Goal: Information Seeking & Learning: Learn about a topic

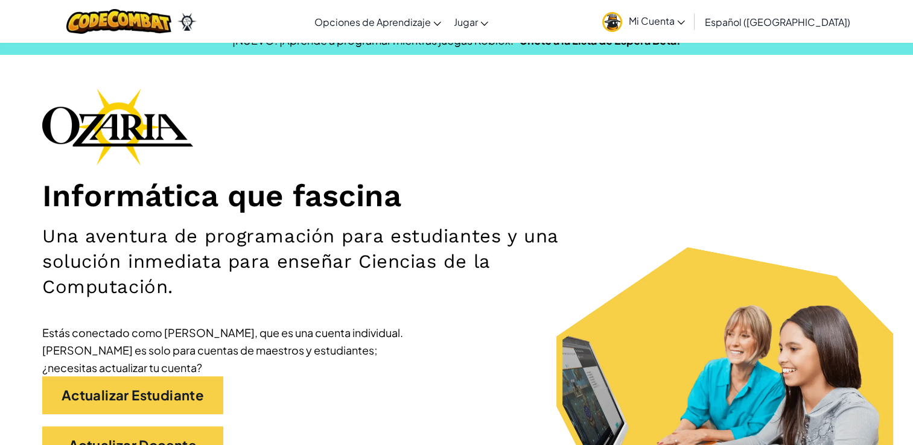
scroll to position [17, 0]
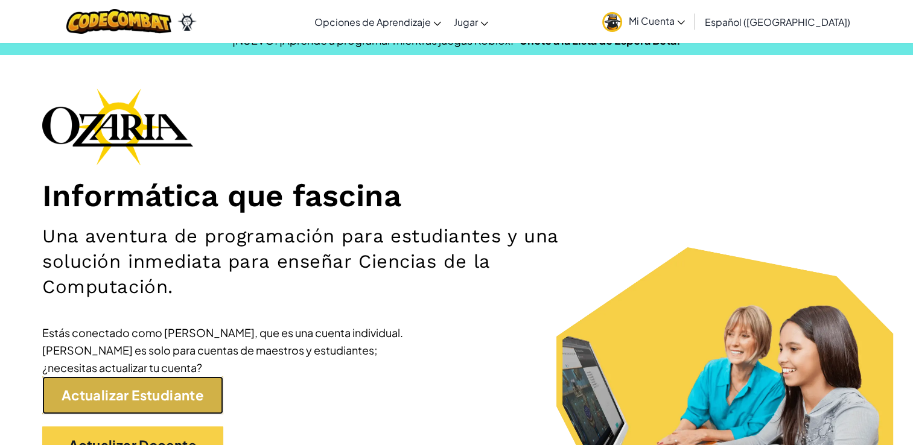
click at [174, 391] on link "Actualizar Estudiante" at bounding box center [132, 396] width 181 height 38
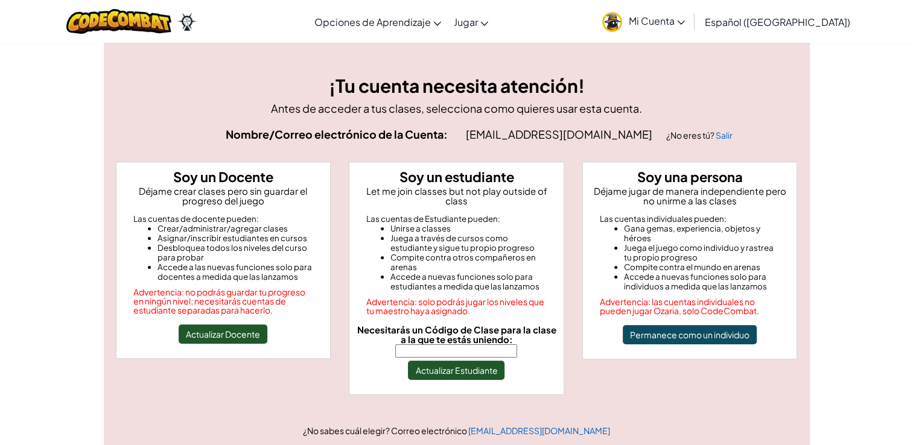
click at [425, 345] on input "Necesitarás un Código de Clase para la clase a la que te estás uniendo:" at bounding box center [456, 351] width 122 height 13
type input "EyeHandHome"
click at [473, 365] on button "Actualizar Estudiante" at bounding box center [456, 370] width 97 height 19
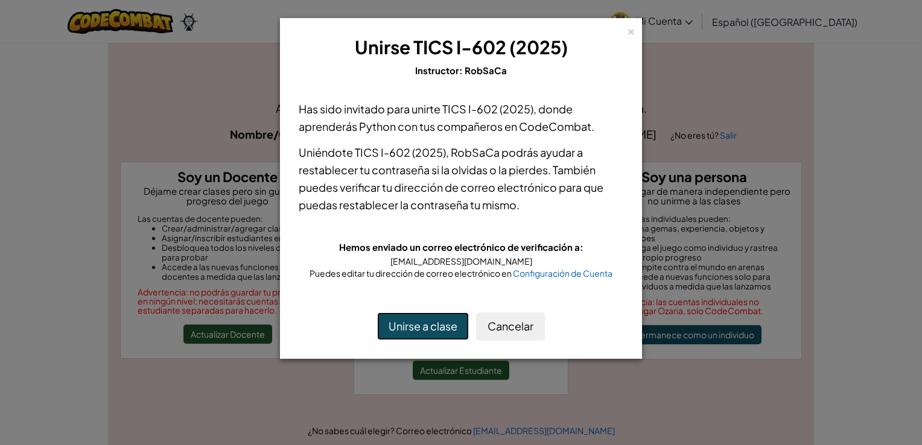
click at [430, 324] on button "Unirse a clase" at bounding box center [423, 327] width 92 height 28
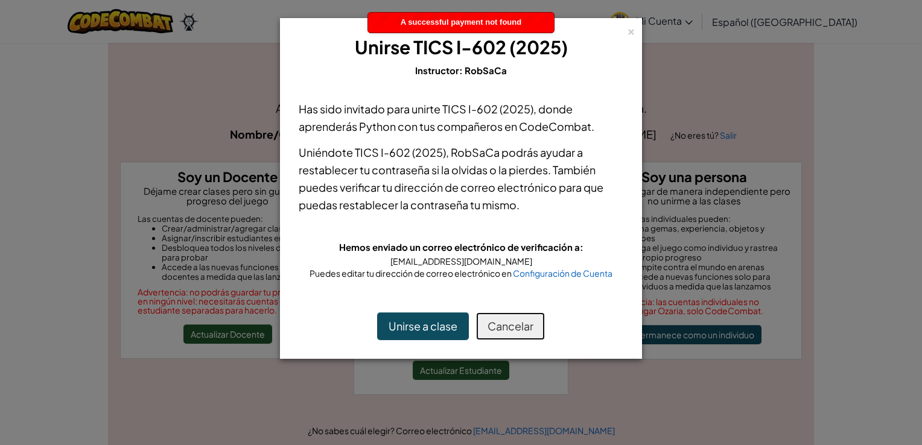
click at [503, 322] on button "Cancelar" at bounding box center [510, 327] width 69 height 28
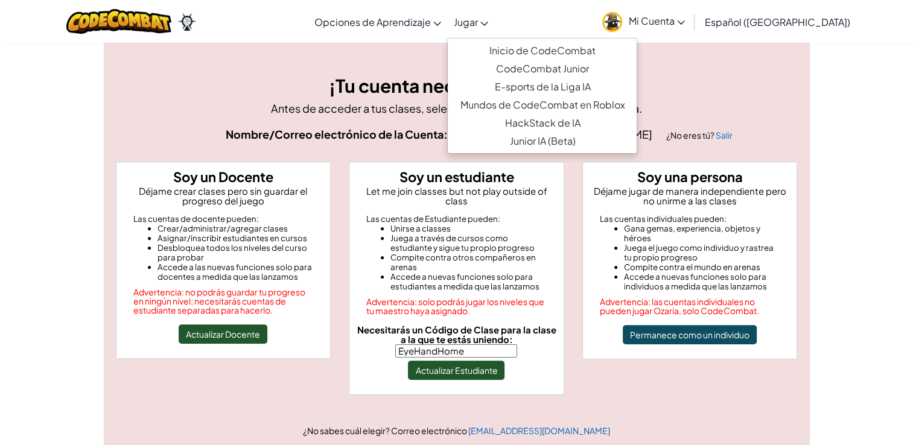
click at [494, 21] on link "Jugar" at bounding box center [470, 21] width 47 height 33
click at [526, 52] on link "Inicio de CodeCombat" at bounding box center [542, 51] width 189 height 18
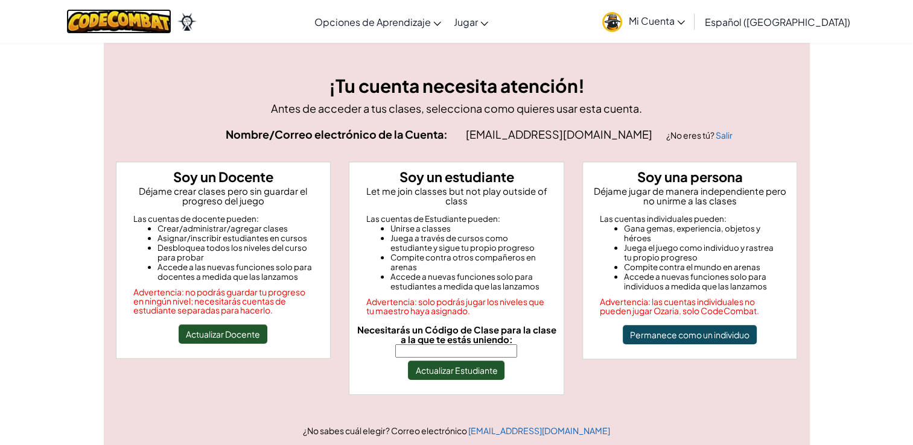
click at [96, 21] on img at bounding box center [119, 21] width 106 height 25
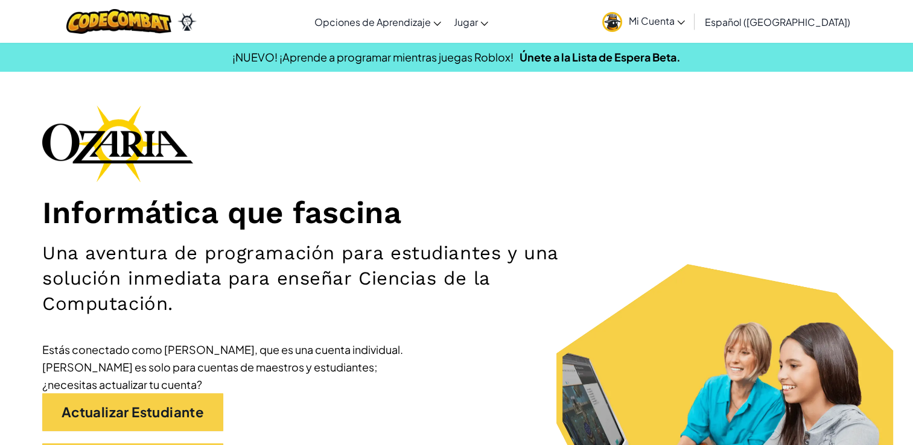
scroll to position [43, 0]
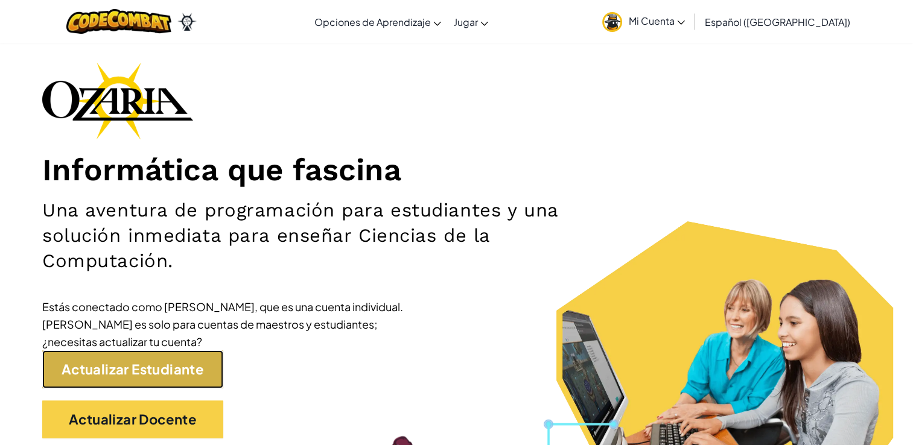
click at [145, 374] on link "Actualizar Estudiante" at bounding box center [132, 370] width 181 height 38
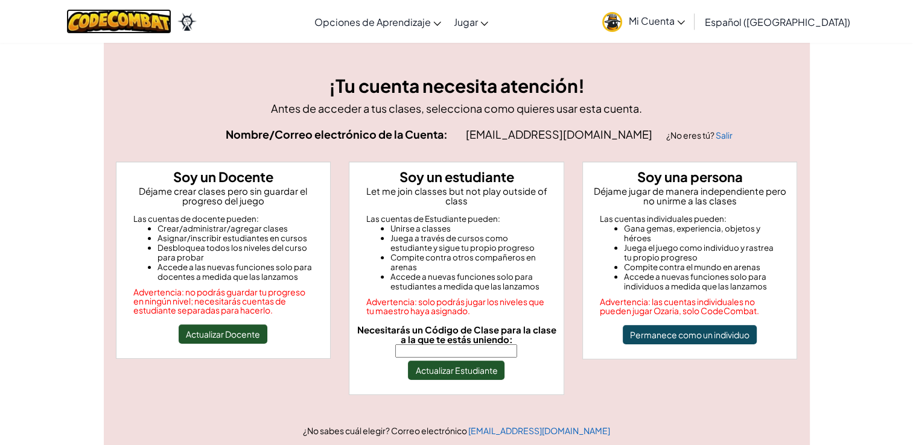
click at [145, 21] on img at bounding box center [119, 21] width 106 height 25
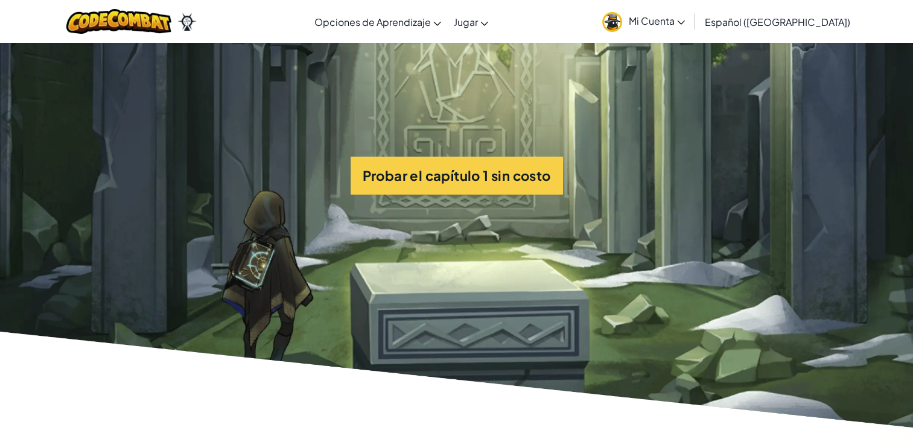
scroll to position [2845, 0]
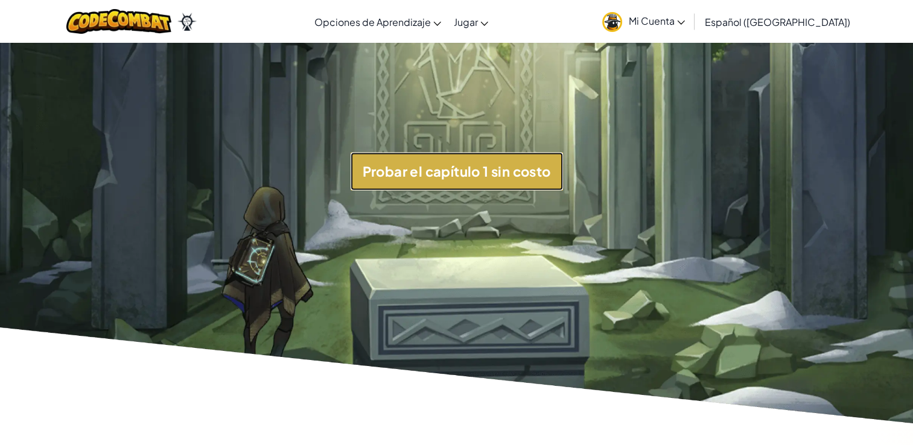
click at [442, 170] on button "Probar el capítulo 1 sin costo" at bounding box center [457, 172] width 212 height 38
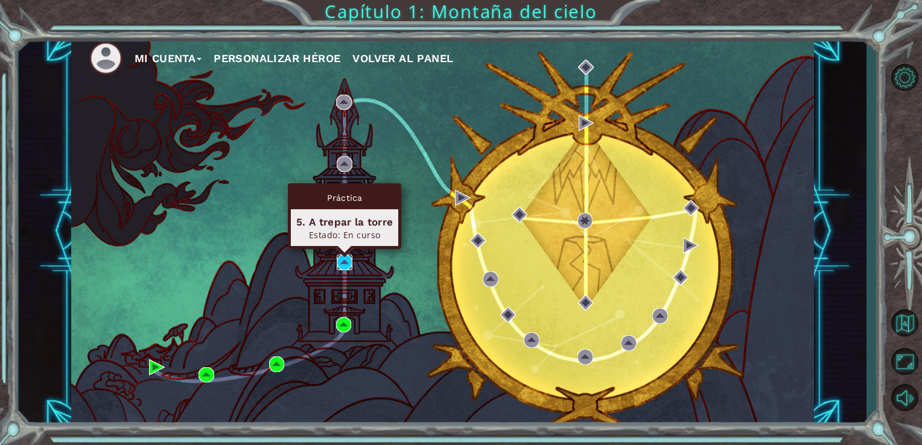
click at [344, 263] on img at bounding box center [345, 263] width 16 height 16
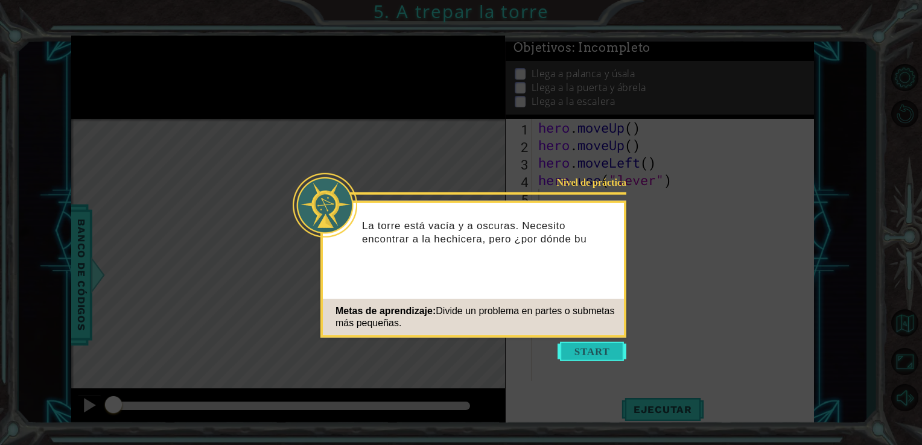
click at [585, 348] on button "Start" at bounding box center [592, 351] width 69 height 19
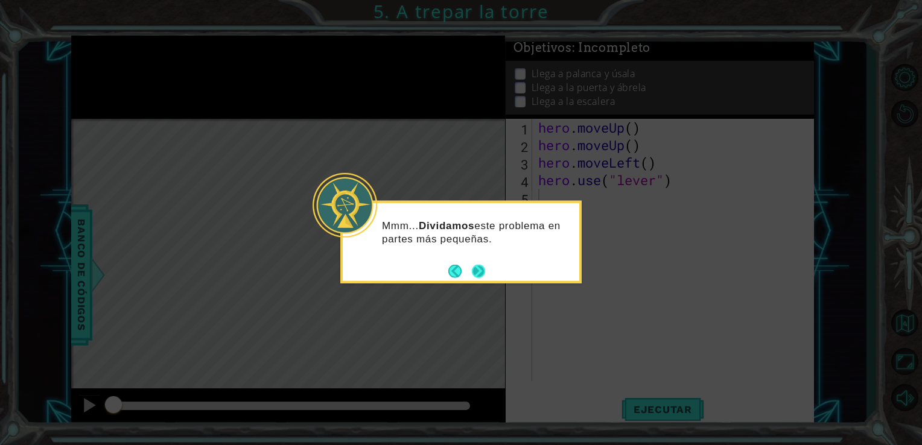
click at [482, 272] on button "Next" at bounding box center [479, 271] width 14 height 14
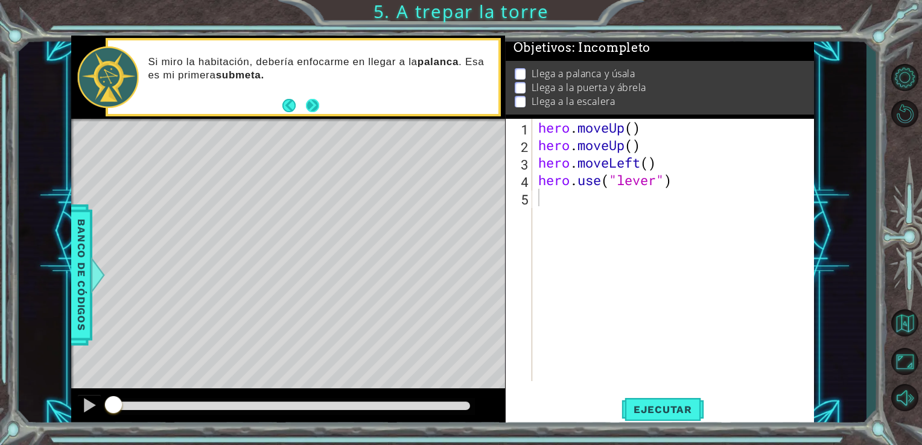
click at [314, 100] on button "Next" at bounding box center [311, 105] width 13 height 13
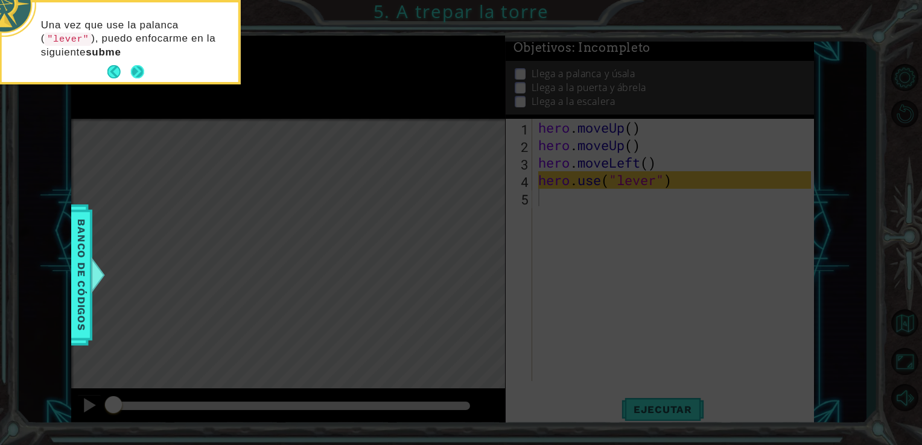
click at [144, 72] on button "Next" at bounding box center [137, 72] width 14 height 14
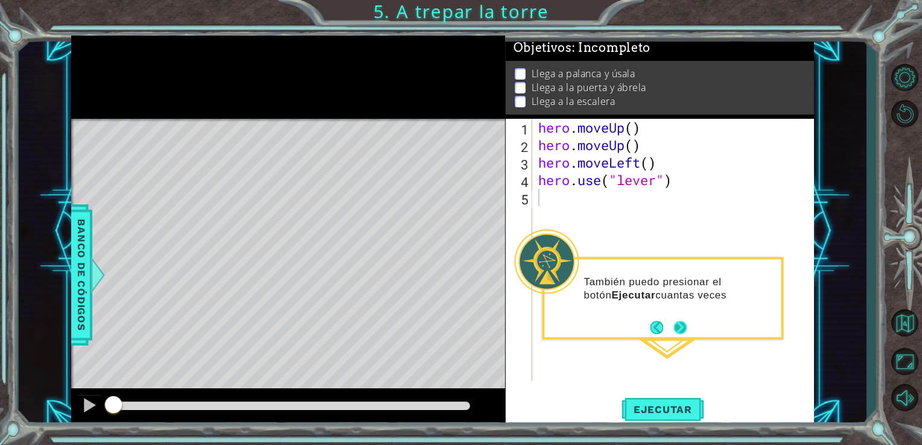
click at [678, 325] on button "Next" at bounding box center [680, 327] width 14 height 14
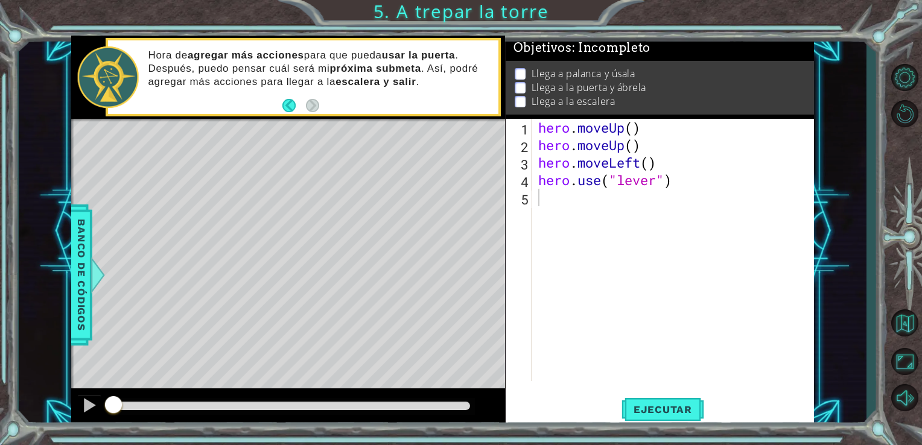
click at [713, 214] on div "1 ההההההההההההההההההההההההההההההההההההההההההההההההההההההההההההההההההההההההההההה…" at bounding box center [442, 232] width 743 height 392
click at [521, 69] on p at bounding box center [520, 73] width 11 height 11
click at [295, 108] on button "Back" at bounding box center [294, 105] width 24 height 13
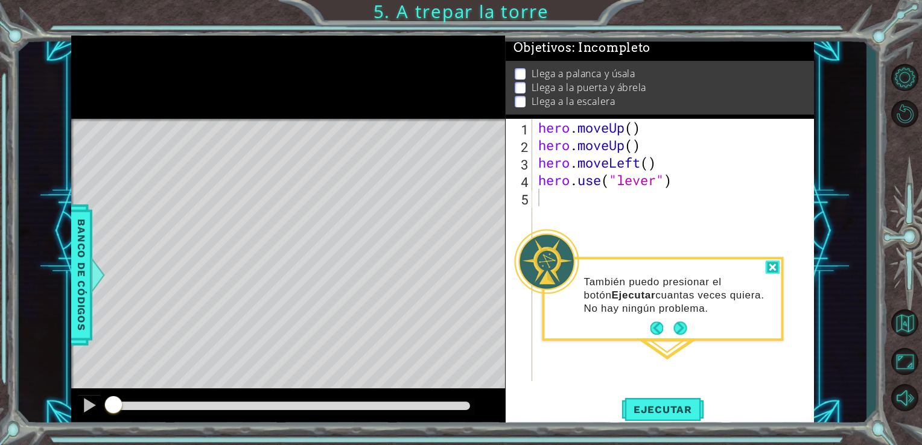
click at [769, 270] on div at bounding box center [772, 268] width 14 height 14
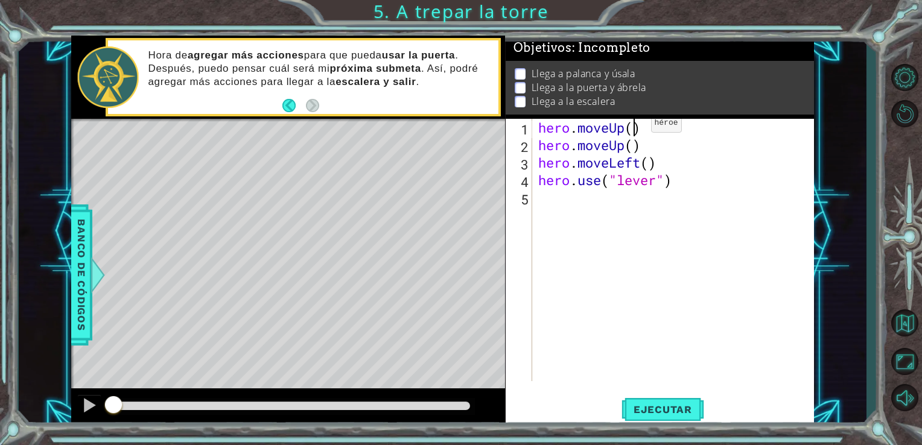
click at [632, 126] on div "hero . moveUp ( ) hero . moveUp ( ) hero . moveLeft ( ) hero . use ( "lever" )" at bounding box center [677, 268] width 282 height 298
click at [649, 148] on div "hero . moveUp ( 2 ) hero . moveUp ( ) hero . moveLeft ( ) hero . use ( "lever" )" at bounding box center [677, 268] width 282 height 298
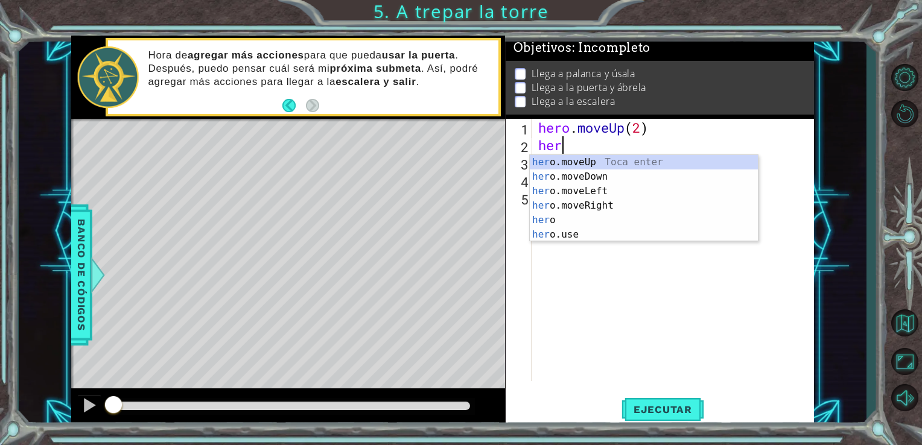
scroll to position [0, 0]
type textarea "h"
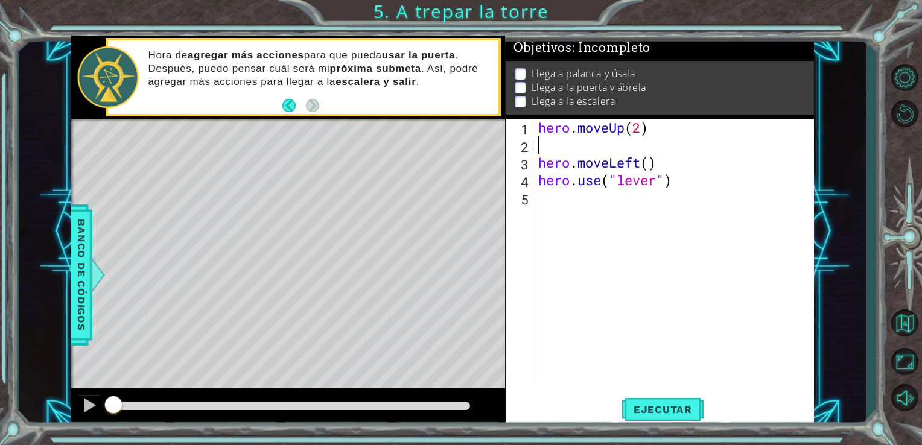
click at [649, 148] on div "hero . moveUp ( 2 ) hero . moveLeft ( ) hero . use ( "lever" )" at bounding box center [677, 268] width 282 height 298
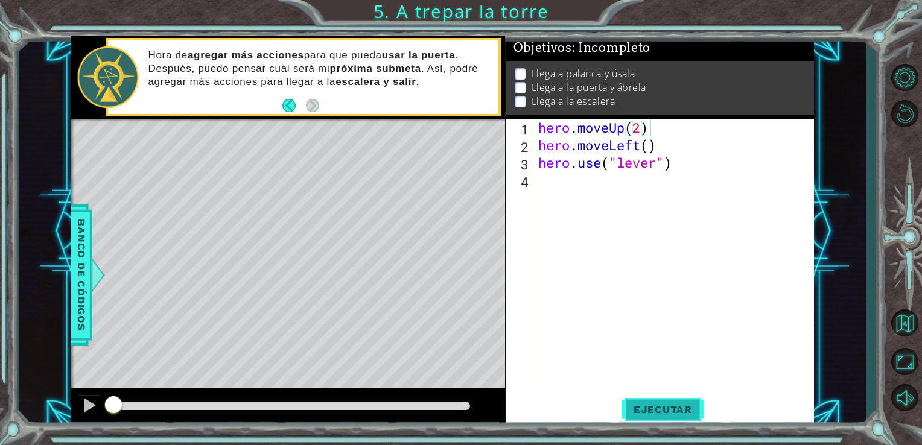
click at [672, 414] on span "Ejecutar" at bounding box center [663, 410] width 83 height 12
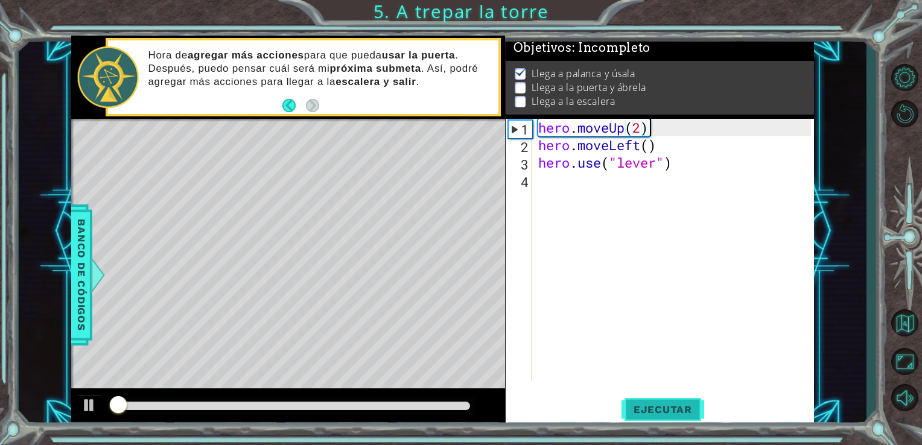
scroll to position [5, 0]
click at [594, 167] on div "hero . moveUp ( 2 ) hero . moveLeft ( ) hero . use ( "lever" )" at bounding box center [677, 268] width 282 height 298
type textarea "hero.use("lever")"
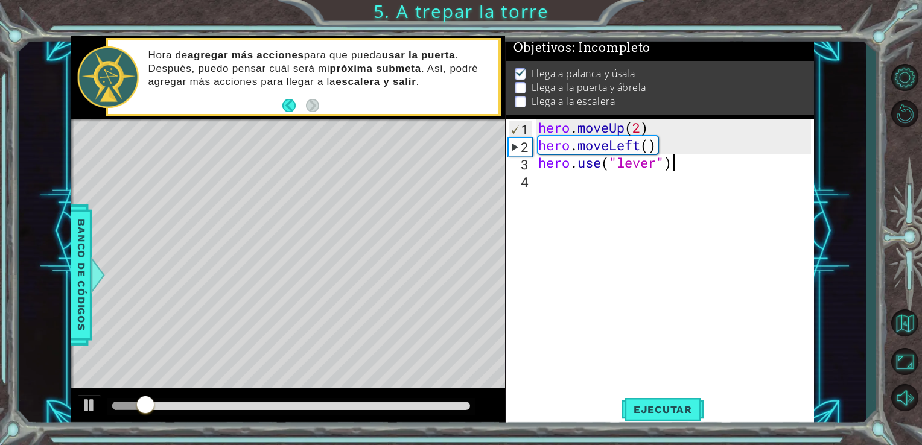
click at [708, 168] on div "hero . moveUp ( 2 ) hero . moveLeft ( ) hero . use ( "lever" )" at bounding box center [677, 268] width 282 height 298
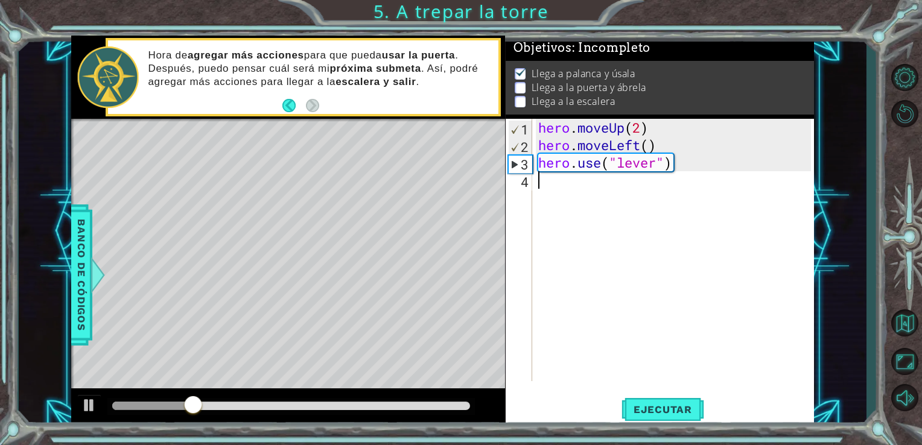
click at [566, 186] on div "hero . moveUp ( 2 ) hero . moveLeft ( ) hero . use ( "lever" )" at bounding box center [677, 268] width 282 height 298
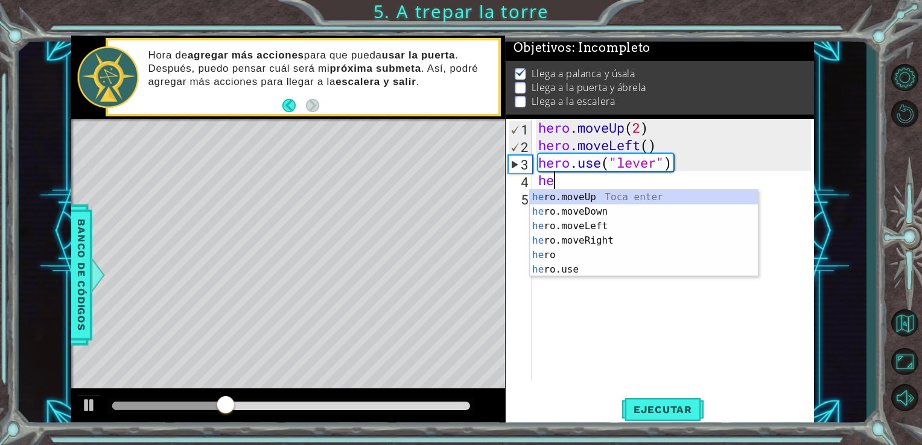
type textarea "her"
click at [666, 203] on div "her o.moveUp Toca enter her o.moveDown Toca enter her o.moveLeft [PERSON_NAME] …" at bounding box center [644, 248] width 228 height 116
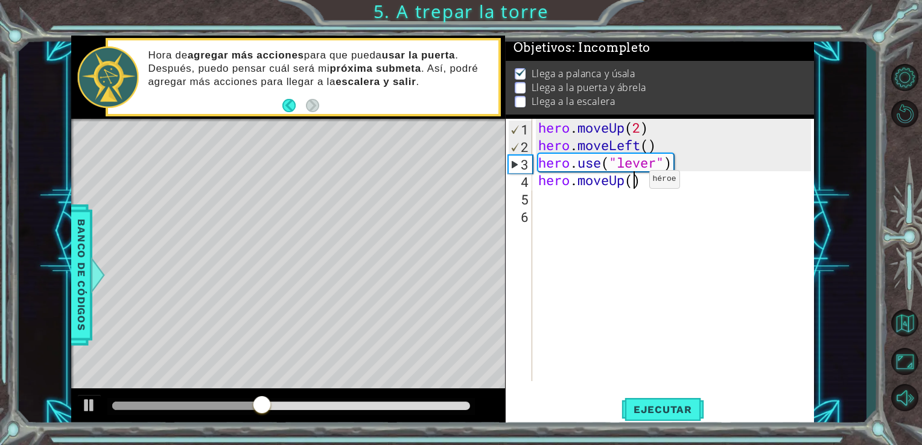
click at [631, 182] on div "hero . moveUp ( 2 ) hero . moveLeft ( ) hero . use ( "lever" ) hero . moveUp ( )" at bounding box center [677, 268] width 282 height 298
click at [668, 410] on span "Ejecutar" at bounding box center [663, 410] width 83 height 12
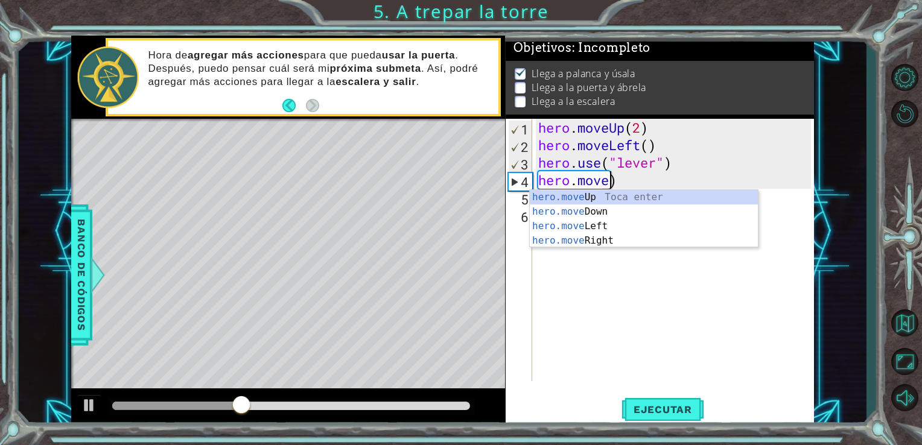
scroll to position [0, 2]
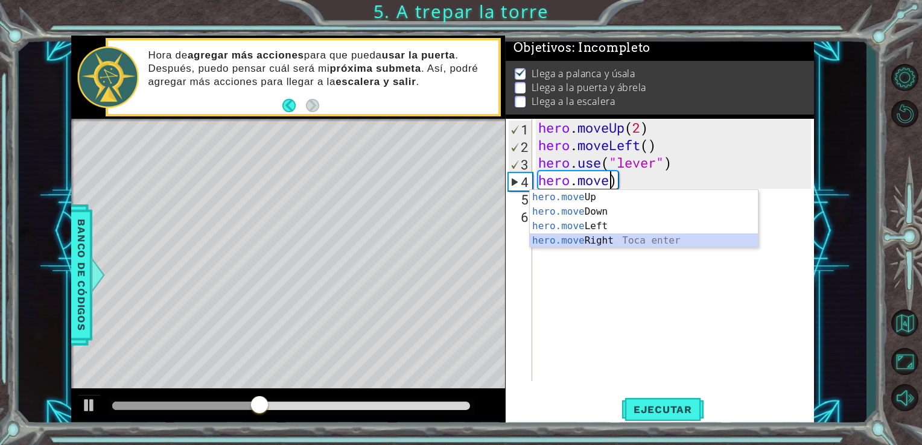
click at [630, 241] on div "hero.move Up Toca enter hero.move Down Toca enter hero.move Left Toca enter her…" at bounding box center [644, 233] width 228 height 87
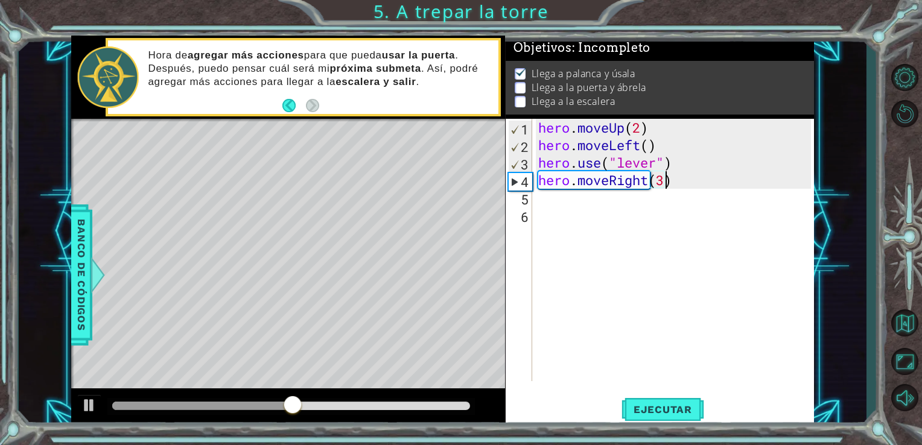
scroll to position [0, 5]
type textarea "hero.moveRight(3)"
click at [678, 419] on button "Ejecutar" at bounding box center [663, 409] width 83 height 31
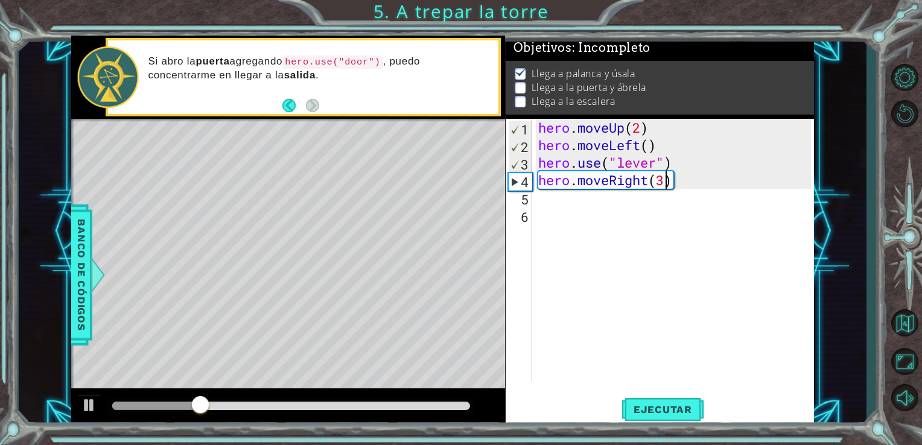
click at [562, 204] on div "hero . moveUp ( 2 ) hero . moveLeft ( ) hero . use ( "lever" ) hero . moveRight…" at bounding box center [677, 268] width 282 height 298
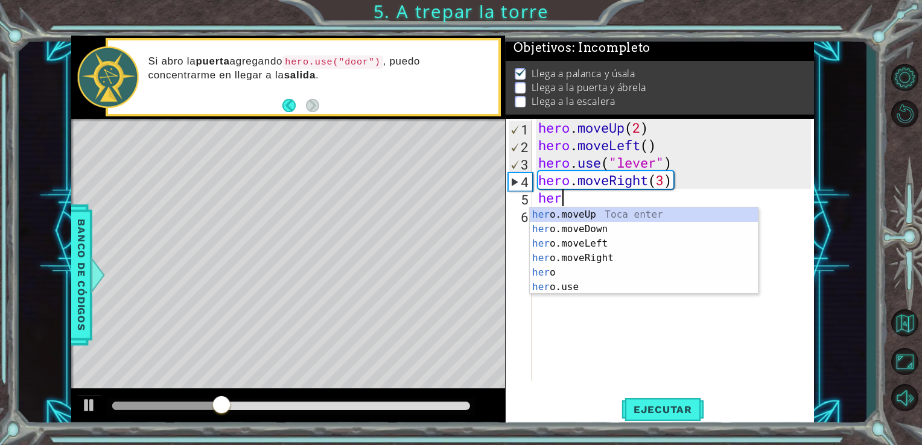
scroll to position [0, 0]
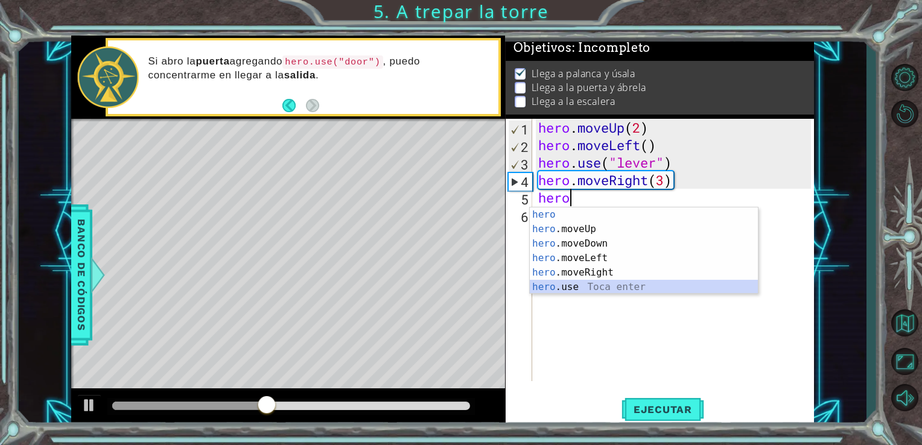
click at [581, 289] on div "hero Toca enter hero .moveUp Toca enter hero .moveDown Toca enter hero .moveLef…" at bounding box center [644, 266] width 228 height 116
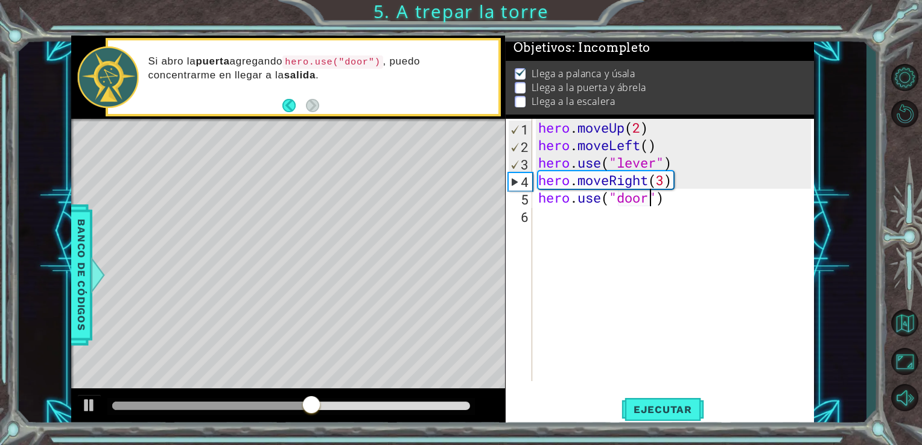
scroll to position [0, 5]
type textarea "hero.use("door")"
click at [664, 407] on span "Ejecutar" at bounding box center [663, 410] width 83 height 12
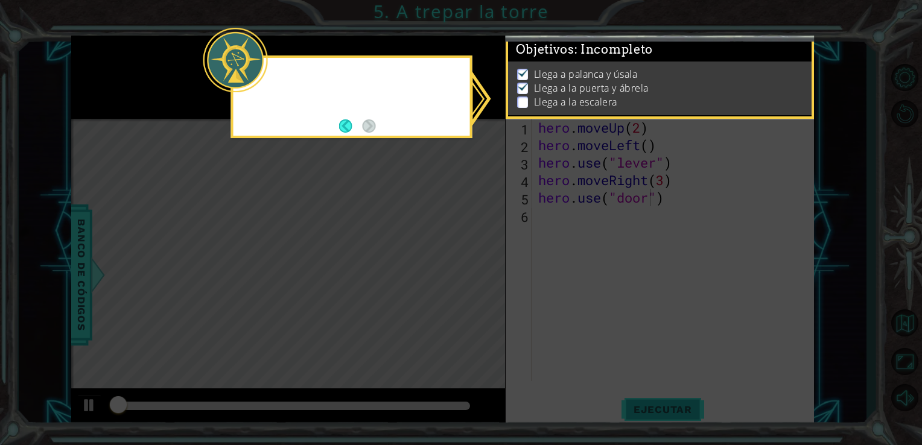
scroll to position [5, 0]
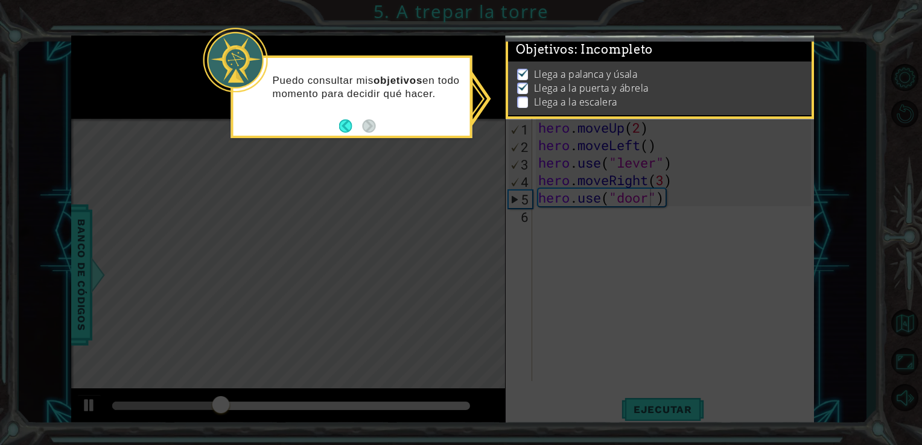
click at [521, 81] on img at bounding box center [523, 86] width 12 height 10
click at [383, 122] on div "Puedo consultar mis objetivos en todo momento para decidir qué hacer." at bounding box center [352, 93] width 237 height 61
click at [524, 97] on p at bounding box center [522, 102] width 11 height 11
click at [758, 47] on div "Objetivos : Incompleto" at bounding box center [660, 50] width 304 height 24
click at [654, 121] on icon at bounding box center [461, 222] width 922 height 445
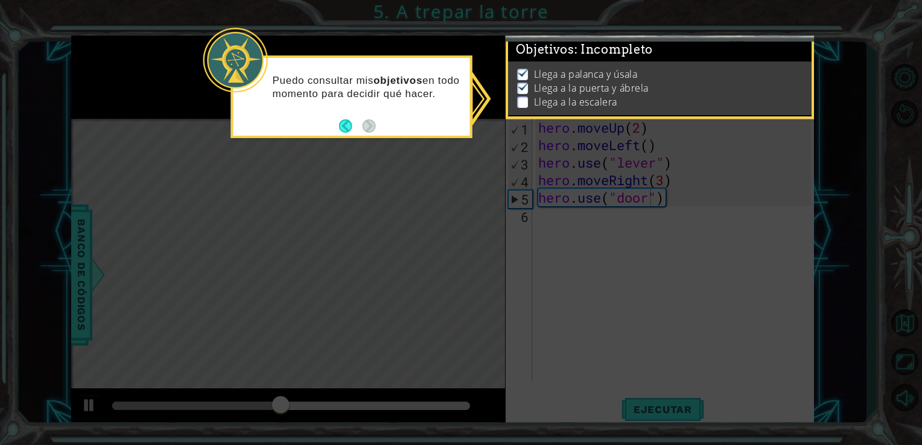
click at [658, 214] on icon at bounding box center [461, 222] width 922 height 445
click at [550, 244] on icon at bounding box center [461, 222] width 922 height 445
click at [462, 211] on icon at bounding box center [461, 222] width 922 height 445
click at [466, 210] on icon at bounding box center [461, 222] width 922 height 445
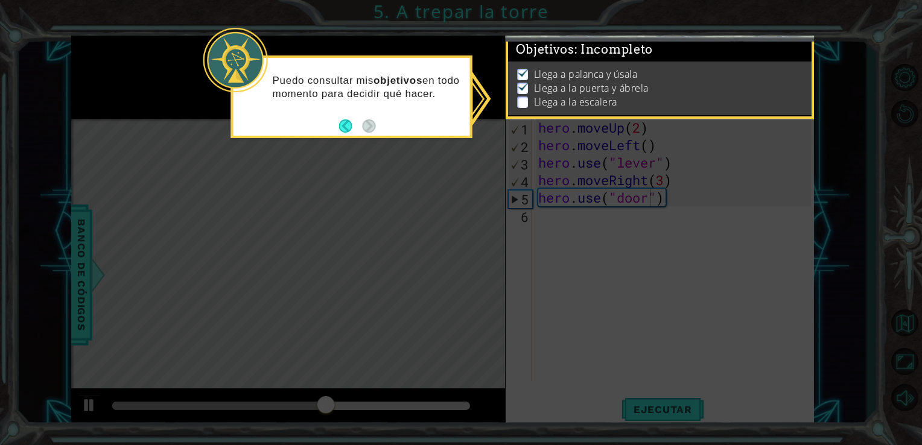
click at [526, 86] on li "Llega a la puerta y ábrela" at bounding box center [661, 88] width 289 height 14
click at [523, 81] on img at bounding box center [523, 86] width 12 height 10
click at [556, 68] on p "Llega a palanca y úsala" at bounding box center [586, 74] width 104 height 13
click at [555, 62] on div "Llega a palanca y úsala Llega a la puerta y ábrela Llega a la escalera" at bounding box center [660, 89] width 304 height 54
click at [603, 28] on icon at bounding box center [461, 222] width 922 height 445
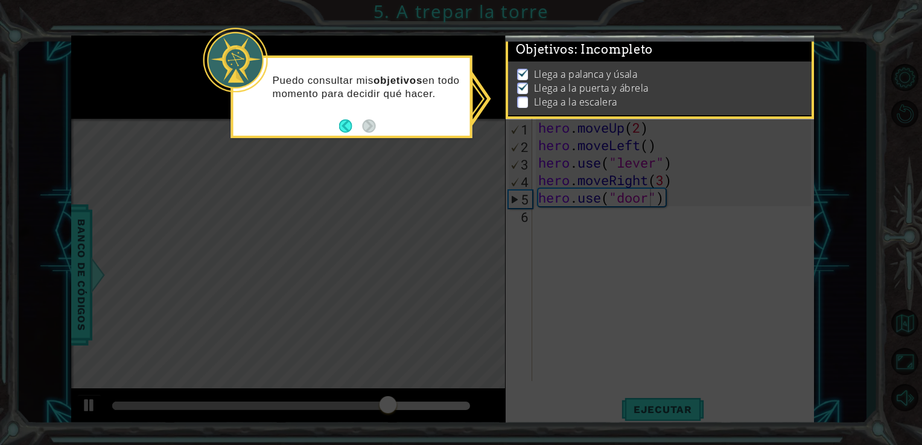
scroll to position [0, 0]
click at [641, 85] on p "Llega a la puerta y ábrela" at bounding box center [591, 87] width 115 height 13
click at [717, 57] on div "Objetivos : Incompleto" at bounding box center [660, 50] width 304 height 24
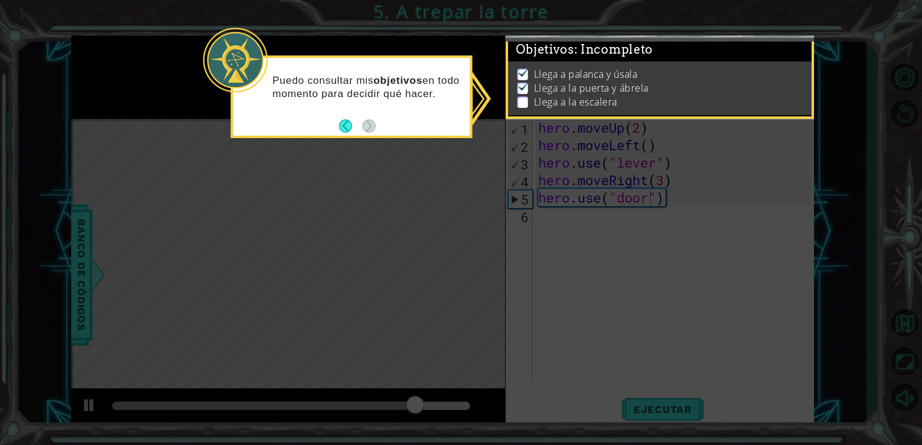
click at [717, 57] on div "Objetivos : Incompleto" at bounding box center [660, 50] width 304 height 24
click at [490, 229] on icon at bounding box center [461, 222] width 922 height 445
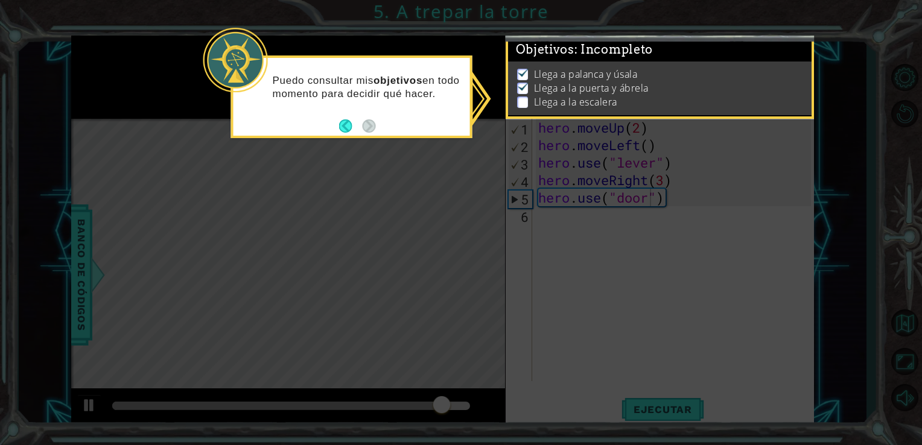
click at [490, 229] on icon at bounding box center [461, 222] width 922 height 445
click at [606, 223] on icon at bounding box center [461, 222] width 922 height 445
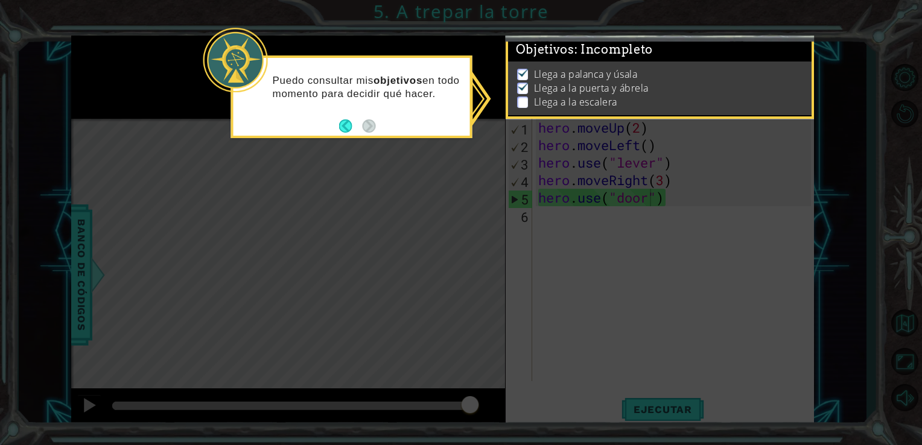
click at [606, 223] on icon at bounding box center [461, 222] width 922 height 445
click at [687, 49] on div "Objetivos : Incompleto" at bounding box center [660, 50] width 304 height 24
click at [618, 40] on div "Objetivos : Incompleto" at bounding box center [660, 50] width 304 height 24
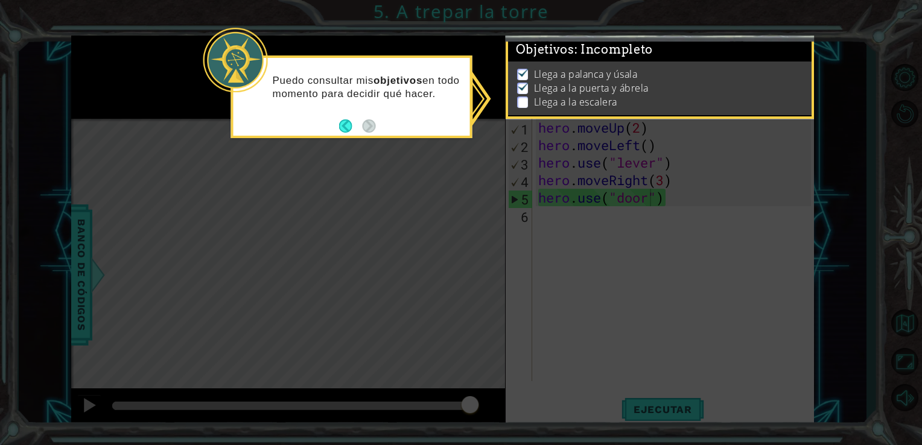
click at [524, 97] on p at bounding box center [522, 102] width 11 height 11
click at [524, 83] on img at bounding box center [523, 86] width 12 height 10
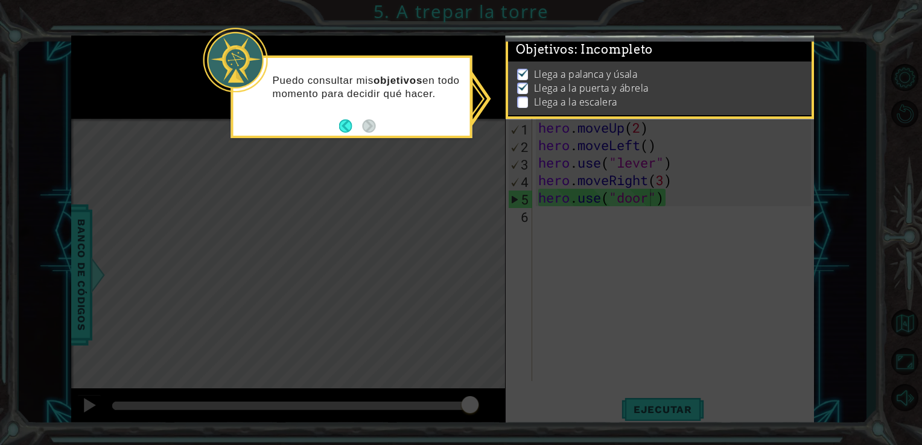
click at [524, 83] on img at bounding box center [523, 86] width 12 height 10
click at [521, 78] on li "Llega a palanca y úsala" at bounding box center [661, 75] width 289 height 14
click at [343, 129] on button "Back" at bounding box center [351, 125] width 24 height 13
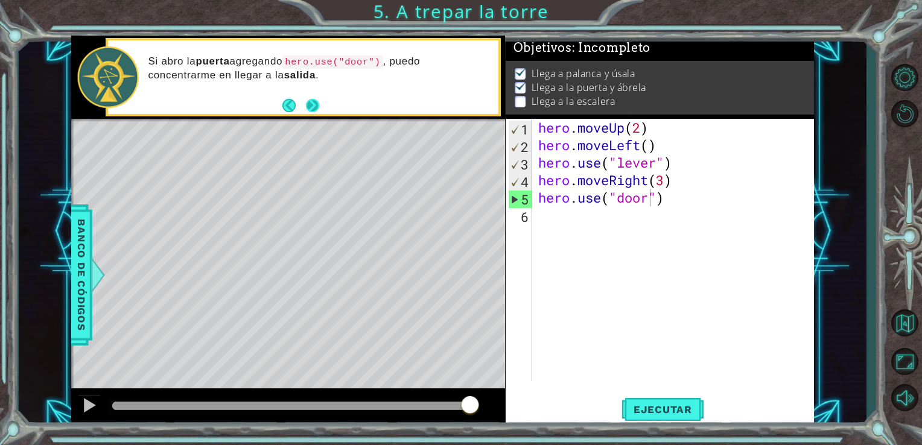
click at [315, 104] on button "Next" at bounding box center [312, 105] width 15 height 15
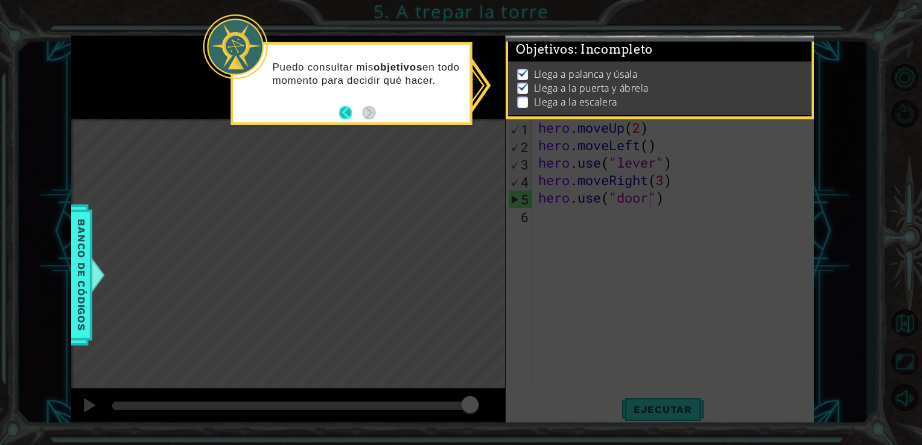
click at [345, 112] on button "Back" at bounding box center [351, 112] width 24 height 13
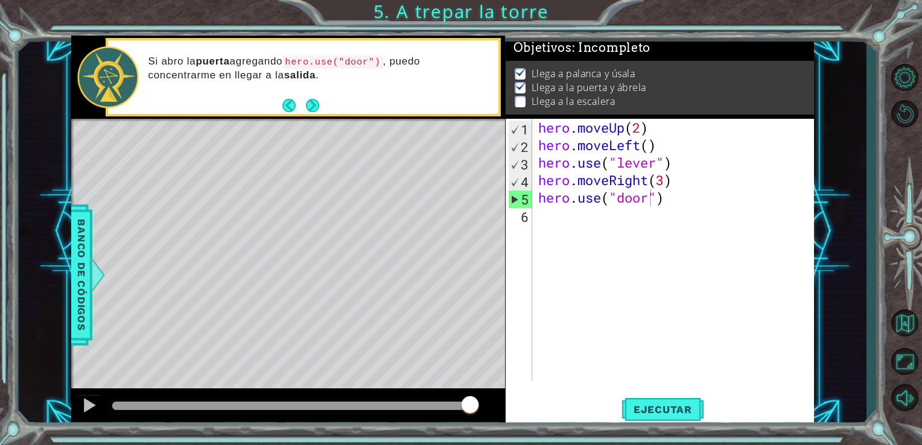
click at [520, 98] on p at bounding box center [520, 101] width 11 height 11
click at [543, 223] on div "hero . moveUp ( 2 ) hero . moveLeft ( ) hero . use ( "lever" ) hero . moveRight…" at bounding box center [677, 268] width 282 height 298
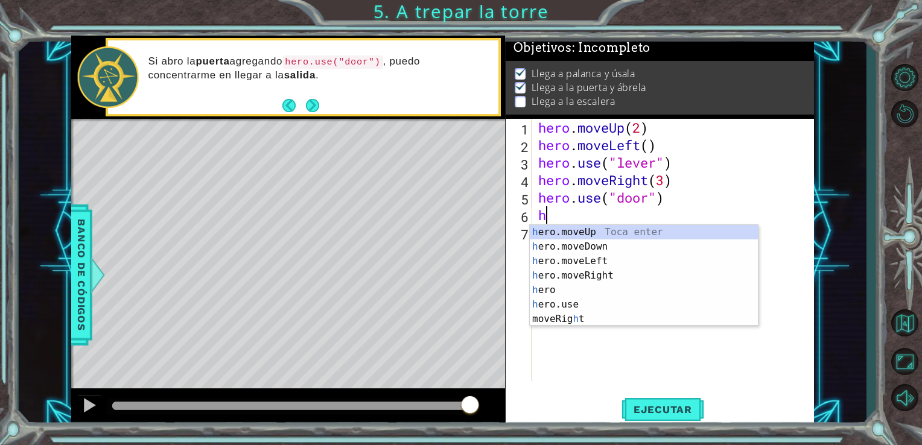
type textarea "her"
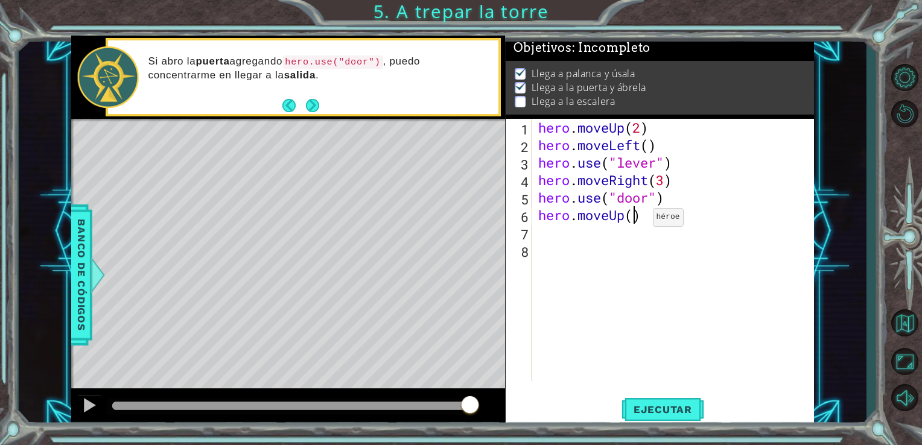
click at [634, 220] on div "hero . moveUp ( 2 ) hero . moveLeft ( ) hero . use ( "lever" ) hero . moveRight…" at bounding box center [677, 268] width 282 height 298
type textarea "hero.moveUp(2)"
click at [564, 235] on div "hero . moveUp ( 2 ) hero . moveLeft ( ) hero . use ( "lever" ) hero . moveRight…" at bounding box center [677, 268] width 282 height 298
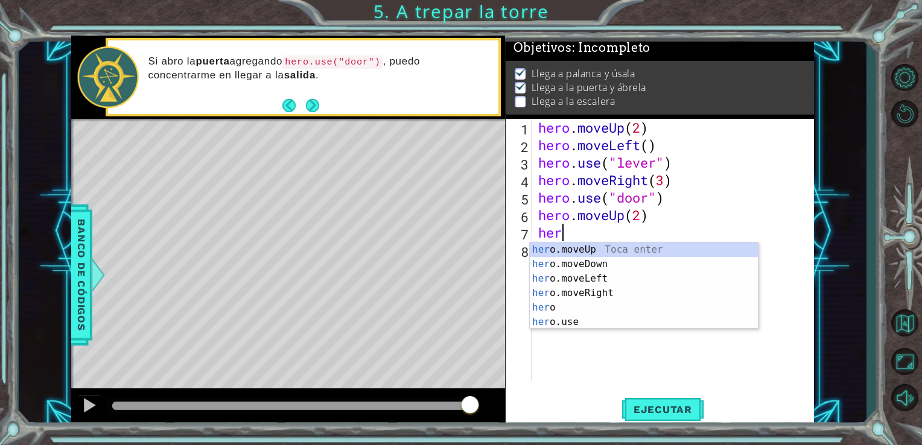
scroll to position [0, 0]
type textarea "hero"
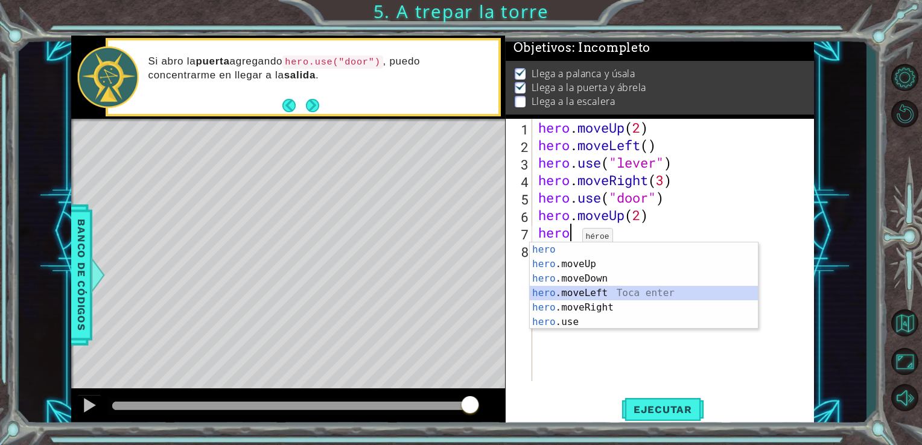
click at [574, 295] on div "hero Toca enter hero .moveUp Toca enter hero .moveDown Toca enter hero .moveLef…" at bounding box center [644, 301] width 228 height 116
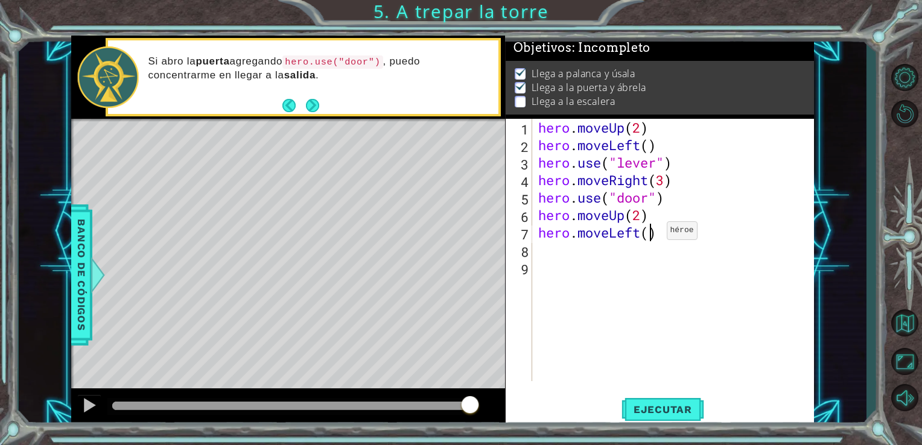
click at [648, 234] on div "hero . moveUp ( 2 ) hero . moveLeft ( ) hero . use ( "lever" ) hero . moveRight…" at bounding box center [677, 268] width 282 height 298
drag, startPoint x: 669, startPoint y: 403, endPoint x: 654, endPoint y: 404, distance: 14.5
click at [654, 404] on button "Ejecutar" at bounding box center [663, 409] width 83 height 31
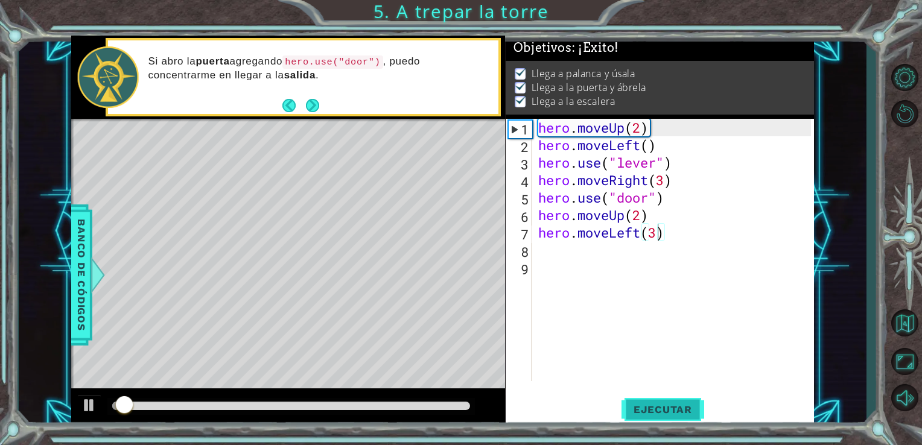
click at [654, 404] on span "Ejecutar" at bounding box center [663, 410] width 83 height 12
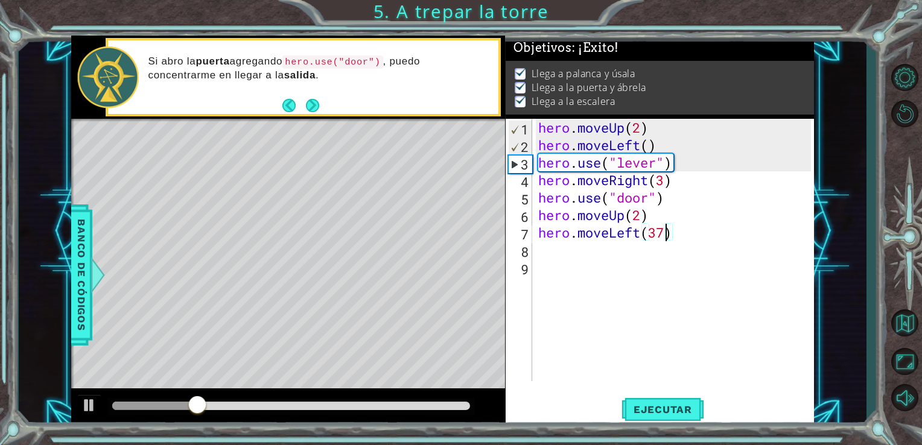
type textarea "hero.moveLeft(3)"
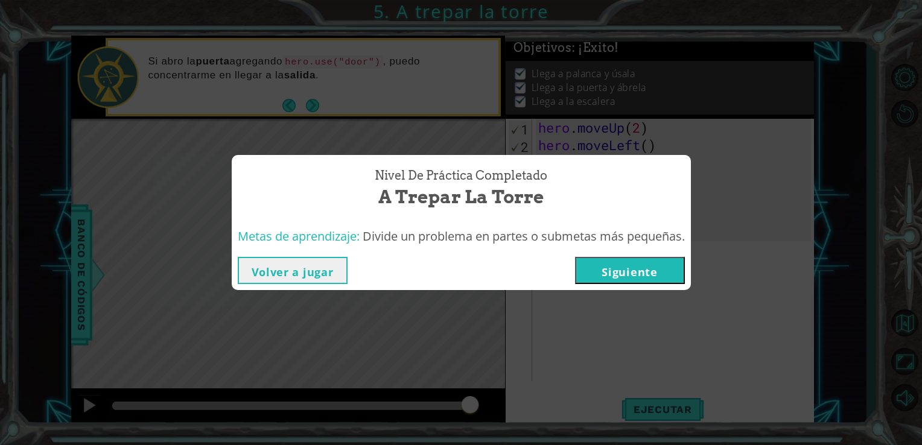
click at [601, 267] on button "Siguiente" at bounding box center [630, 270] width 110 height 27
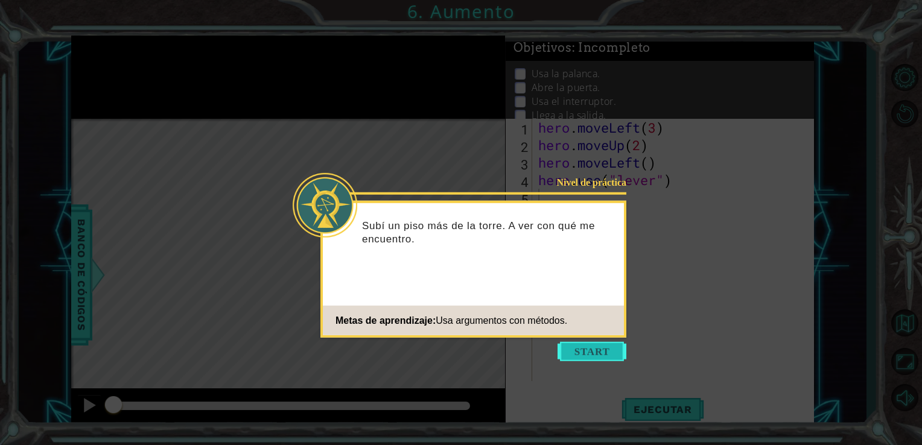
click at [589, 351] on button "Start" at bounding box center [592, 351] width 69 height 19
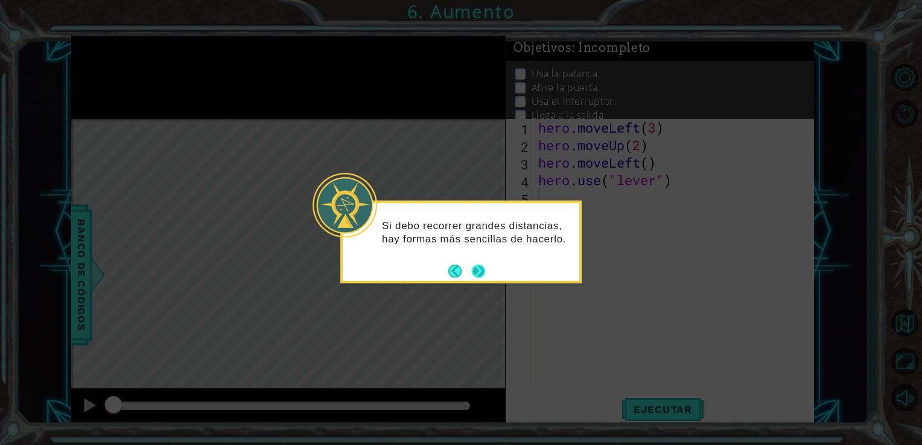
click at [478, 277] on button "Next" at bounding box center [478, 271] width 15 height 15
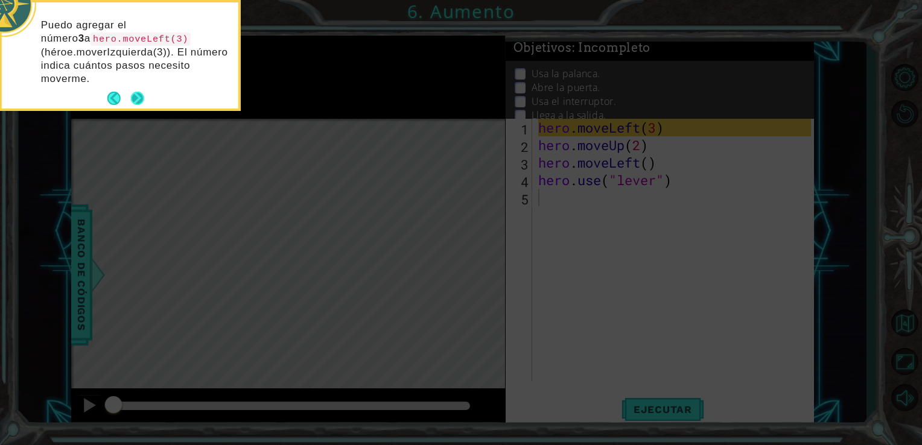
click at [136, 91] on button "Next" at bounding box center [137, 98] width 14 height 14
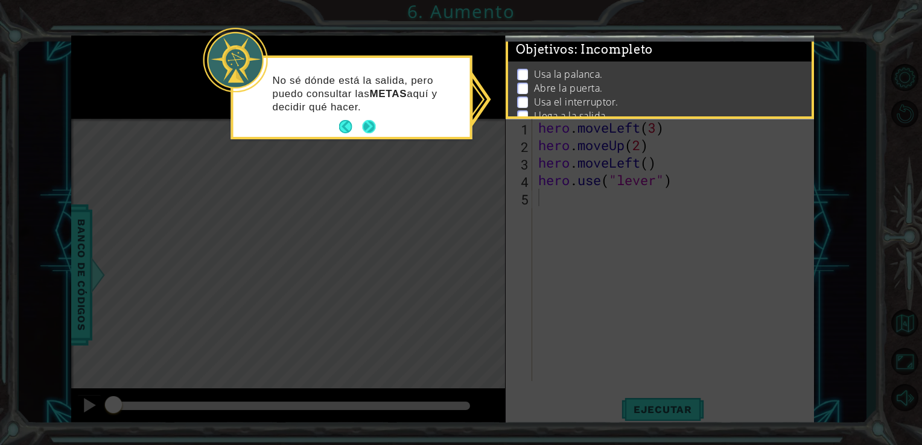
click at [372, 129] on button "Next" at bounding box center [368, 126] width 15 height 15
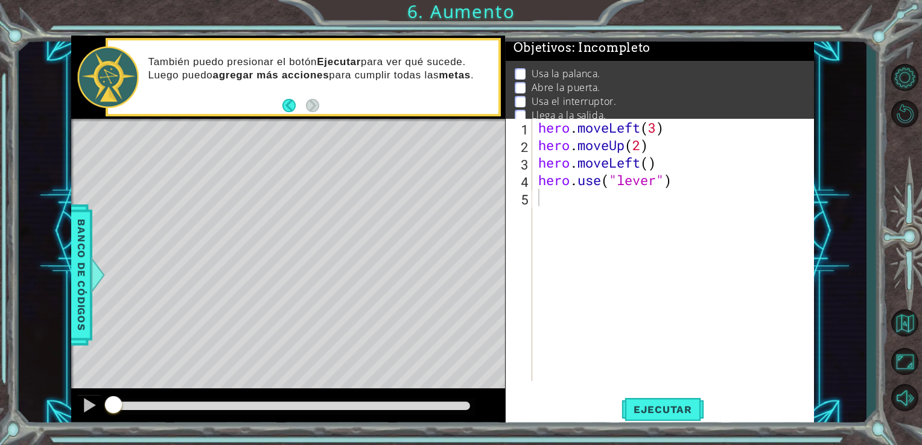
click at [518, 71] on p at bounding box center [520, 73] width 11 height 11
click at [520, 77] on li "Usa la palanca." at bounding box center [661, 74] width 293 height 14
drag, startPoint x: 520, startPoint y: 77, endPoint x: 582, endPoint y: 272, distance: 204.6
click at [582, 272] on div "Objetivos : Incompleto Usa la palanca. Abre la puerta. Usa el interruptor. Lleg…" at bounding box center [660, 232] width 309 height 392
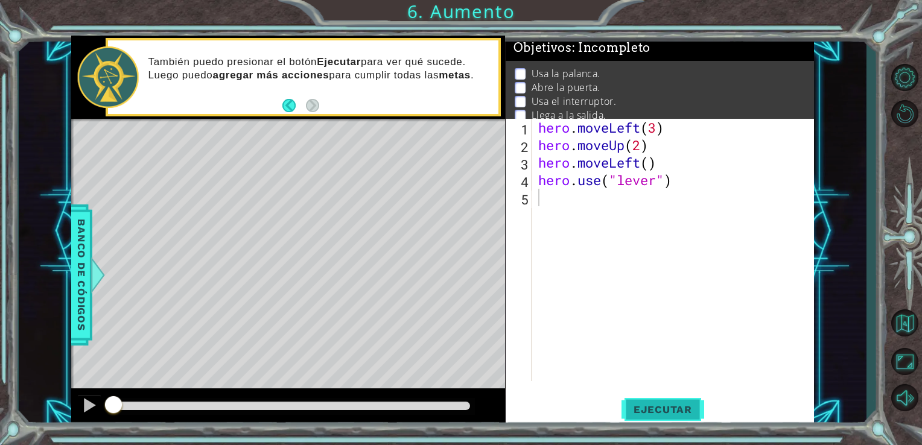
click at [671, 403] on button "Ejecutar" at bounding box center [663, 409] width 83 height 31
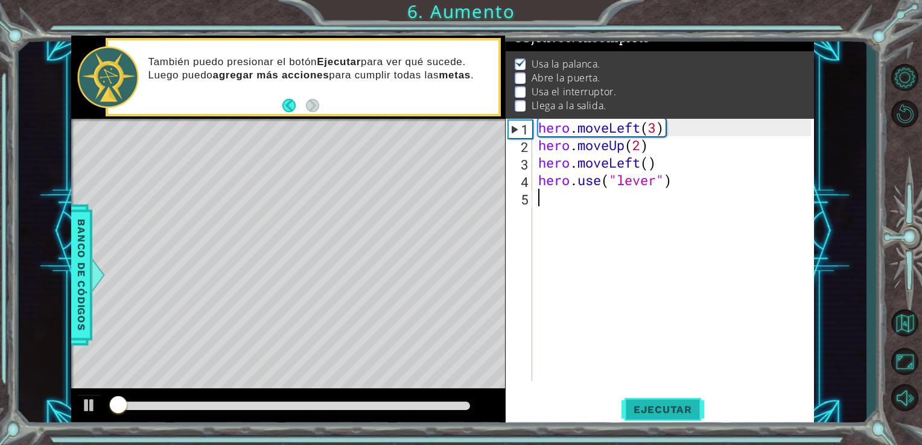
scroll to position [12, 0]
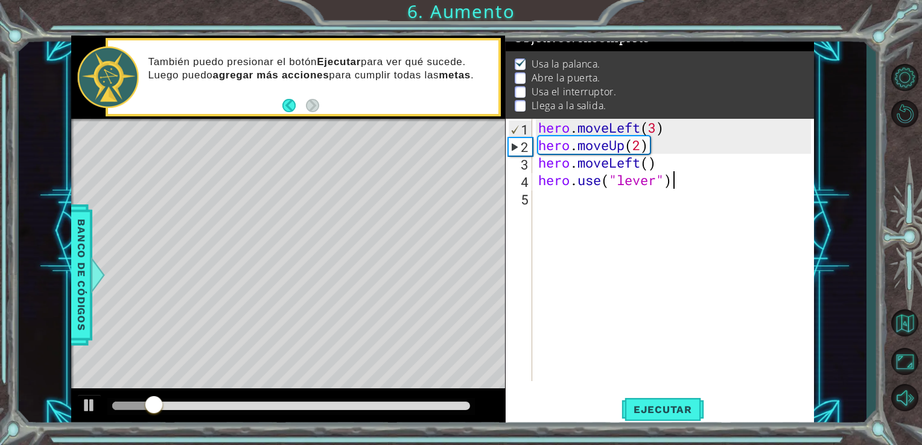
click at [746, 182] on div "hero . moveLeft ( 3 ) hero . moveUp ( 2 ) hero . moveLeft ( ) hero . use ( "lev…" at bounding box center [677, 268] width 282 height 298
type textarea "hero.use("lever")"
click at [713, 206] on div "hero . moveLeft ( 3 ) hero . moveUp ( 2 ) hero . moveLeft ( ) hero . use ( "lev…" at bounding box center [677, 268] width 282 height 298
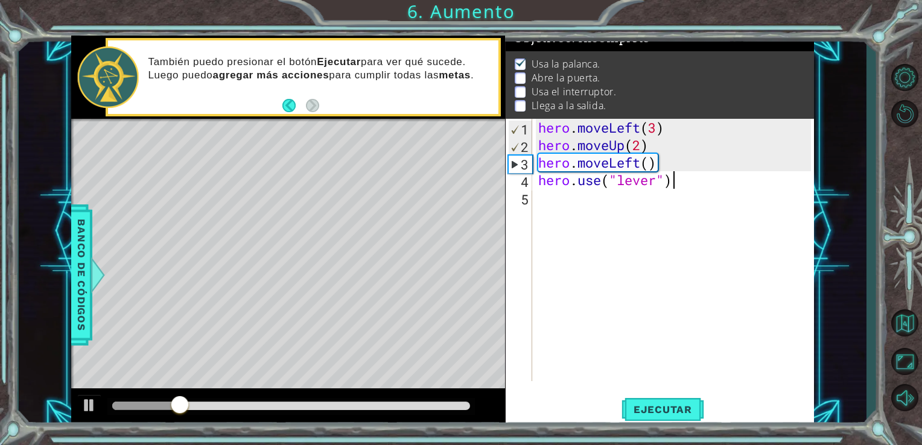
click at [719, 187] on div "hero . moveLeft ( 3 ) hero . moveUp ( 2 ) hero . moveLeft ( ) hero . use ( "lev…" at bounding box center [677, 268] width 282 height 298
type textarea "hero.use("lever")"
click at [719, 187] on div "hero . moveLeft ( 3 ) hero . moveUp ( 2 ) hero . moveLeft ( ) hero . use ( "lev…" at bounding box center [677, 268] width 282 height 298
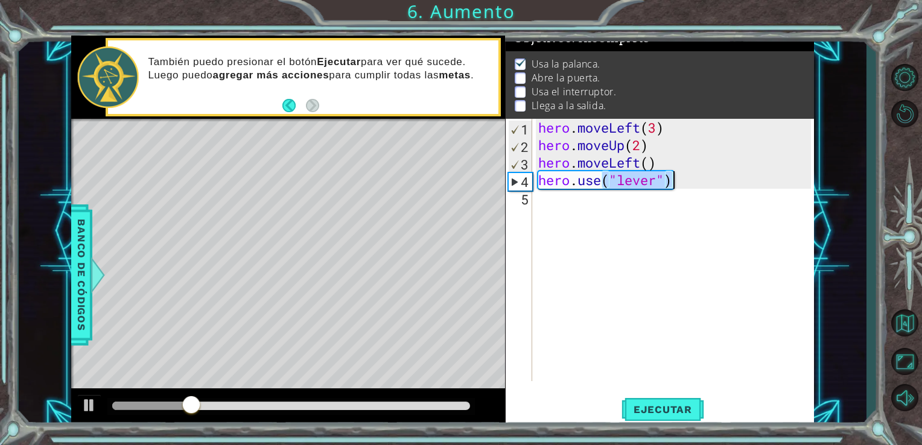
click at [719, 187] on div "hero . moveLeft ( 3 ) hero . moveUp ( 2 ) hero . moveLeft ( ) hero . use ( "lev…" at bounding box center [674, 250] width 276 height 263
click at [592, 216] on div "hero . moveLeft ( 3 ) hero . moveUp ( 2 ) hero . moveLeft ( ) hero . use ( "lev…" at bounding box center [677, 268] width 282 height 298
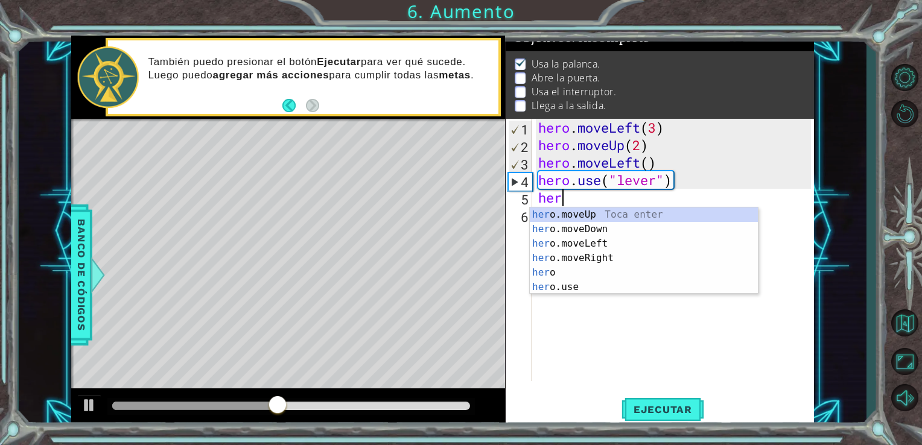
scroll to position [0, 0]
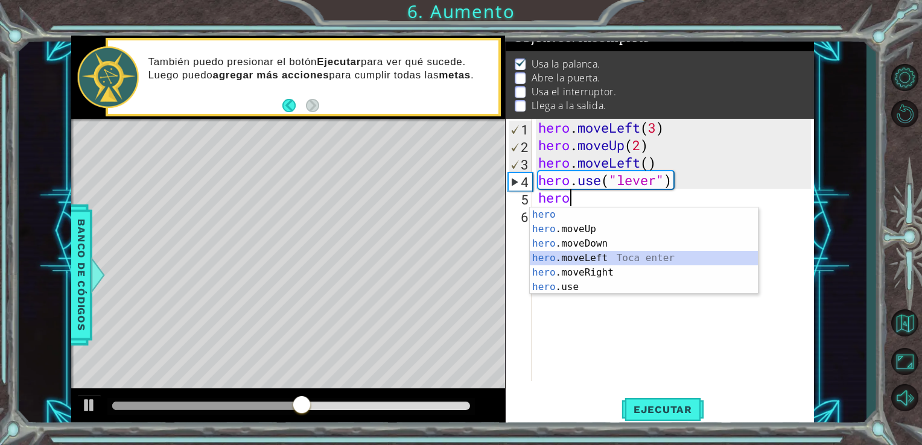
click at [596, 257] on div "hero Toca enter hero .moveUp Toca enter hero .moveDown Toca enter hero .moveLef…" at bounding box center [644, 266] width 228 height 116
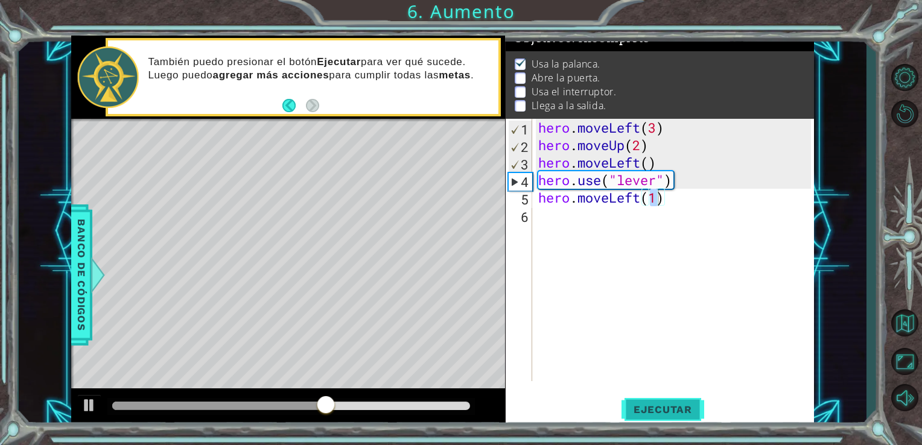
click at [678, 402] on button "Ejecutar" at bounding box center [663, 409] width 83 height 31
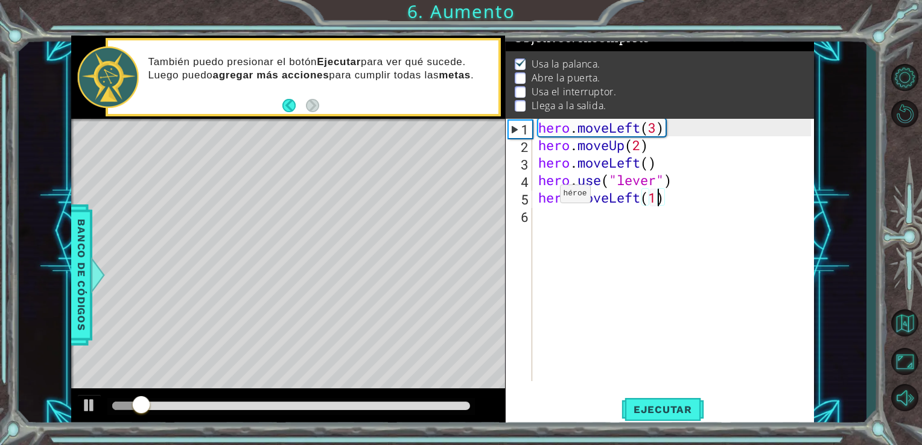
click at [524, 202] on div "5" at bounding box center [520, 200] width 24 height 18
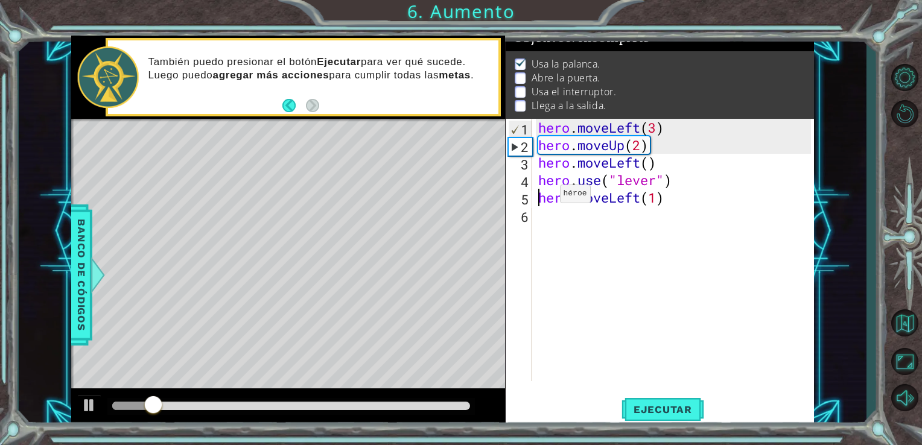
click at [524, 202] on div "5" at bounding box center [520, 200] width 24 height 18
type textarea "hero.moveLeft(1)"
click at [524, 202] on div "5" at bounding box center [520, 200] width 24 height 18
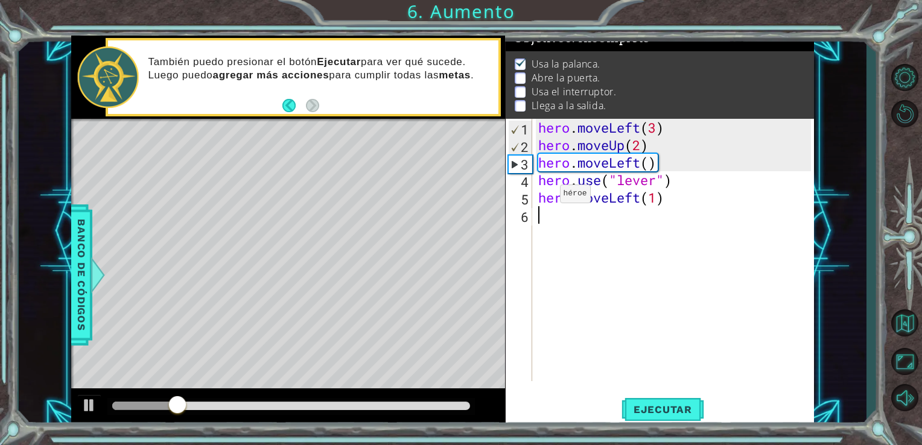
click at [518, 187] on div "4" at bounding box center [520, 182] width 24 height 18
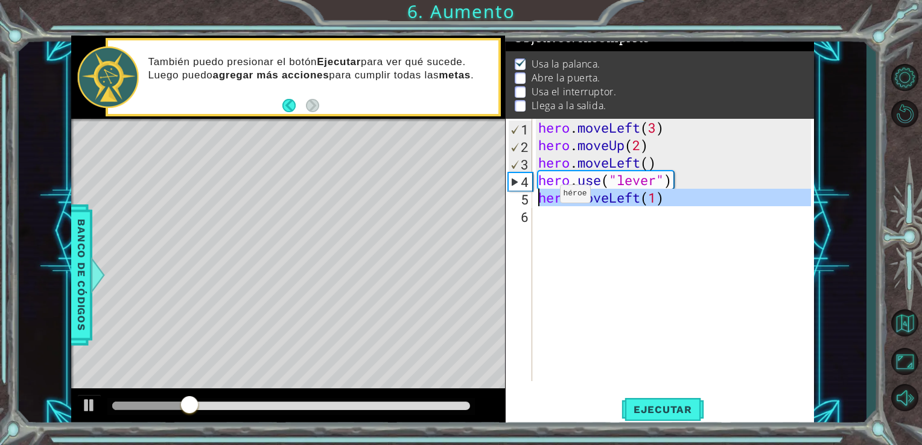
click at [518, 193] on div "5" at bounding box center [520, 200] width 24 height 18
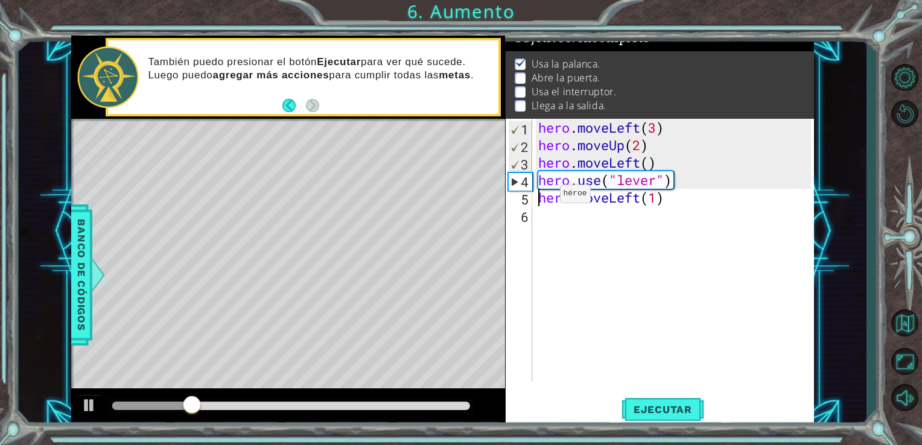
type textarea "hero.moveLeft(1)"
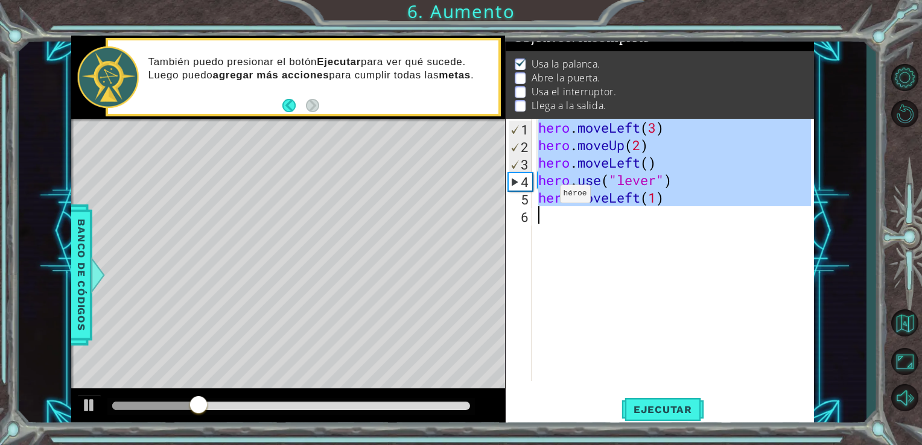
click at [518, 194] on div "5" at bounding box center [520, 200] width 24 height 18
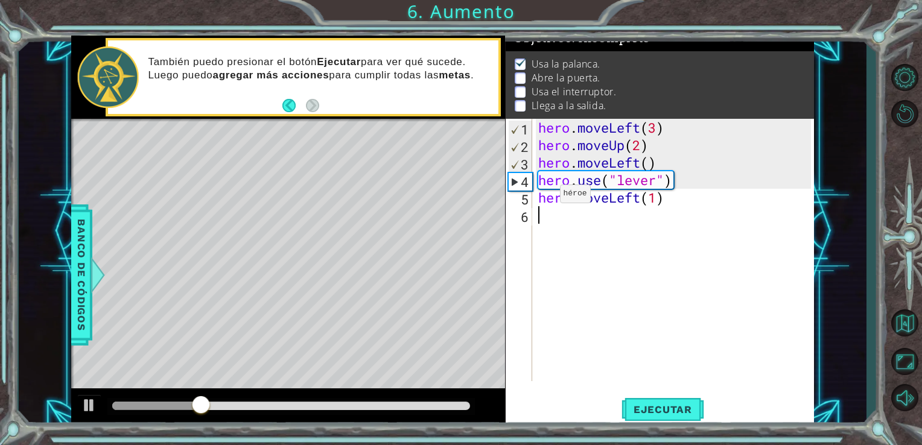
click at [518, 194] on div "5" at bounding box center [520, 200] width 24 height 18
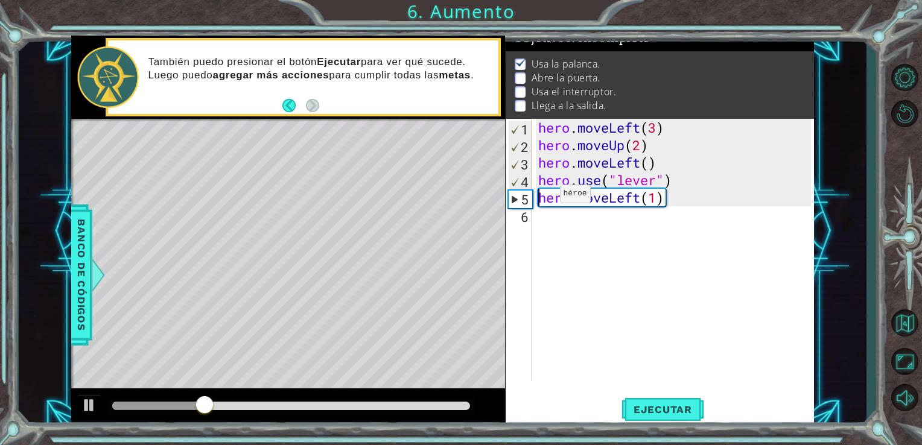
type textarea "hero.moveLeft(1)"
click at [565, 228] on div "hero . moveLeft ( 3 ) hero . moveUp ( 2 ) hero . moveLeft ( ) hero . use ( "lev…" at bounding box center [677, 268] width 282 height 298
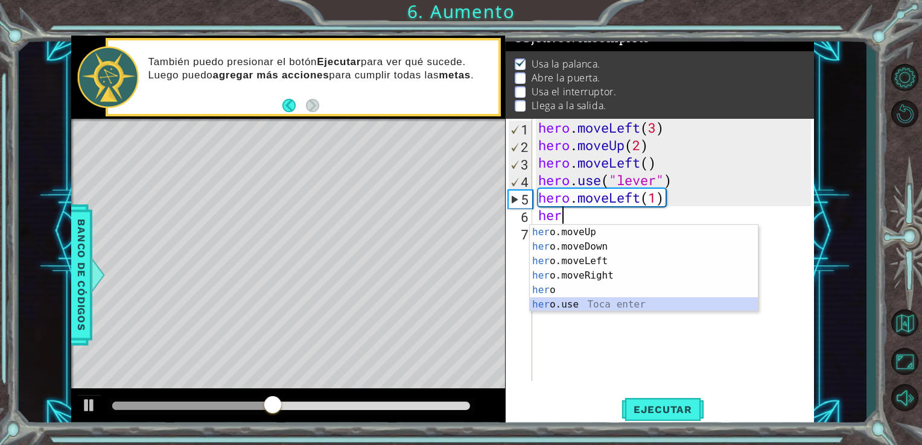
click at [594, 305] on div "her o.moveUp Toca enter her o.moveDown Toca enter her o.moveLeft [PERSON_NAME] …" at bounding box center [644, 283] width 228 height 116
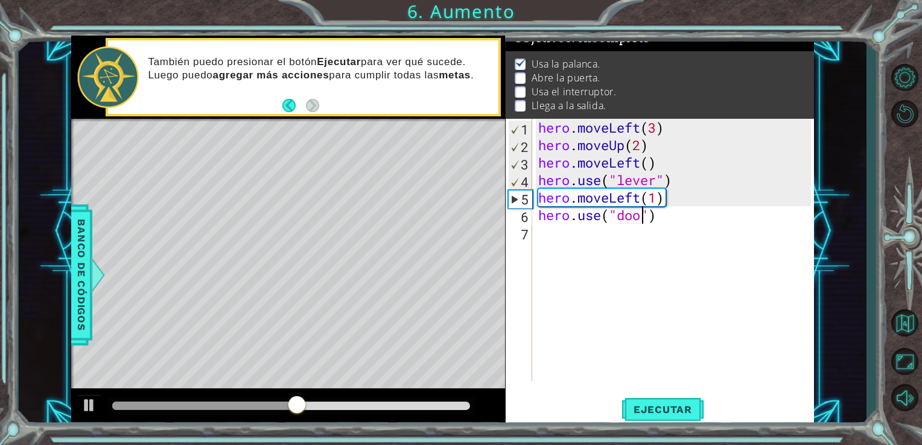
type textarea "hero.use("door")"
click at [539, 240] on div "hero . moveLeft ( 3 ) hero . moveUp ( 2 ) hero . moveLeft ( ) hero . use ( "lev…" at bounding box center [677, 268] width 282 height 298
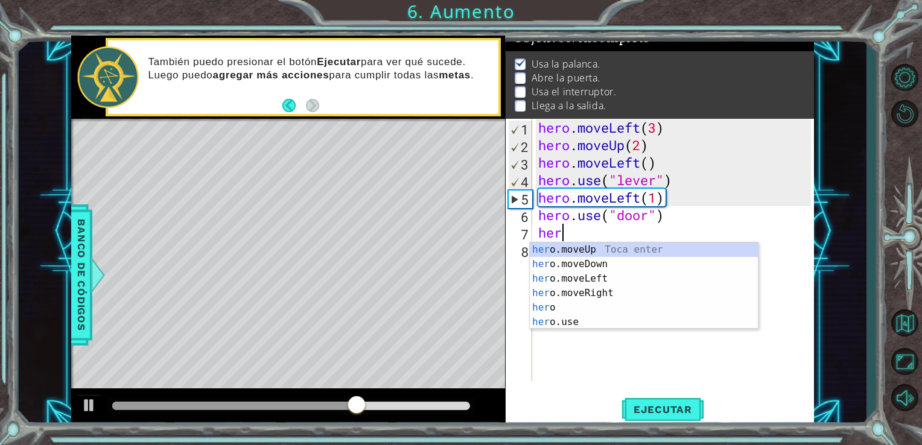
scroll to position [0, 0]
click at [638, 245] on div "her o.moveUp Toca enter her o.moveDown Toca enter her o.moveLeft [PERSON_NAME] …" at bounding box center [644, 301] width 228 height 116
type textarea "hero.moveUp(1)"
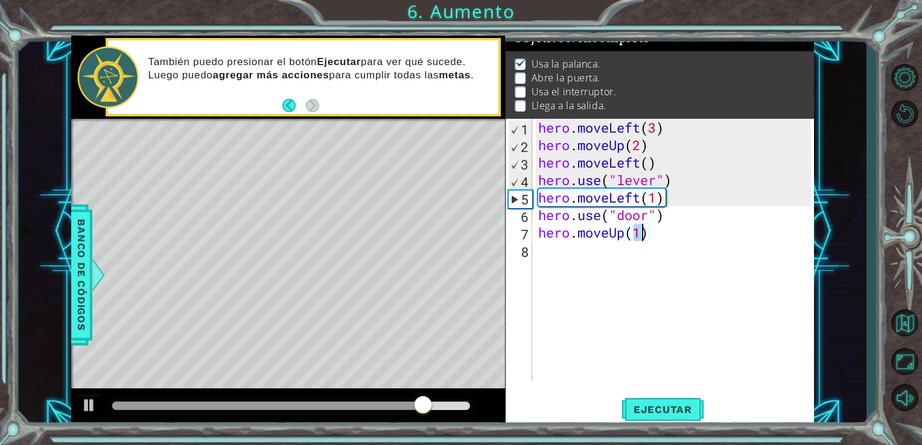
click at [563, 258] on div "hero . moveLeft ( 3 ) hero . moveUp ( 2 ) hero . moveLeft ( ) hero . use ( "lev…" at bounding box center [677, 268] width 282 height 298
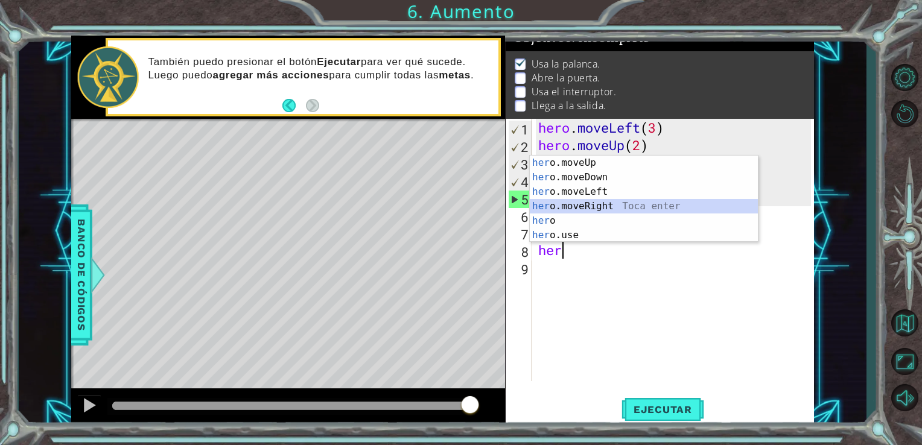
click at [611, 203] on div "her o.moveUp Toca enter her o.moveDown Toca enter her o.moveLeft [PERSON_NAME] …" at bounding box center [644, 214] width 228 height 116
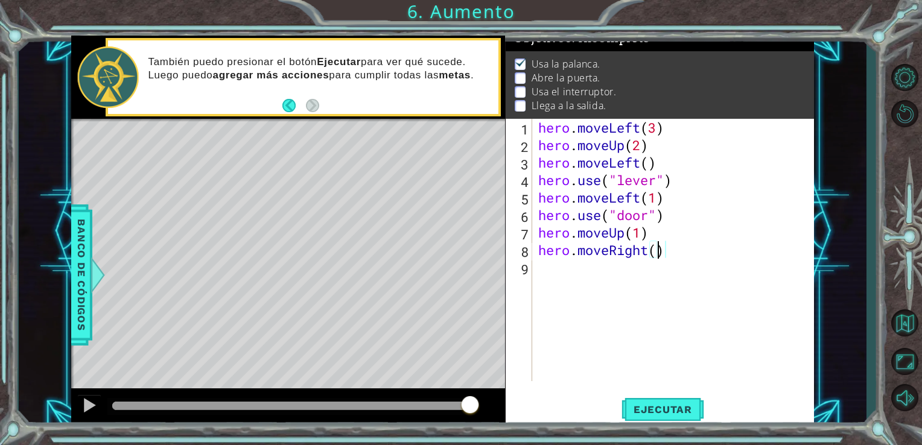
scroll to position [0, 5]
type textarea "hero.moveRight(2)"
click at [561, 273] on div "hero . moveLeft ( 3 ) hero . moveUp ( 2 ) hero . moveLeft ( ) hero . use ( "lev…" at bounding box center [677, 268] width 282 height 298
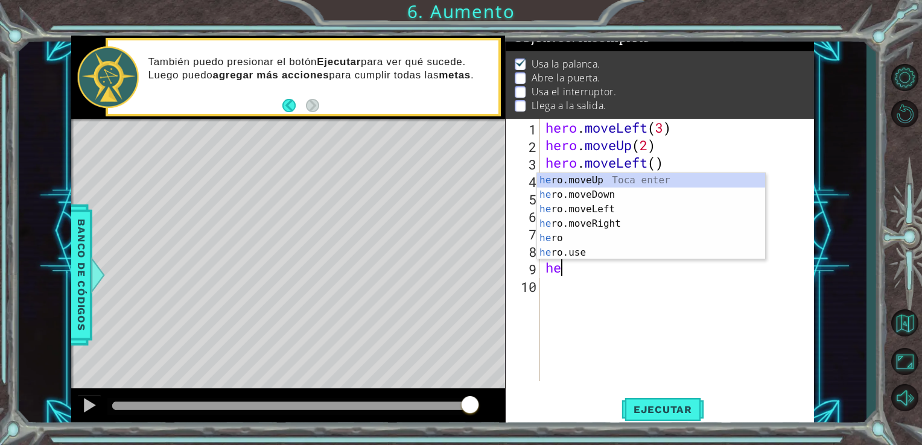
scroll to position [0, 0]
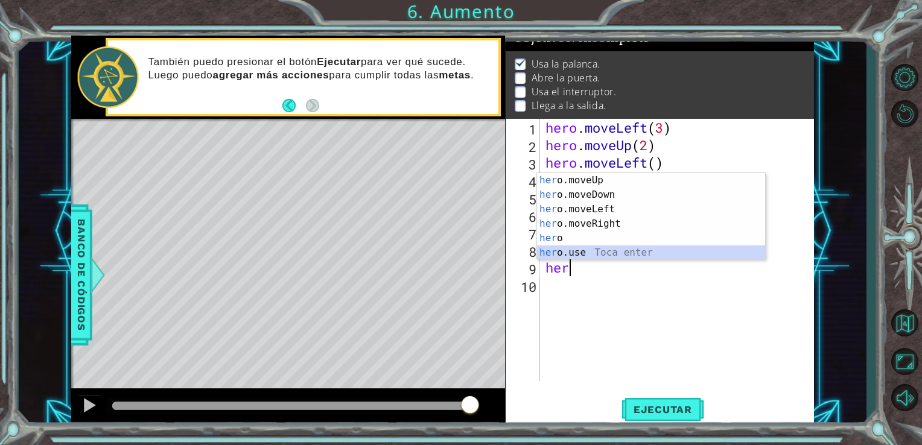
click at [571, 255] on div "her o.moveUp Toca enter her o.moveDown Toca enter her o.moveLeft [PERSON_NAME] …" at bounding box center [651, 231] width 228 height 116
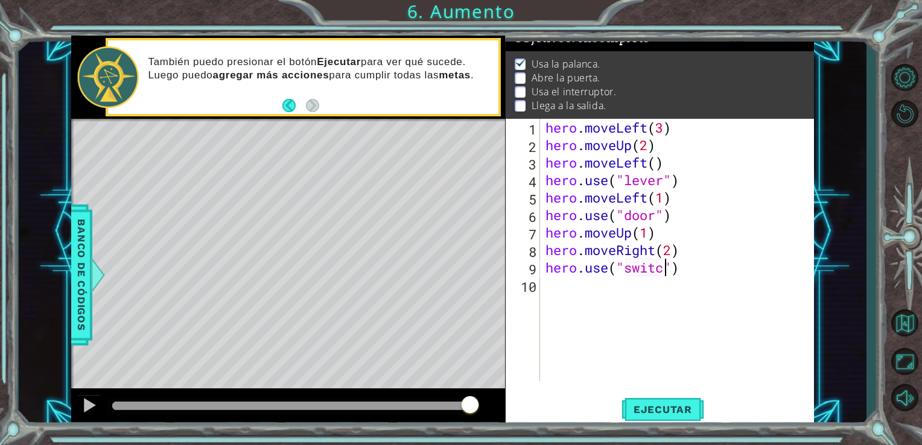
scroll to position [0, 5]
click at [657, 406] on span "Ejecutar" at bounding box center [663, 410] width 83 height 12
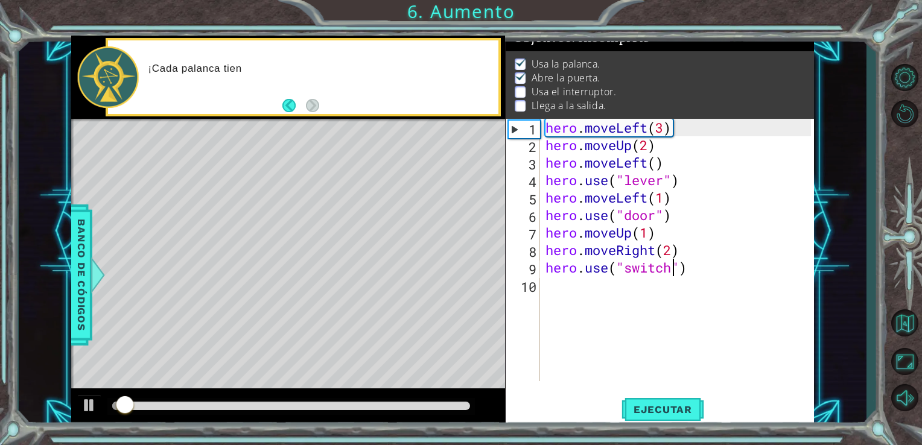
click at [322, 406] on div at bounding box center [291, 406] width 358 height 8
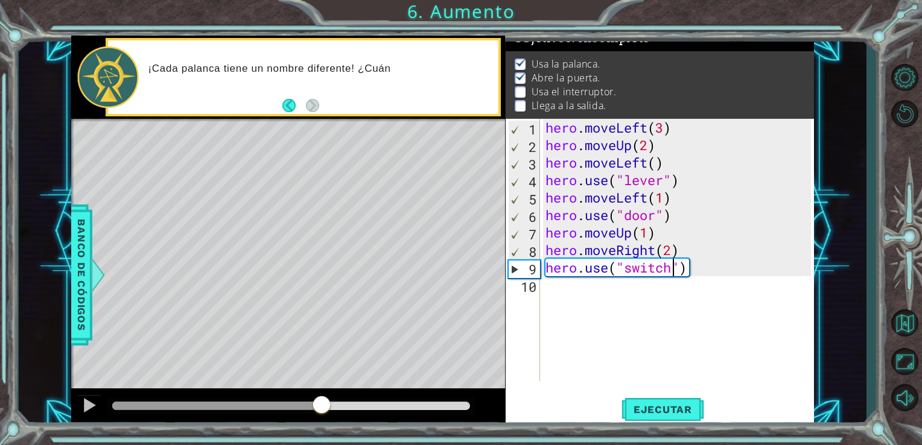
click at [305, 405] on div at bounding box center [217, 406] width 210 height 8
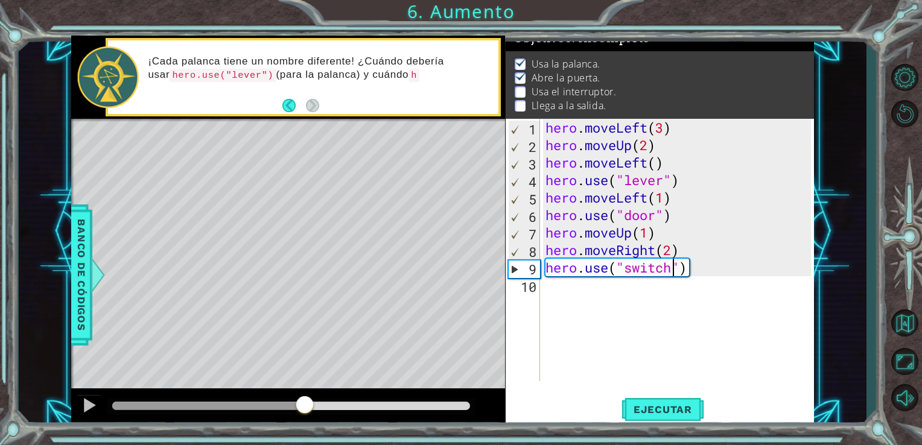
click at [284, 408] on div at bounding box center [208, 406] width 193 height 8
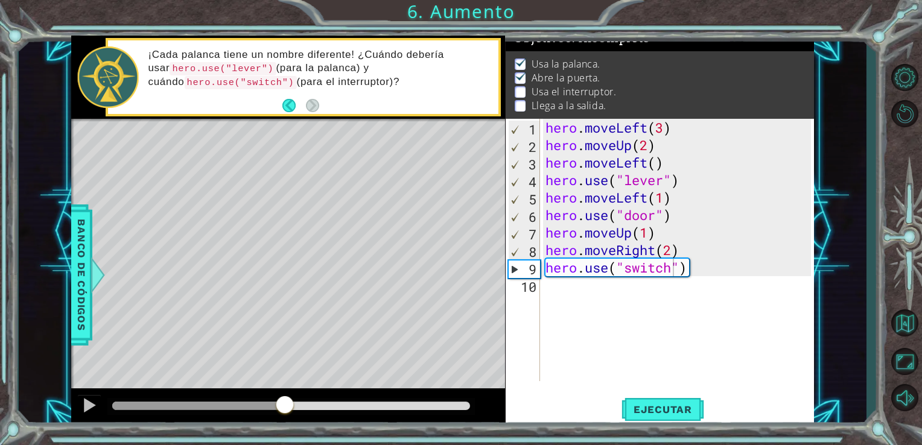
click at [301, 398] on div at bounding box center [291, 406] width 368 height 17
click at [92, 409] on div at bounding box center [89, 406] width 16 height 16
click at [90, 409] on div at bounding box center [89, 406] width 16 height 16
click at [643, 233] on div "hero . moveLeft ( 3 ) hero . moveUp ( 2 ) hero . moveLeft ( ) hero . use ( "lev…" at bounding box center [680, 268] width 275 height 298
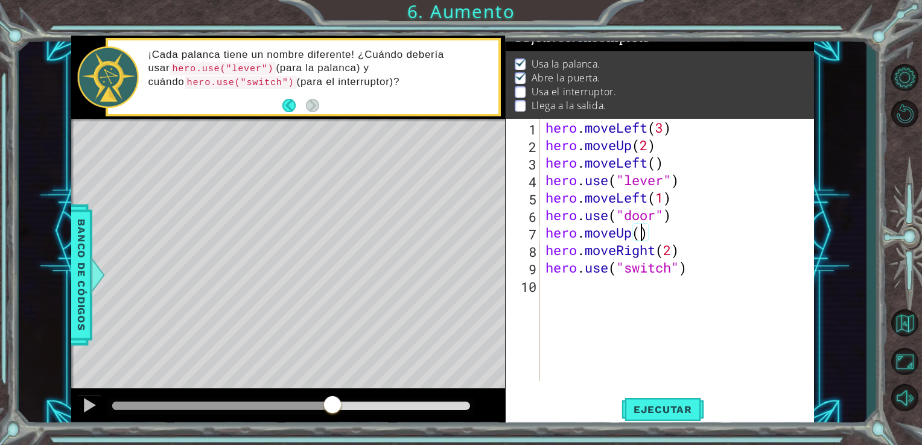
scroll to position [0, 4]
click at [97, 404] on button at bounding box center [89, 407] width 24 height 25
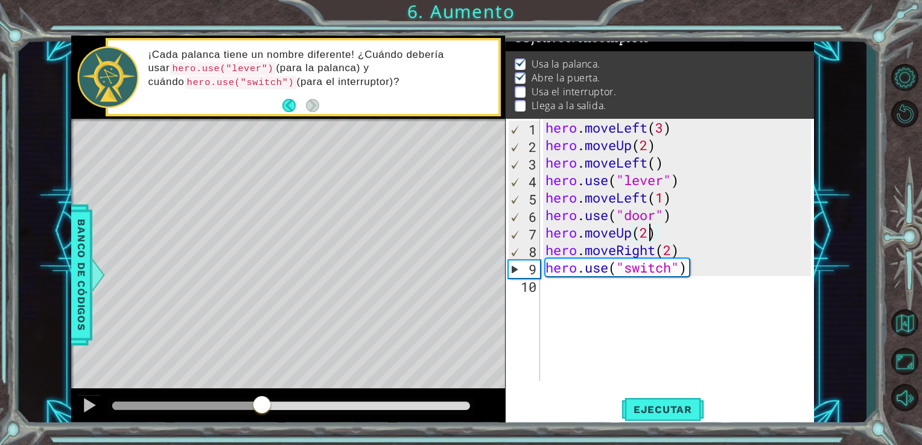
click at [262, 410] on div at bounding box center [187, 406] width 150 height 8
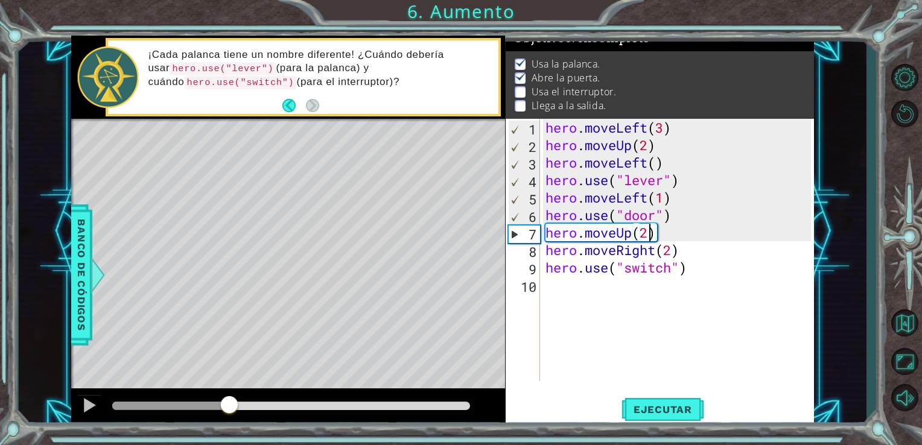
click at [229, 407] on div at bounding box center [171, 406] width 118 height 8
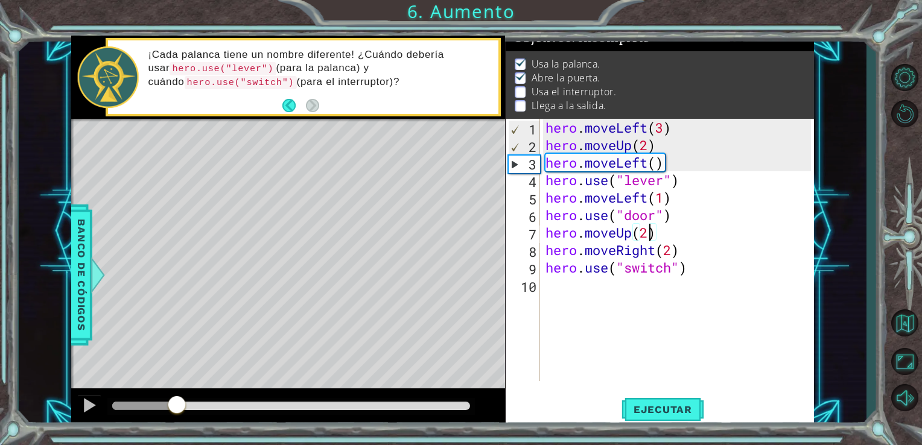
click at [177, 409] on div at bounding box center [144, 406] width 65 height 8
click at [81, 406] on div at bounding box center [89, 406] width 16 height 16
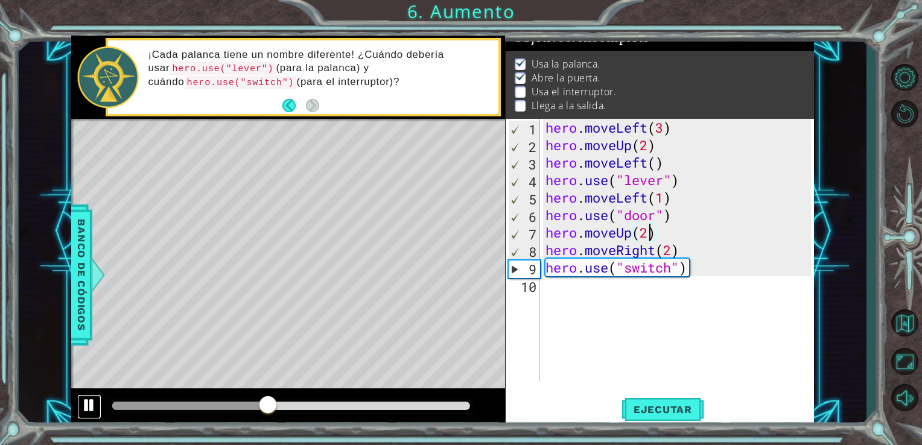
click at [90, 409] on div at bounding box center [89, 406] width 16 height 16
click at [648, 233] on div "hero . moveLeft ( 3 ) hero . moveUp ( 2 ) hero . moveLeft ( ) hero . use ( "lev…" at bounding box center [680, 268] width 275 height 298
click at [541, 237] on div "hero.moveUp(2) 1 2 3 4 5 6 7 8 9 10 hero . moveLeft ( 3 ) hero . moveUp ( 2 ) h…" at bounding box center [659, 250] width 306 height 263
click at [533, 236] on div "7" at bounding box center [524, 235] width 31 height 18
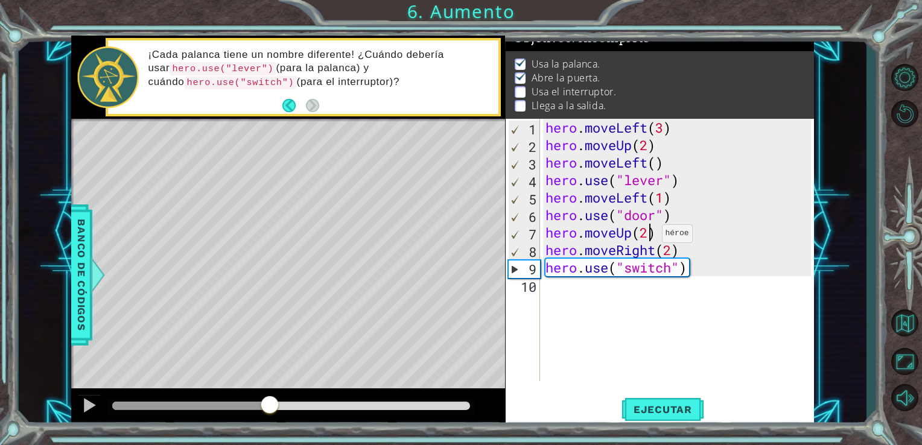
click at [651, 237] on div "hero . moveLeft ( 3 ) hero . moveUp ( 2 ) hero . moveLeft ( ) hero . use ( "lev…" at bounding box center [680, 268] width 275 height 298
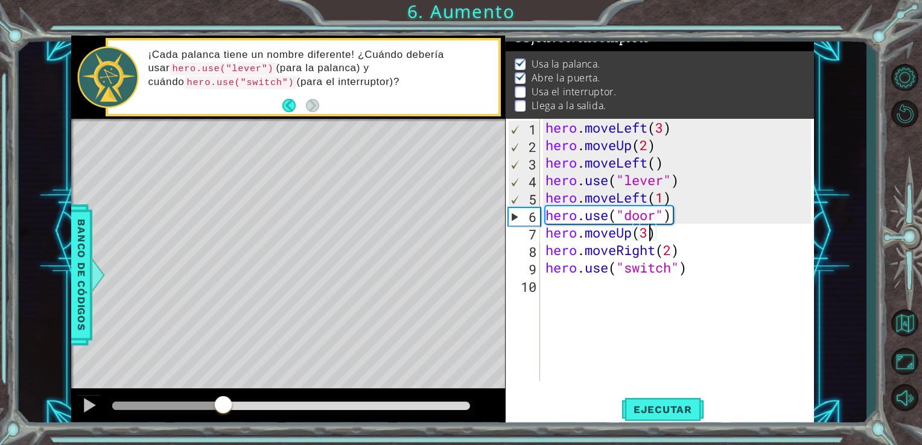
click at [224, 404] on div at bounding box center [168, 406] width 112 height 8
click at [91, 406] on div at bounding box center [89, 406] width 16 height 16
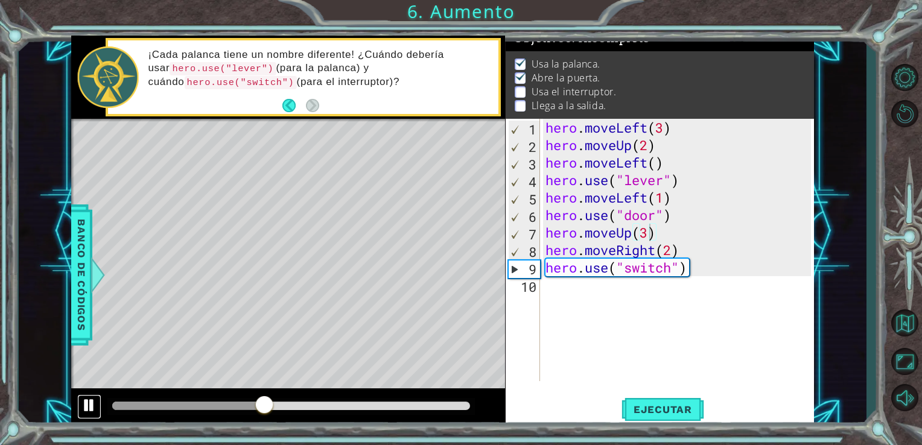
click at [92, 403] on div at bounding box center [89, 406] width 16 height 16
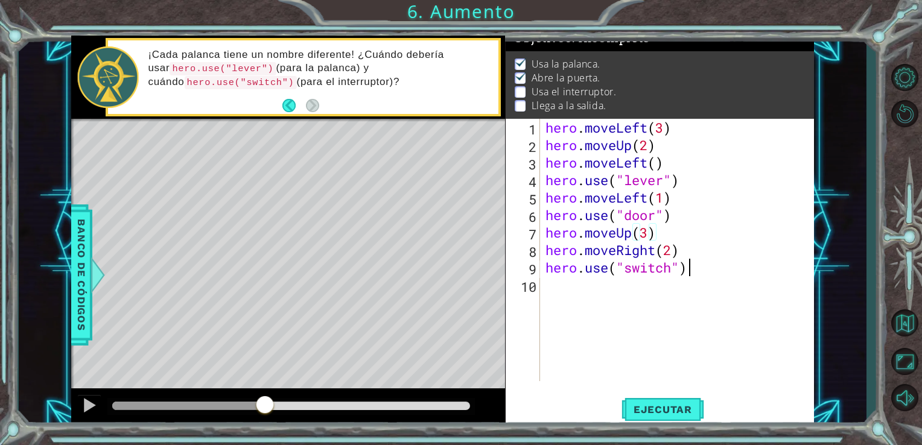
click at [703, 268] on div "hero . moveLeft ( 3 ) hero . moveUp ( 2 ) hero . moveLeft ( ) hero . use ( "lev…" at bounding box center [680, 268] width 275 height 298
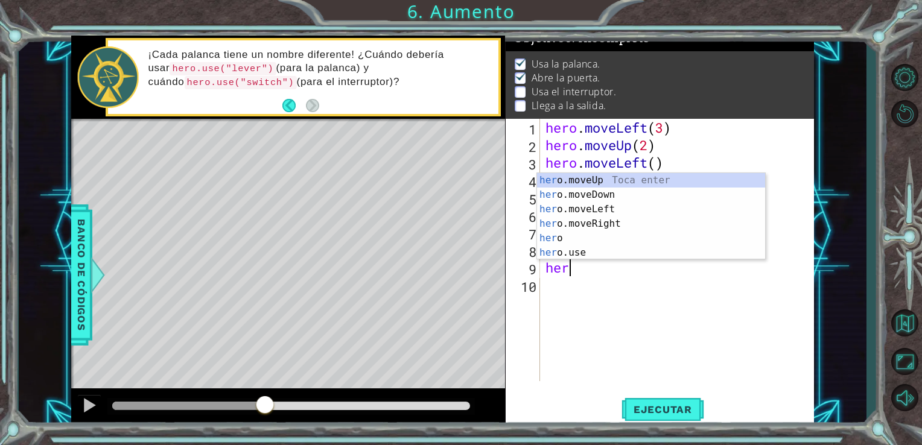
scroll to position [0, 0]
type textarea "h"
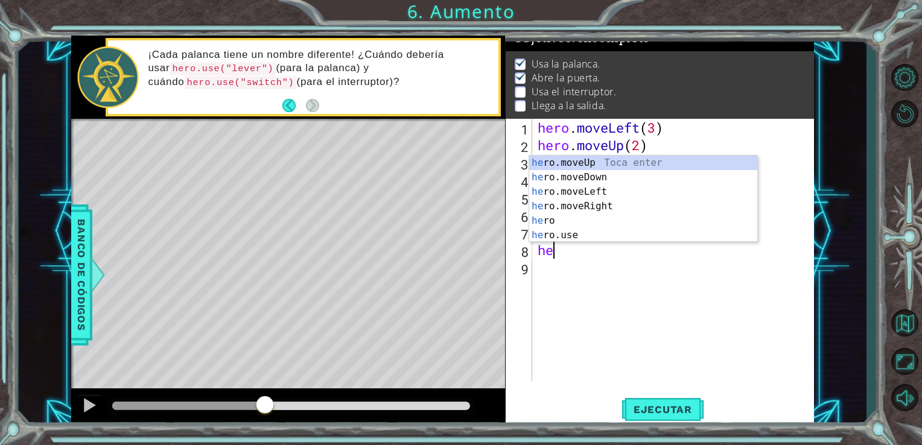
type textarea "h"
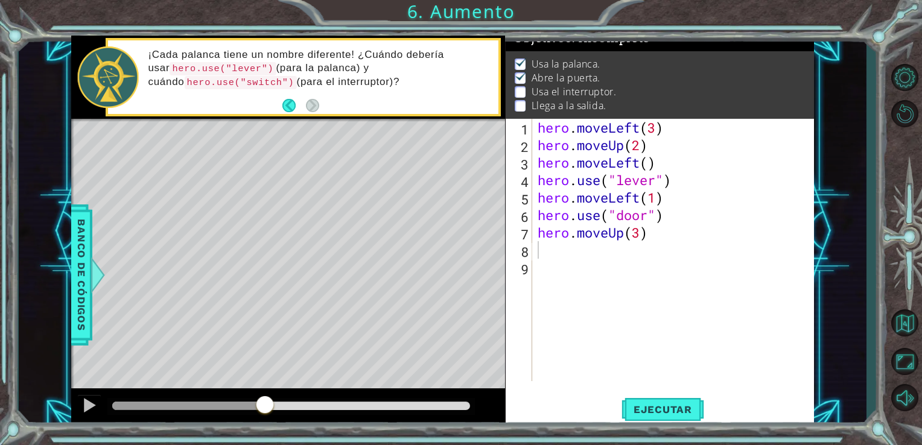
drag, startPoint x: 243, startPoint y: 412, endPoint x: 226, endPoint y: 412, distance: 16.9
click at [226, 412] on div at bounding box center [291, 406] width 368 height 17
click at [221, 411] on div at bounding box center [291, 406] width 368 height 17
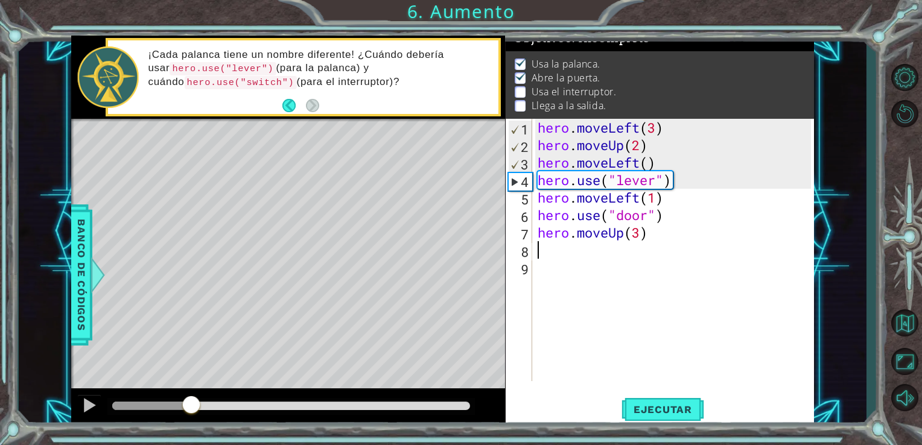
click at [191, 406] on div at bounding box center [151, 406] width 79 height 8
click at [86, 405] on div at bounding box center [89, 406] width 16 height 16
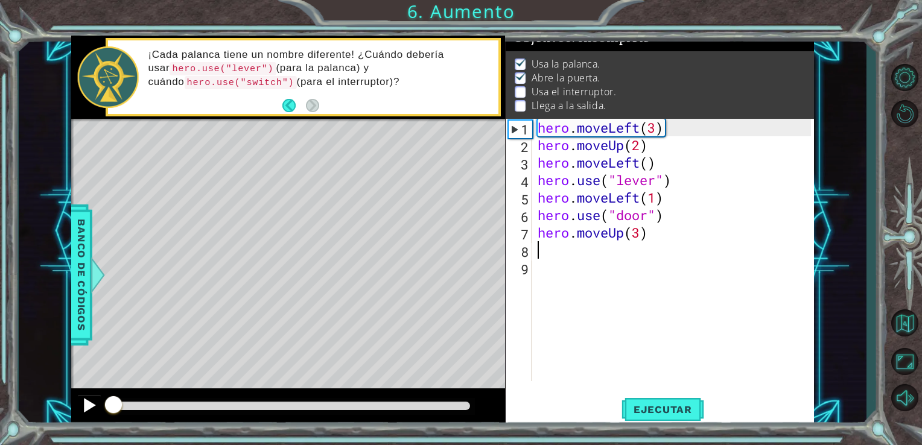
drag, startPoint x: 333, startPoint y: 407, endPoint x: 78, endPoint y: 406, distance: 254.7
click at [78, 406] on div at bounding box center [288, 408] width 434 height 39
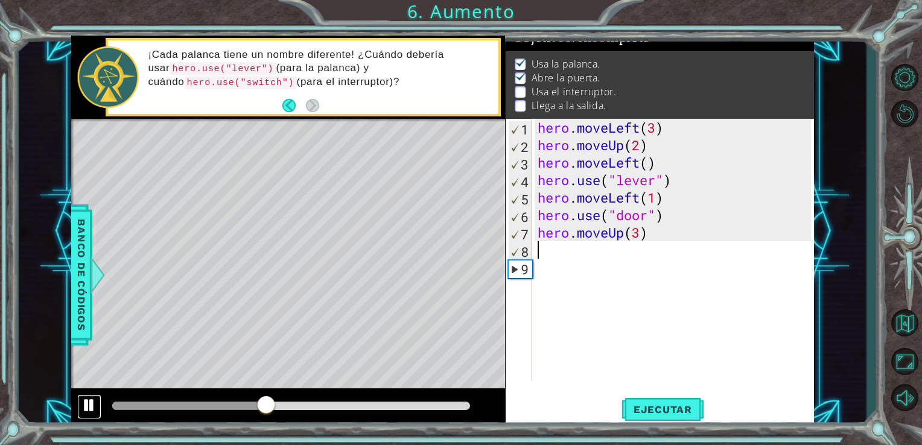
click at [92, 413] on div at bounding box center [89, 406] width 16 height 16
click at [666, 238] on div "hero . moveLeft ( 3 ) hero . moveUp ( 2 ) hero . moveLeft ( ) hero . use ( "lev…" at bounding box center [676, 268] width 282 height 298
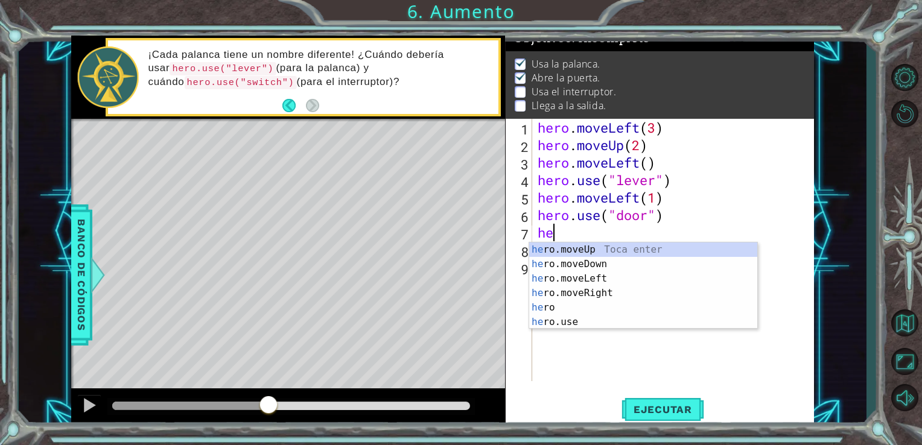
type textarea "h"
click at [642, 250] on div "her o.moveUp Toca enter her o.moveDown Toca enter her o.moveLeft [PERSON_NAME] …" at bounding box center [643, 301] width 228 height 116
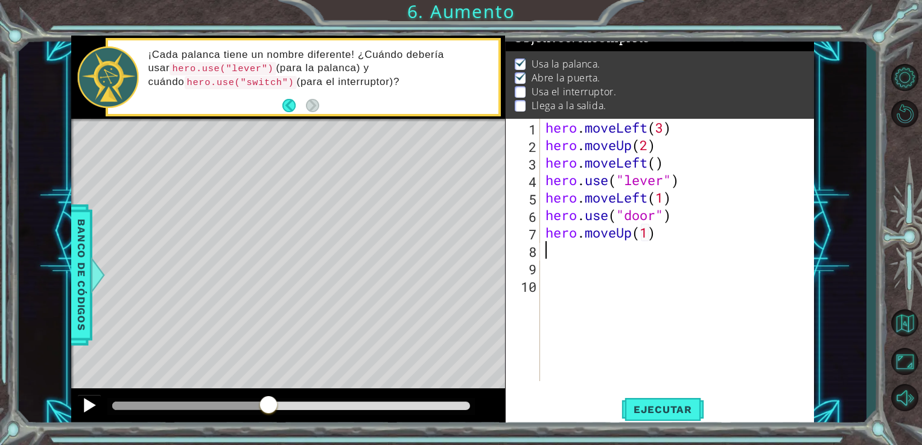
type textarea "hero.moveUp(1)"
click at [95, 407] on div at bounding box center [89, 406] width 16 height 16
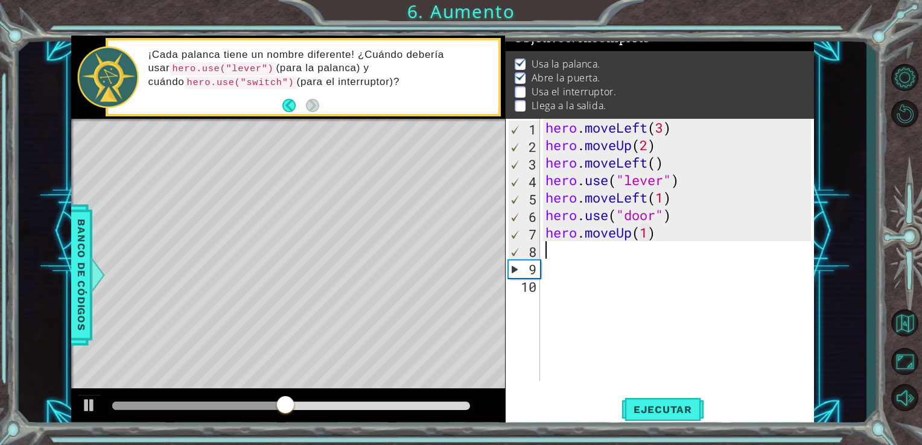
click at [216, 406] on div at bounding box center [198, 406] width 173 height 8
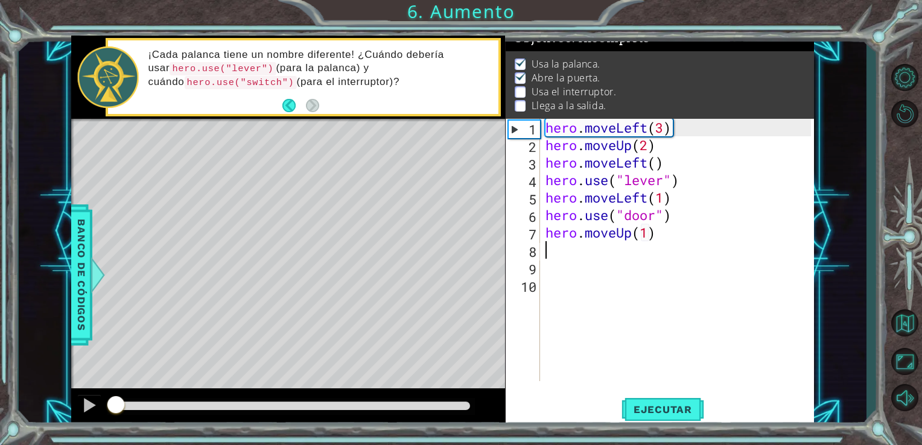
click at [116, 409] on div at bounding box center [114, 406] width 4 height 8
click at [651, 403] on button "Ejecutar" at bounding box center [663, 409] width 83 height 31
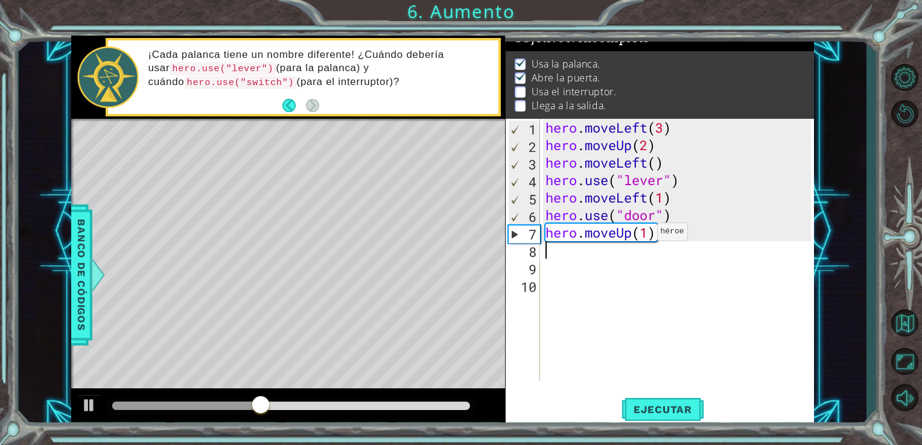
click at [646, 235] on div "hero . moveLeft ( 3 ) hero . moveUp ( 2 ) hero . moveLeft ( ) hero . use ( "lev…" at bounding box center [680, 268] width 275 height 298
type textarea "hero.moveUp(2)"
click at [683, 399] on button "Ejecutar" at bounding box center [663, 409] width 83 height 31
click at [567, 258] on div "hero . moveLeft ( 3 ) hero . moveUp ( 2 ) hero . moveLeft ( ) hero . use ( "lev…" at bounding box center [680, 268] width 275 height 298
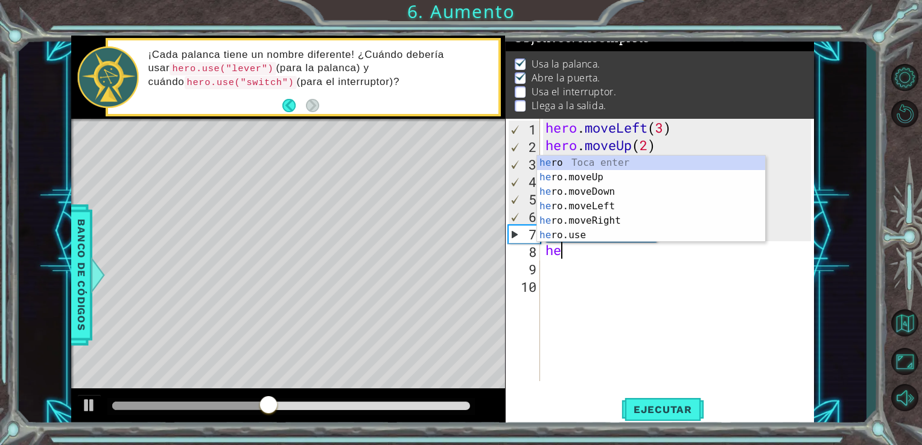
scroll to position [0, 0]
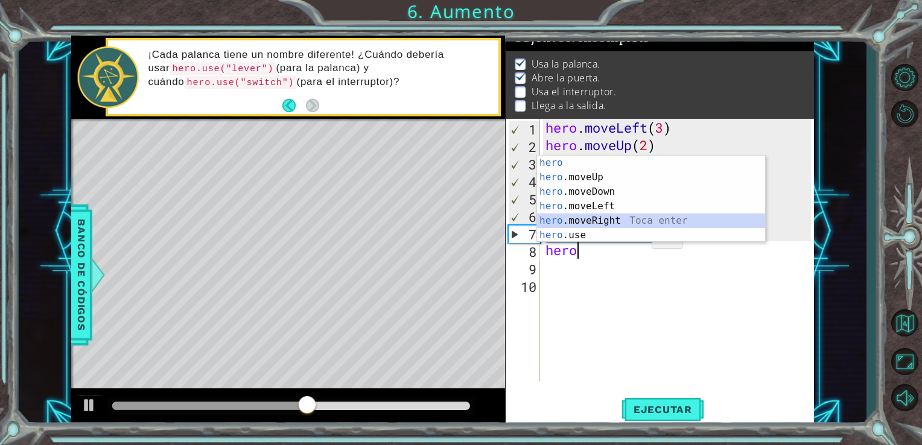
click at [602, 217] on div "hero Toca enter hero .moveUp Toca enter hero .moveDown Toca enter hero .moveLef…" at bounding box center [651, 214] width 228 height 116
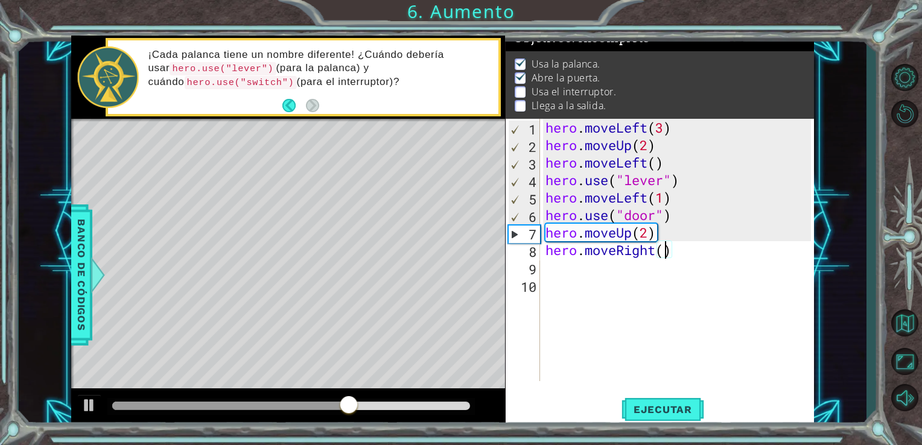
scroll to position [0, 5]
click at [303, 402] on div at bounding box center [291, 406] width 368 height 17
click at [303, 403] on div at bounding box center [207, 406] width 191 height 8
click at [90, 407] on div at bounding box center [89, 406] width 16 height 16
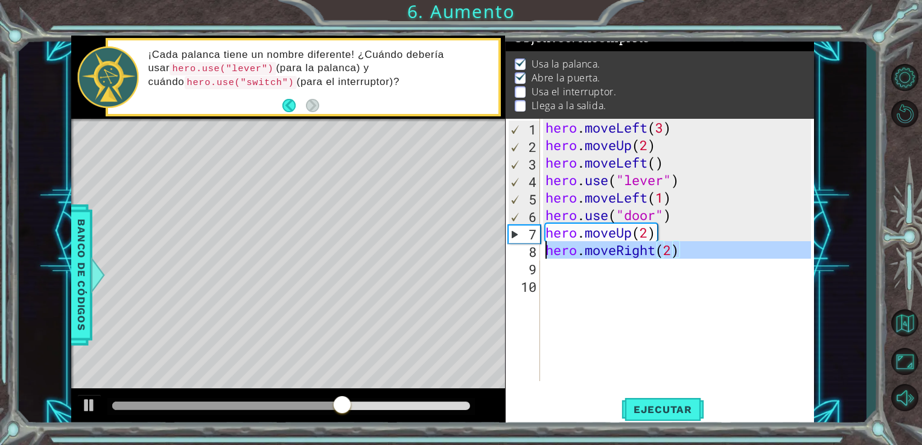
click at [519, 252] on div "8" at bounding box center [524, 252] width 32 height 18
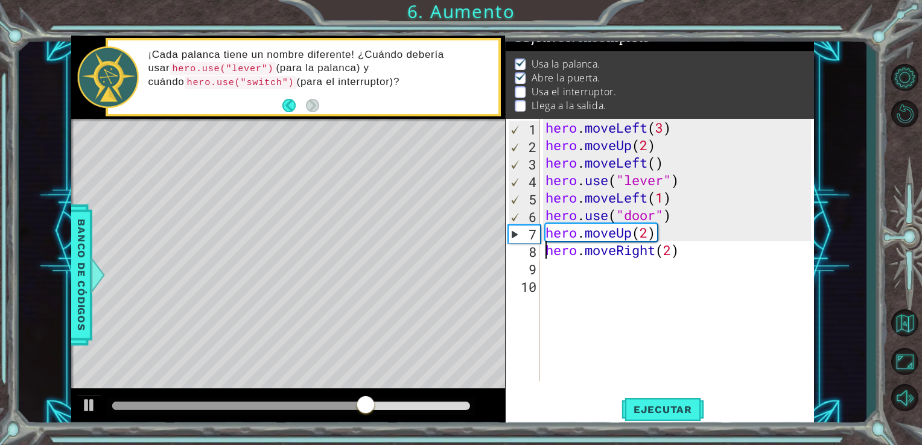
click at [526, 251] on div "8" at bounding box center [524, 252] width 32 height 18
type textarea "hero.moveRight(2)"
click at [651, 399] on button "Ejecutar" at bounding box center [663, 409] width 83 height 31
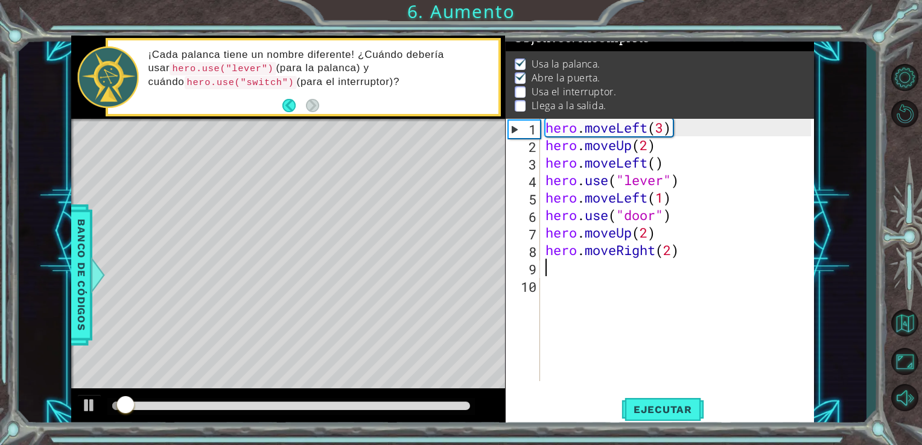
click at [570, 276] on div "hero . moveLeft ( 3 ) hero . moveUp ( 2 ) hero . moveLeft ( ) hero . use ( "lev…" at bounding box center [680, 268] width 275 height 298
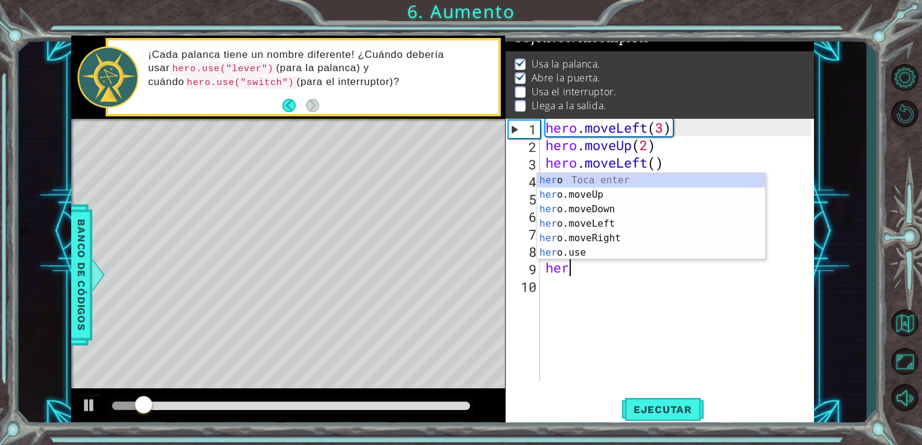
scroll to position [0, 0]
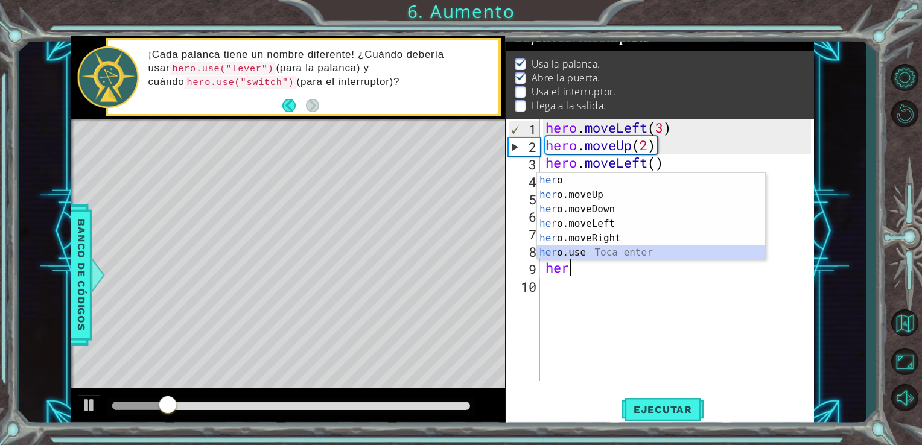
click at [587, 252] on div "her o Toca enter her o.moveUp Toca enter her o.moveDown Toca enter her o.moveLe…" at bounding box center [651, 231] width 228 height 116
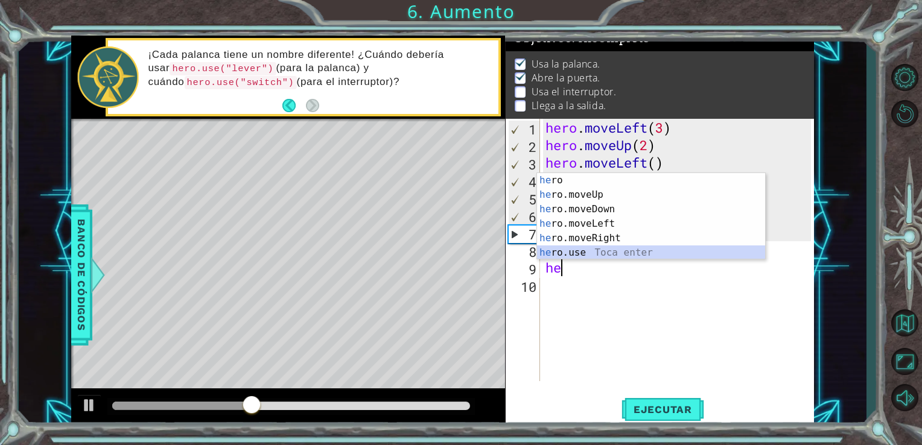
click at [607, 250] on div "he ro Toca enter he ro.moveUp Toca enter he ro.moveDown Toca enter he ro.moveLe…" at bounding box center [651, 231] width 228 height 116
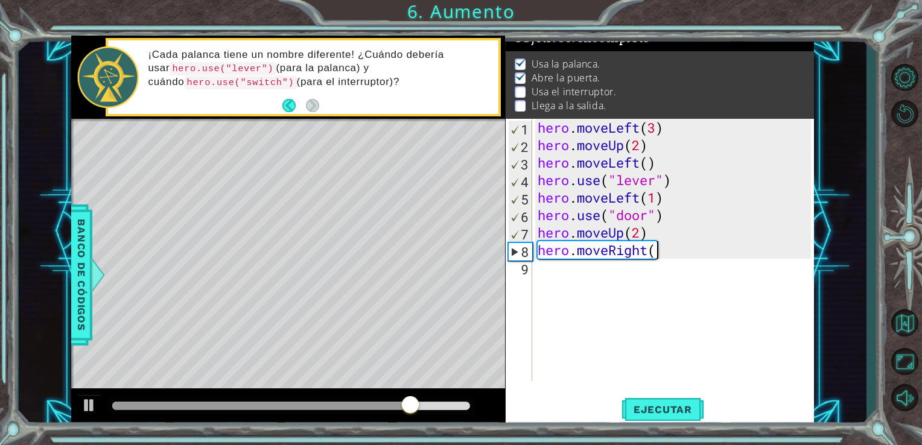
scroll to position [0, 5]
type textarea "hero.moveRight(2)"
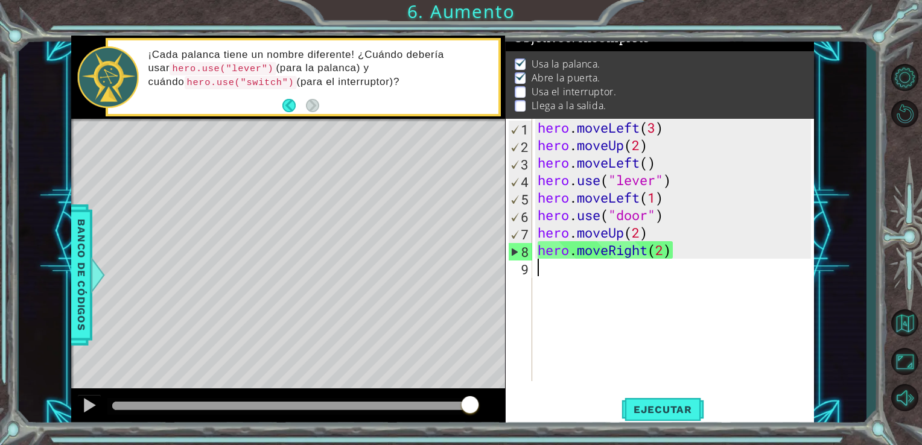
click at [546, 269] on div "hero . moveLeft ( 3 ) hero . moveUp ( 2 ) hero . moveLeft ( ) hero . use ( "lev…" at bounding box center [676, 268] width 282 height 298
click at [555, 269] on div "hero . moveLeft ( 3 ) hero . moveUp ( 2 ) hero . moveLeft ( ) hero . use ( "lev…" at bounding box center [676, 268] width 282 height 298
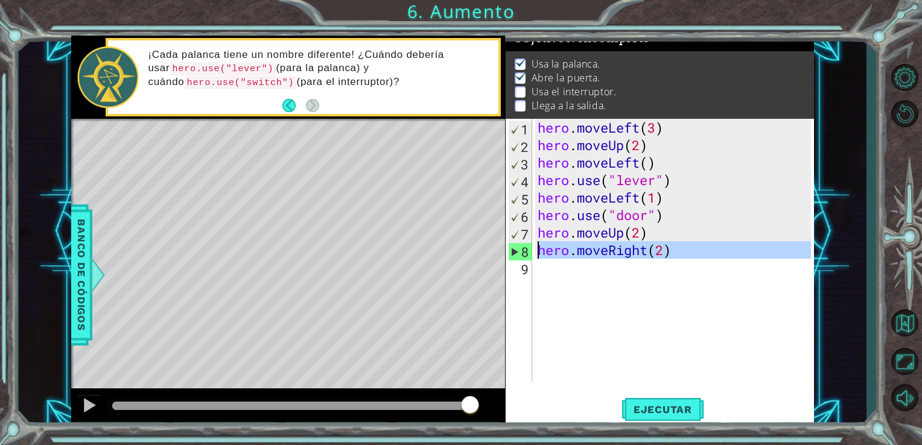
click at [520, 255] on div "8" at bounding box center [521, 252] width 24 height 18
type textarea "hero.moveRight(2)"
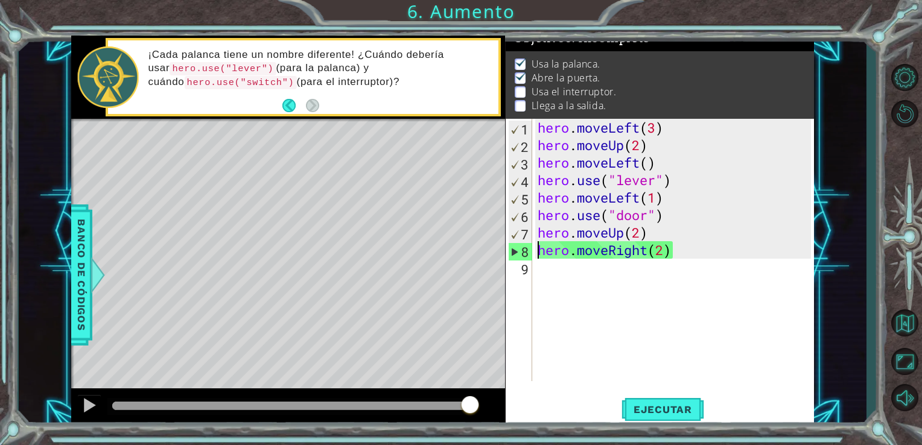
click at [549, 265] on div "hero . moveLeft ( 3 ) hero . moveUp ( 2 ) hero . moveLeft ( ) hero . use ( "lev…" at bounding box center [676, 268] width 282 height 298
drag, startPoint x: 549, startPoint y: 272, endPoint x: 543, endPoint y: 276, distance: 7.4
click at [543, 276] on div "hero . moveLeft ( 3 ) hero . moveUp ( 2 ) hero . moveLeft ( ) hero . use ( "lev…" at bounding box center [676, 268] width 282 height 298
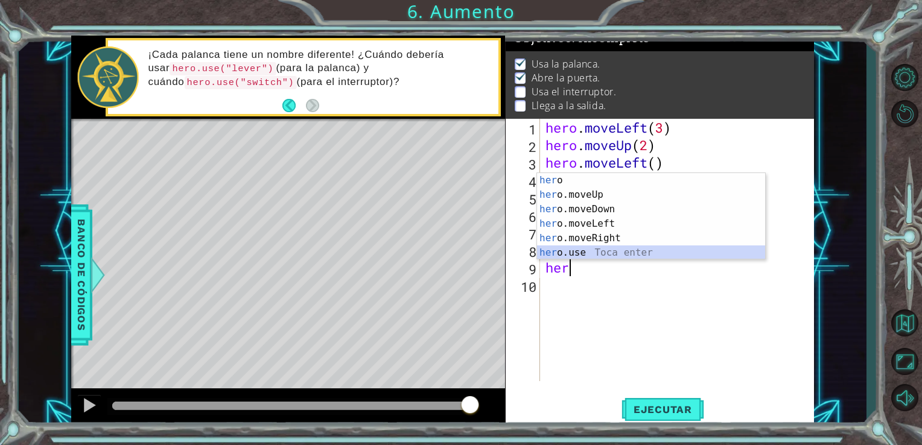
click at [567, 254] on div "her o Toca enter her o.moveUp Toca enter her o.moveDown Toca enter her o.moveLe…" at bounding box center [651, 231] width 228 height 116
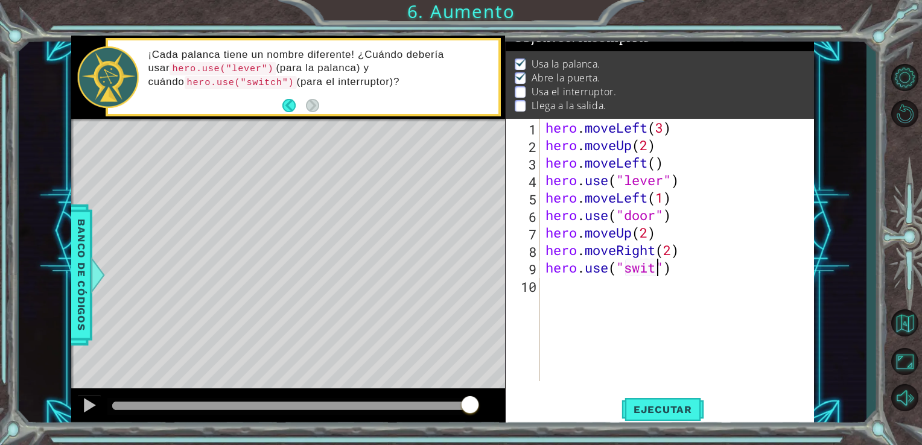
scroll to position [0, 5]
type textarea "hero.use("switch")"
click at [563, 294] on div "hero . moveLeft ( 3 ) hero . moveUp ( 2 ) hero . moveLeft ( ) hero . use ( "lev…" at bounding box center [680, 268] width 275 height 298
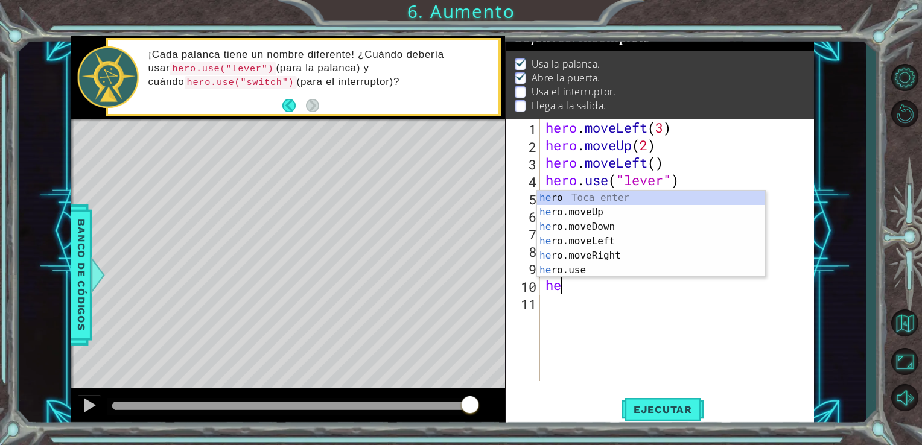
scroll to position [0, 0]
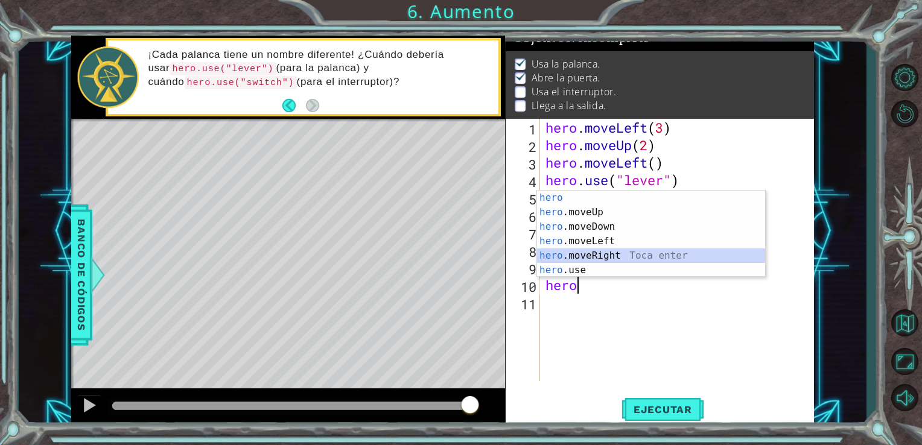
click at [594, 255] on div "hero Toca enter hero .moveUp Toca enter hero .moveDown Toca enter hero .moveLef…" at bounding box center [651, 249] width 228 height 116
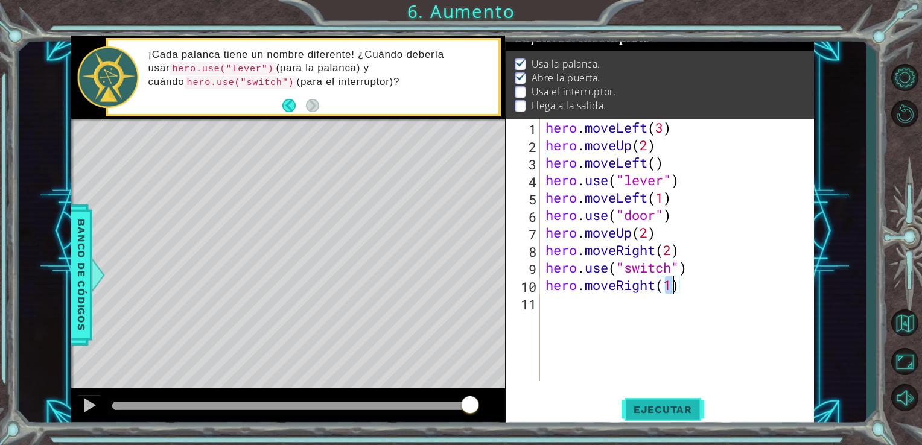
click at [685, 410] on span "Ejecutar" at bounding box center [663, 410] width 83 height 12
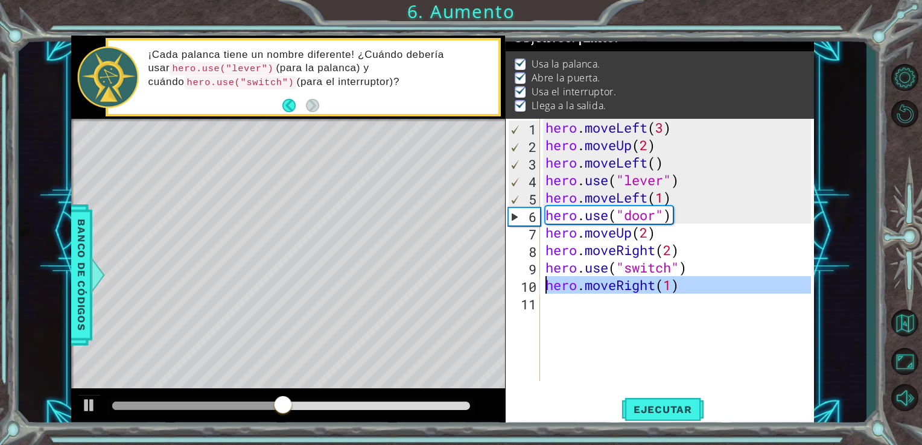
click at [524, 284] on div "10" at bounding box center [524, 287] width 32 height 18
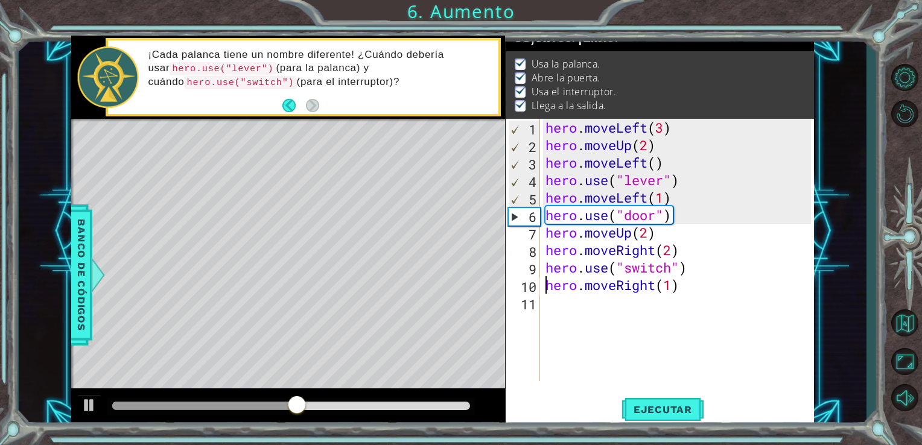
click at [524, 284] on div "10" at bounding box center [524, 287] width 32 height 18
type textarea "hero.moveRight(1)"
click at [524, 284] on div "10" at bounding box center [524, 287] width 32 height 18
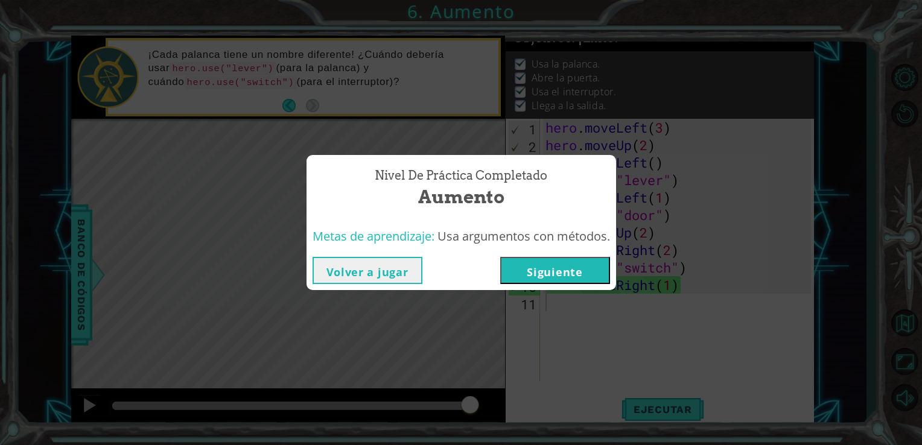
click at [556, 267] on button "Siguiente" at bounding box center [555, 270] width 110 height 27
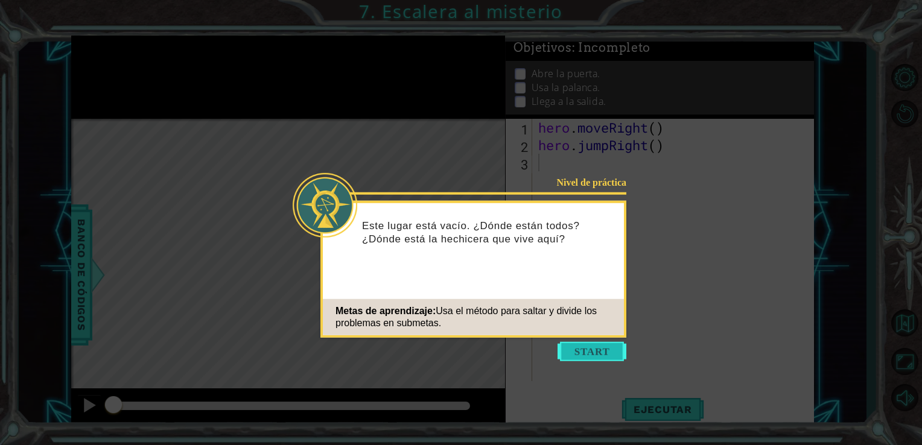
click at [579, 353] on button "Start" at bounding box center [592, 351] width 69 height 19
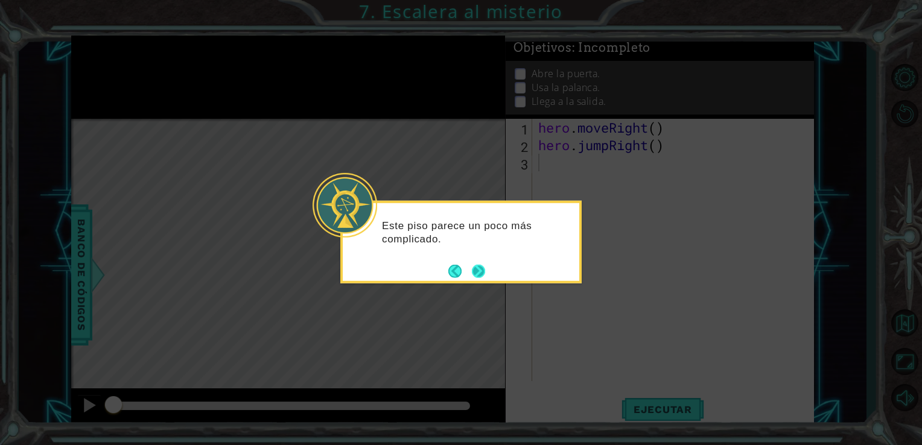
click at [474, 275] on button "Next" at bounding box center [478, 270] width 13 height 13
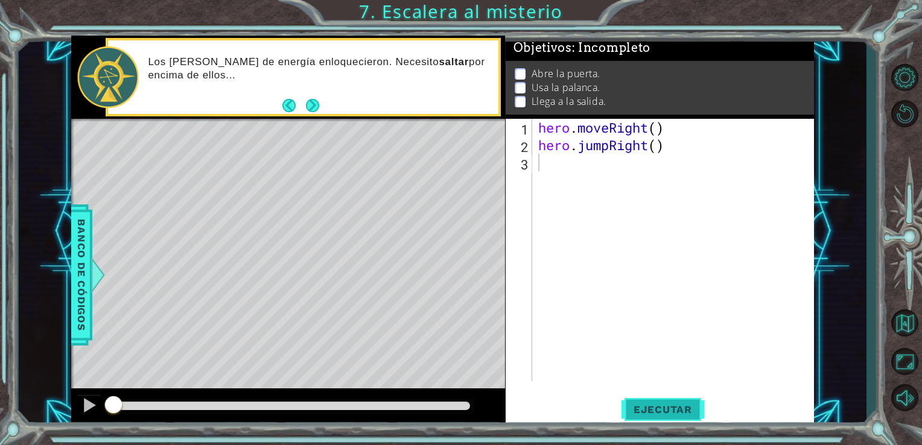
click at [661, 406] on span "Ejecutar" at bounding box center [663, 410] width 83 height 12
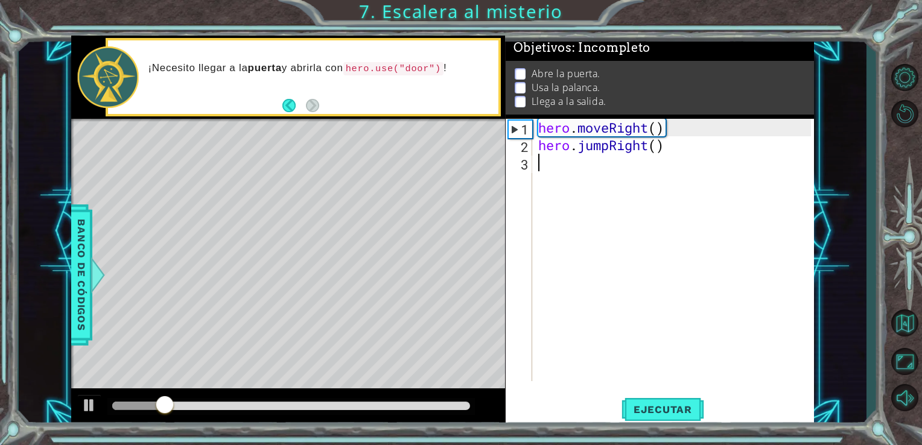
click at [558, 173] on div "hero . moveRight ( ) hero . jumpRight ( )" at bounding box center [677, 268] width 282 height 298
type textarea "m"
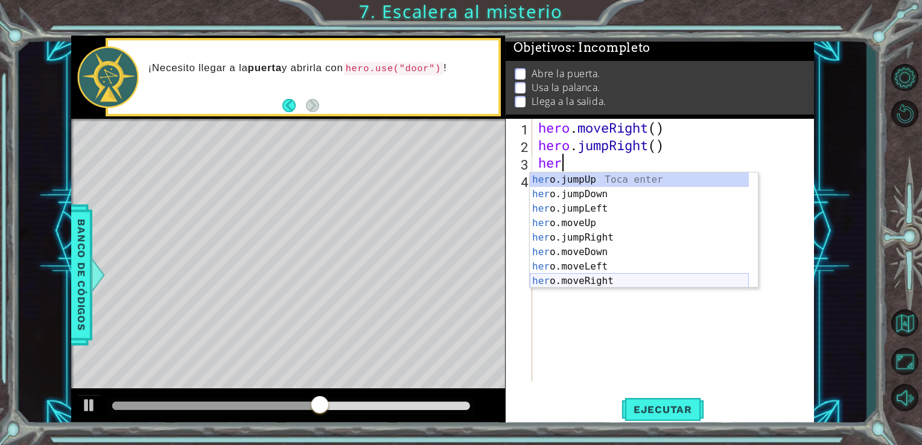
click at [609, 284] on div "her o.jumpUp Toca enter her o.jumpDown Toca enter her o.jumpLeft Toca enter her…" at bounding box center [639, 245] width 219 height 145
type textarea "hero.moveRight(1)"
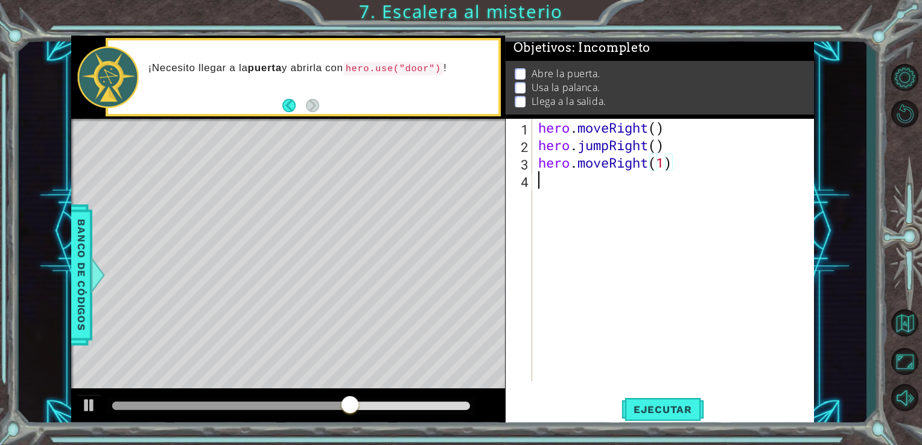
click at [565, 189] on div "hero . moveRight ( ) hero . jumpRight ( ) hero . moveRight ( 1 )" at bounding box center [677, 268] width 282 height 298
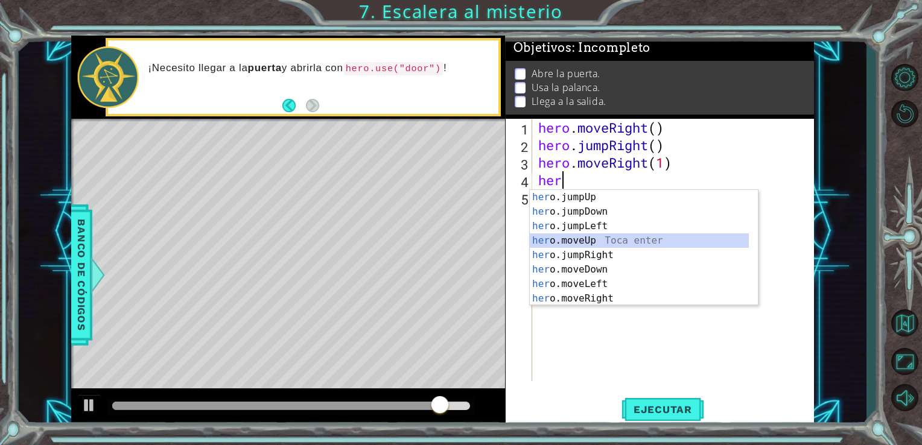
click at [591, 239] on div "her o.jumpUp Toca enter her o.jumpDown Toca enter her o.jumpLeft Toca enter her…" at bounding box center [639, 262] width 219 height 145
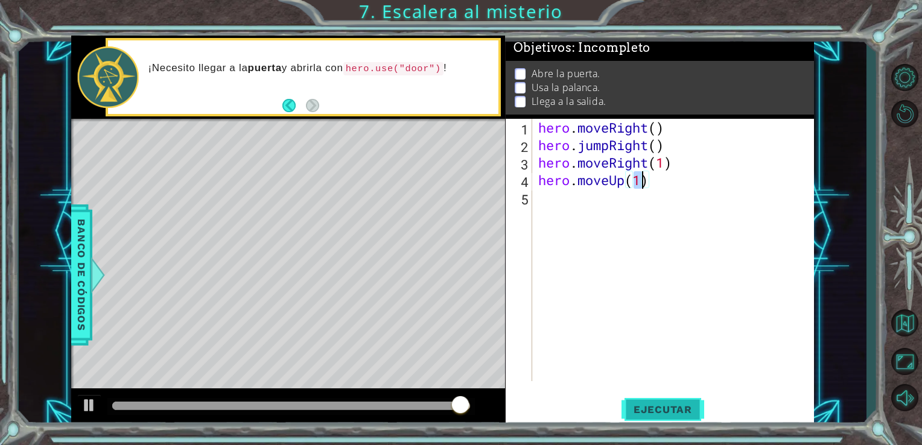
type textarea "hero.moveUp(1)"
click at [648, 407] on span "Ejecutar" at bounding box center [663, 410] width 83 height 12
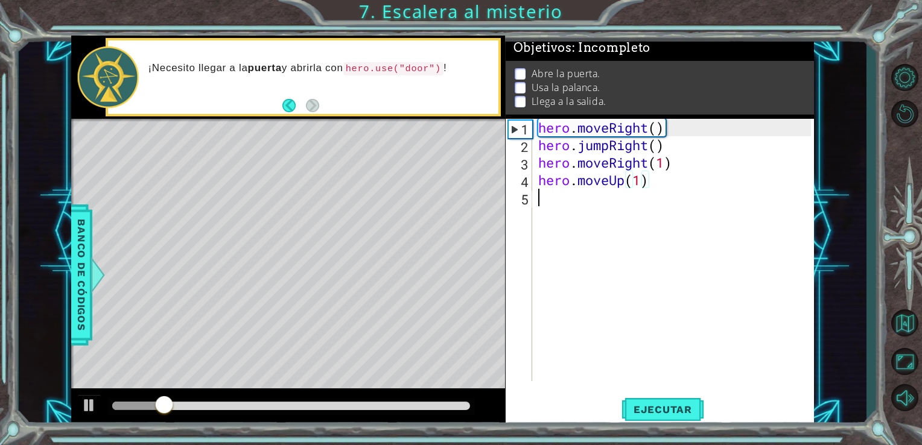
click at [536, 199] on div "hero . moveRight ( ) hero . jumpRight ( ) hero . moveRight ( 1 ) hero . moveUp …" at bounding box center [677, 268] width 282 height 298
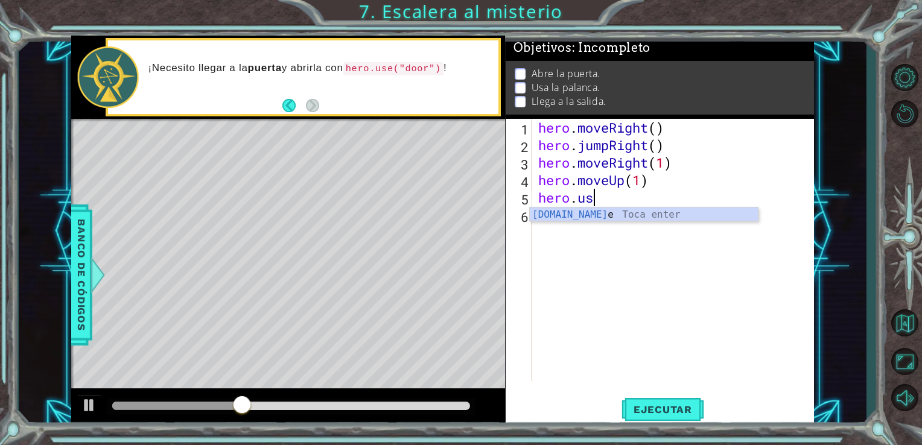
scroll to position [0, 2]
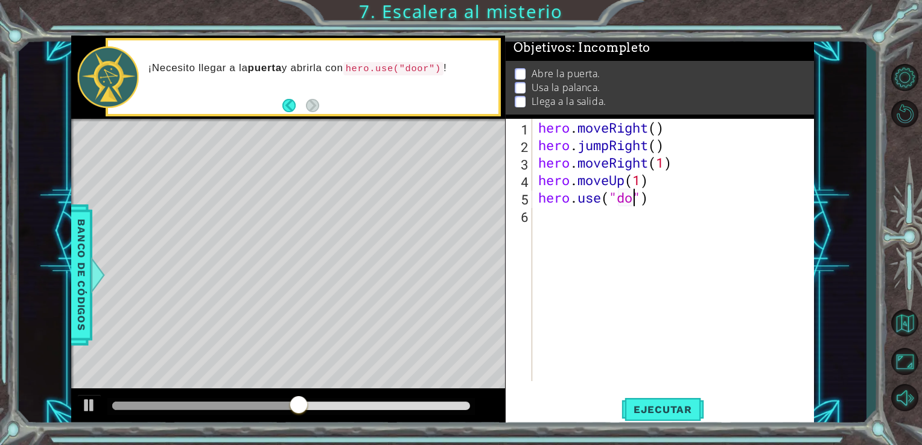
type textarea "hero.use("door")"
click at [550, 220] on div "hero . moveRight ( ) hero . jumpRight ( ) hero . moveRight ( 1 ) hero . moveUp …" at bounding box center [677, 268] width 282 height 298
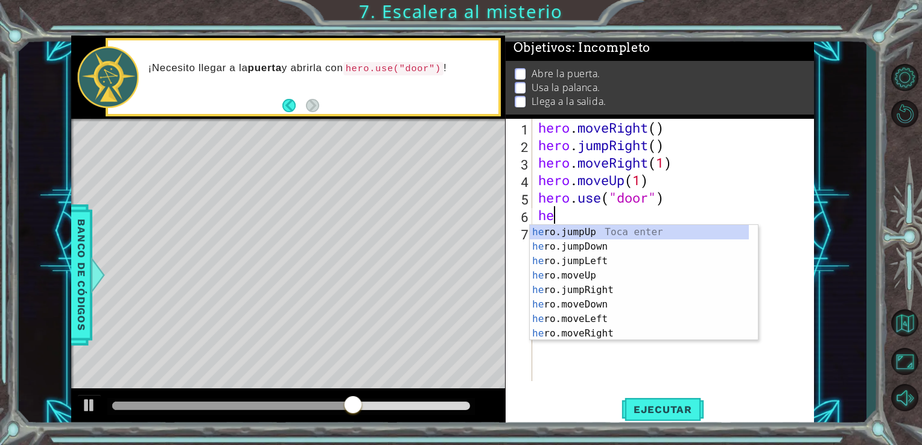
scroll to position [0, 0]
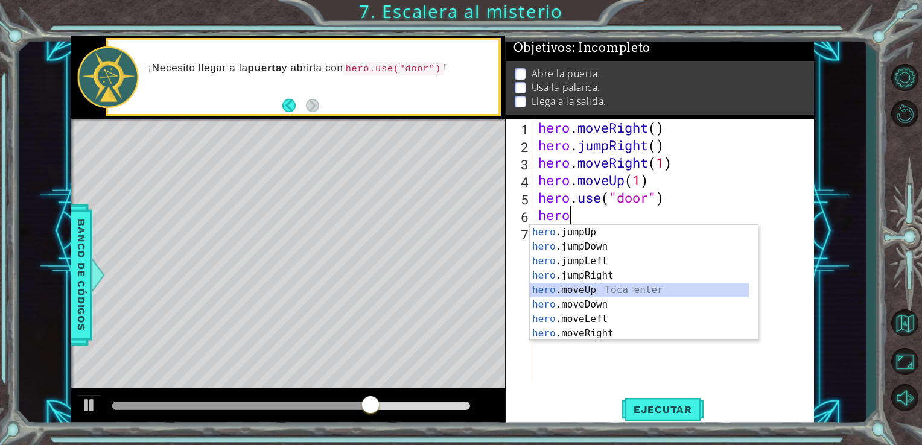
click at [589, 288] on div "hero .jumpUp Toca enter hero .jumpDown Toca enter hero .jumpLeft Toca enter her…" at bounding box center [639, 297] width 219 height 145
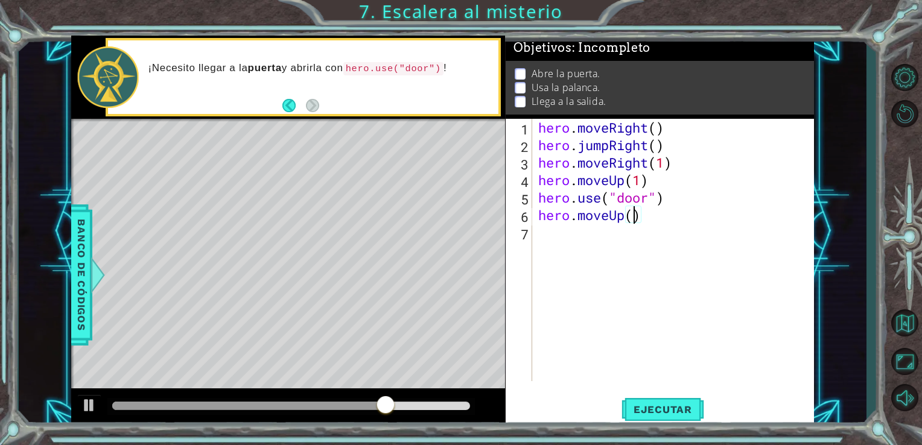
type textarea "hero.moveUp(2)"
click at [539, 238] on div "hero . moveRight ( ) hero . jumpRight ( ) hero . moveRight ( 1 ) hero . moveUp …" at bounding box center [677, 268] width 282 height 298
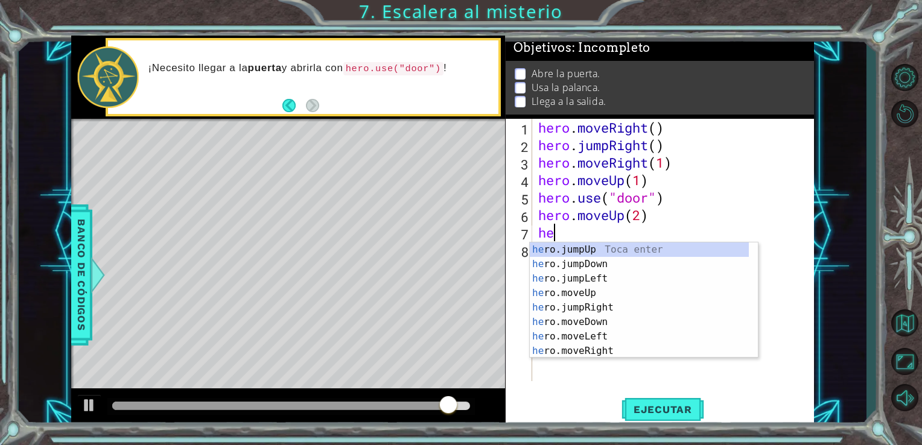
scroll to position [0, 0]
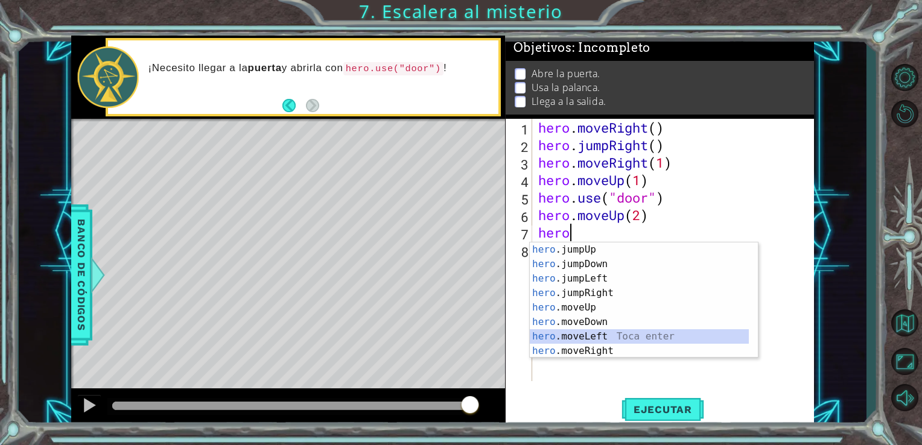
click at [585, 334] on div "hero .jumpUp Toca enter hero .jumpDown Toca enter hero .jumpLeft Toca enter her…" at bounding box center [639, 315] width 219 height 145
type textarea "hero.moveLeft(1)"
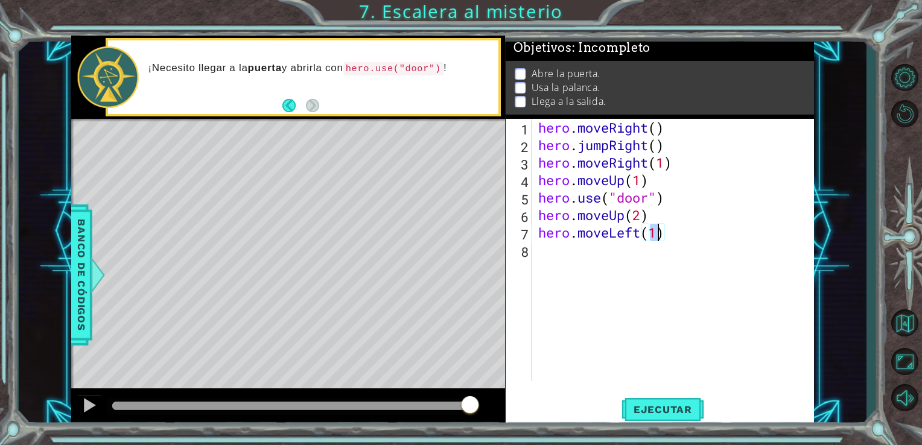
click at [549, 256] on div "hero . moveRight ( ) hero . jumpRight ( ) hero . moveRight ( 1 ) hero . moveUp …" at bounding box center [677, 268] width 282 height 298
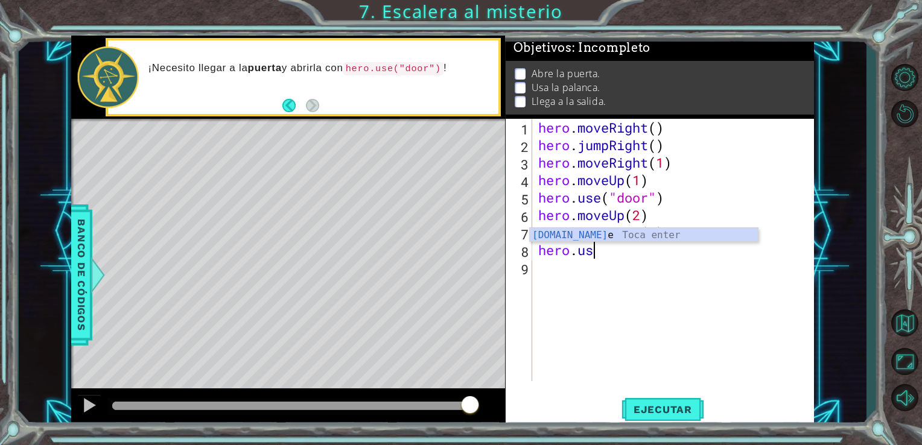
scroll to position [0, 2]
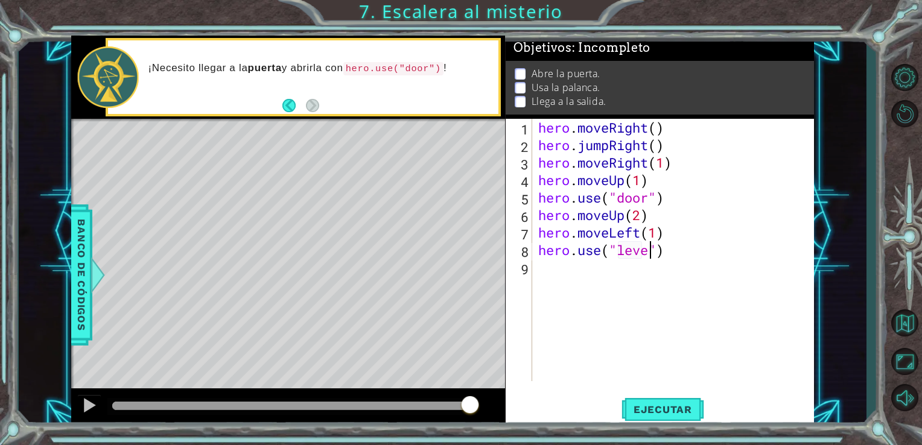
type textarea "hero.use("lever")"
click at [565, 272] on div "hero . moveRight ( ) hero . jumpRight ( ) hero . moveRight ( 1 ) hero . moveUp …" at bounding box center [677, 268] width 282 height 298
click at [664, 407] on span "Ejecutar" at bounding box center [663, 410] width 83 height 12
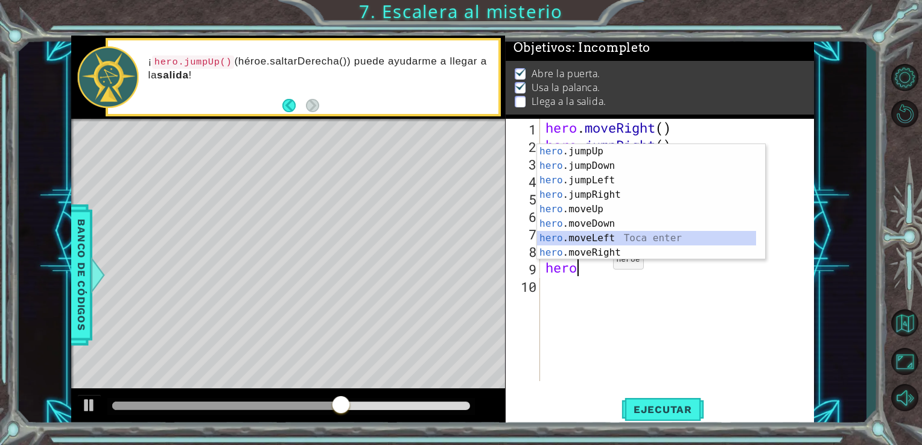
click at [610, 242] on div "hero .jumpUp Toca enter hero .jumpDown Toca enter hero .jumpLeft Toca enter her…" at bounding box center [646, 216] width 219 height 145
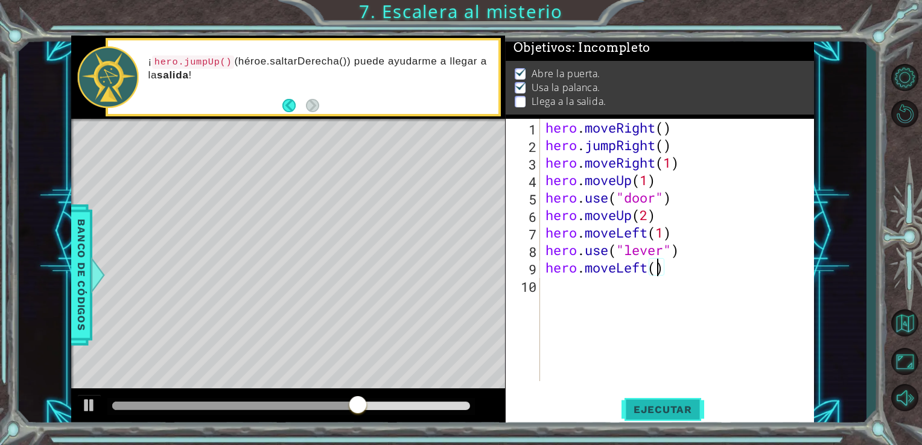
type textarea "hero.moveLeft(2)"
click at [565, 282] on div "hero . moveRight ( ) hero . jumpRight ( ) hero . moveRight ( 1 ) hero . moveUp …" at bounding box center [680, 268] width 275 height 298
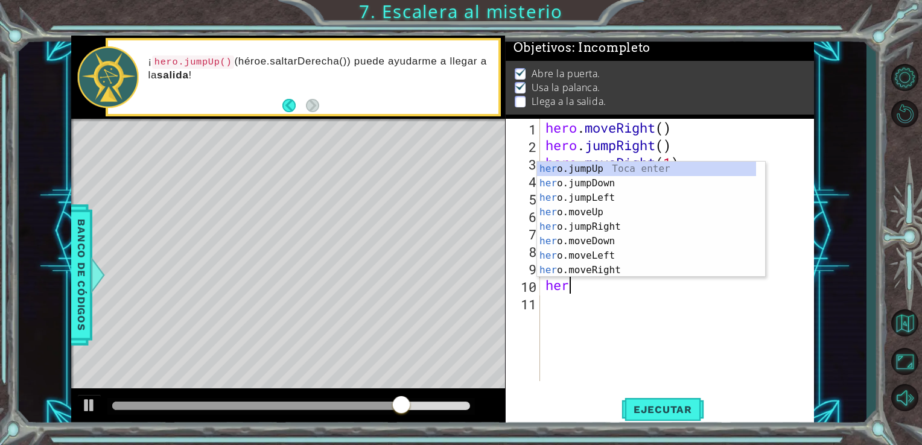
scroll to position [0, 0]
type textarea "hero"
click at [594, 169] on div "hero .jumpUp Toca enter hero .jumpDown Toca enter hero .jumpLeft Toca enter her…" at bounding box center [646, 234] width 219 height 145
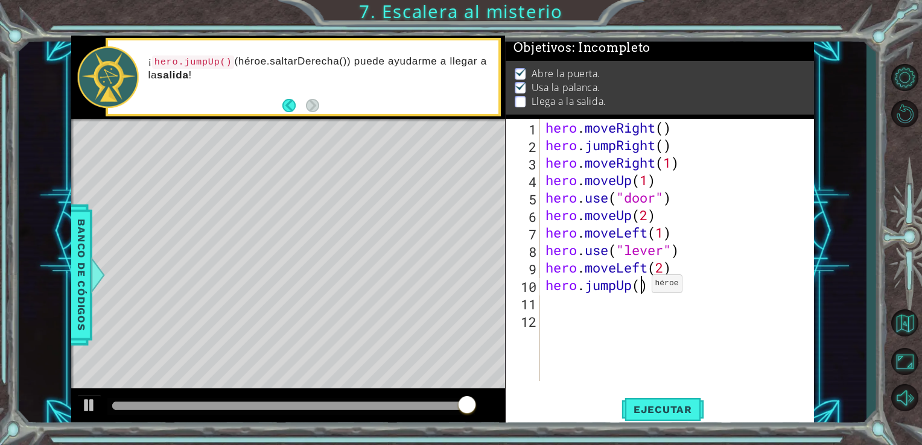
click at [640, 287] on div "hero . moveRight ( ) hero . jumpRight ( ) hero . moveRight ( 1 ) hero . moveUp …" at bounding box center [680, 268] width 275 height 298
type textarea "hero.jumpUp()"
click at [550, 299] on div "hero . moveRight ( ) hero . jumpRight ( ) hero . moveRight ( 1 ) hero . moveUp …" at bounding box center [680, 268] width 275 height 298
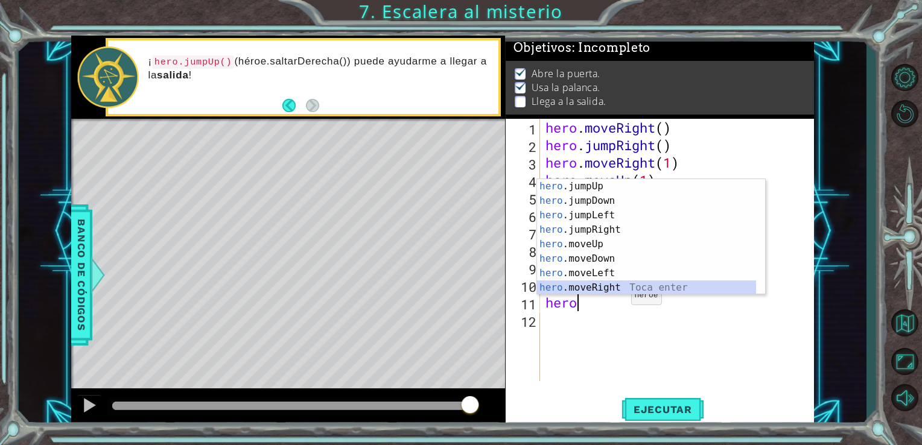
click at [616, 286] on div "hero .jumpUp Toca enter hero .jumpDown Toca enter hero .jumpLeft Toca enter her…" at bounding box center [646, 251] width 219 height 145
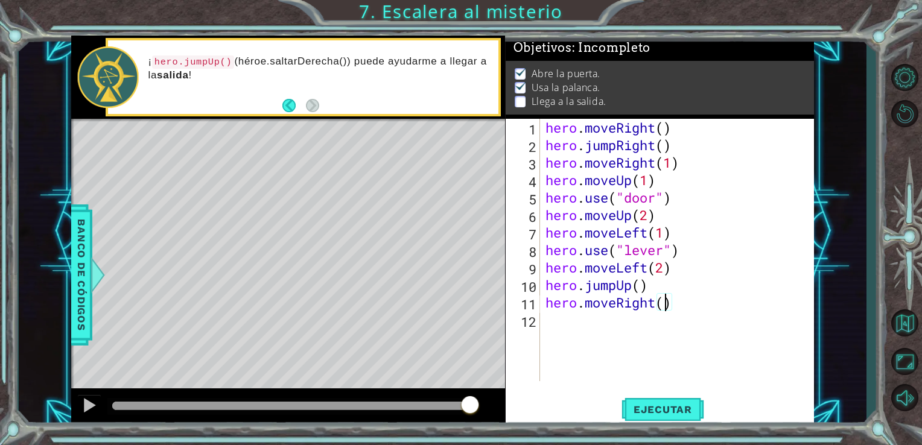
type textarea "hero.moveRight(2)"
click at [672, 361] on div "hero . moveRight ( ) hero . jumpRight ( ) hero . moveRight ( 1 ) hero . moveUp …" at bounding box center [680, 268] width 275 height 298
click at [529, 301] on div "11" at bounding box center [524, 305] width 32 height 18
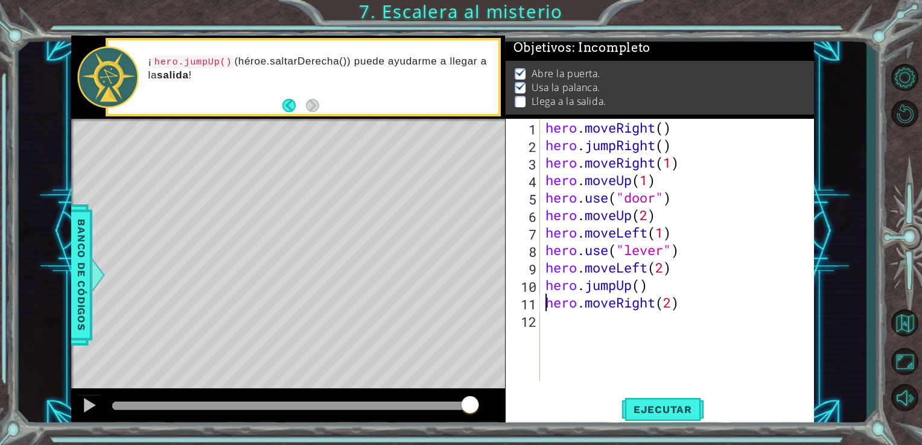
type textarea "hero.moveRight(2)"
click at [529, 301] on div "11" at bounding box center [524, 305] width 32 height 18
click at [656, 405] on span "Ejecutar" at bounding box center [663, 410] width 83 height 12
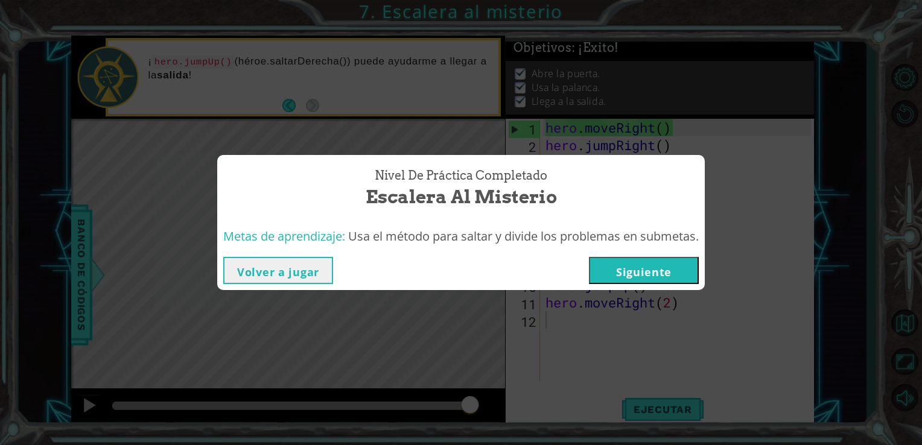
click at [628, 272] on button "Siguiente" at bounding box center [644, 270] width 110 height 27
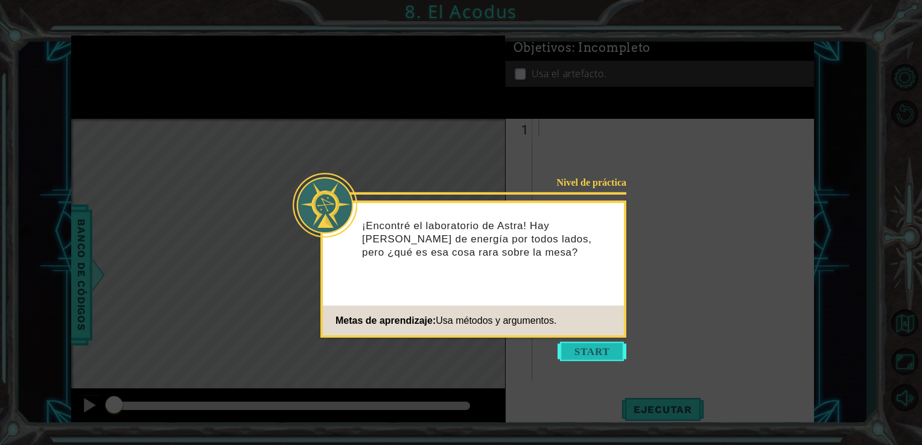
click at [577, 360] on button "Start" at bounding box center [592, 351] width 69 height 19
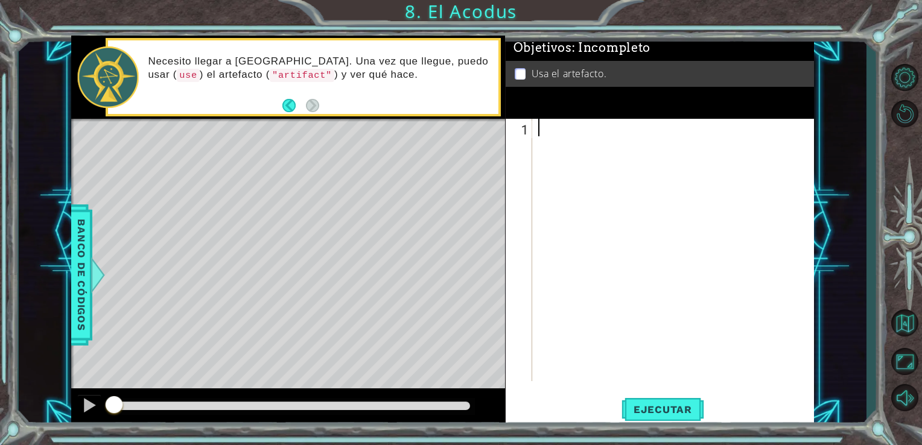
click at [576, 134] on div at bounding box center [677, 268] width 282 height 298
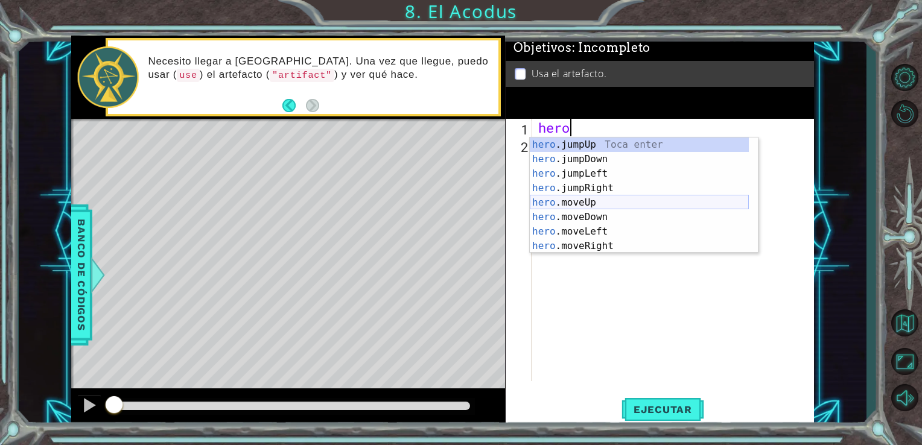
click at [592, 197] on div "hero .jumpUp Toca enter hero .jumpDown Toca enter hero .jumpLeft Toca enter her…" at bounding box center [639, 210] width 219 height 145
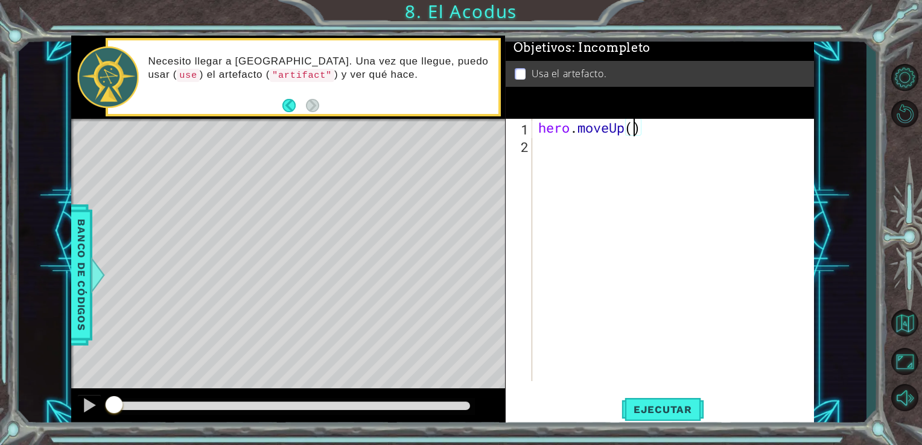
type textarea "hero.moveUp(2)"
click at [543, 150] on div "hero . moveUp ( 2 )" at bounding box center [677, 268] width 282 height 298
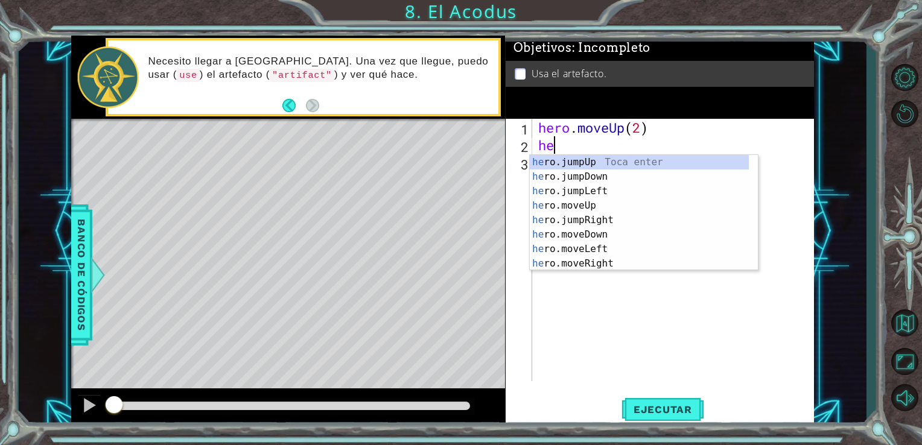
scroll to position [0, 0]
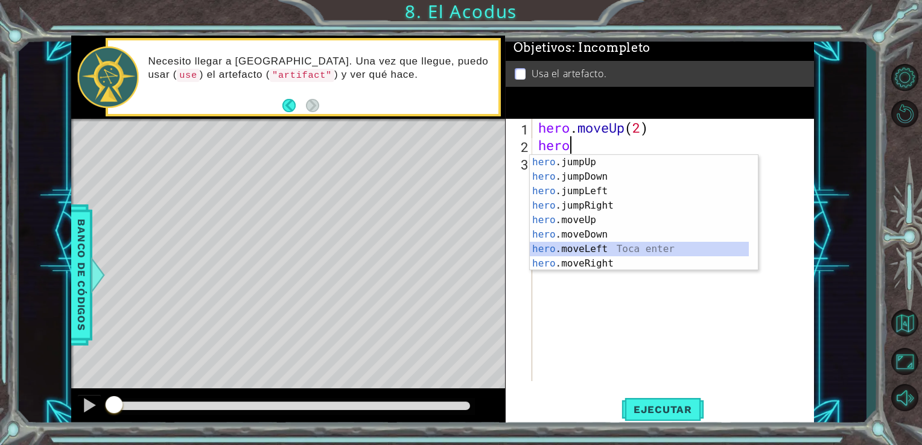
click at [606, 247] on div "hero .jumpUp Toca enter hero .jumpDown Toca enter hero .jumpLeft Toca enter her…" at bounding box center [639, 227] width 219 height 145
type textarea "hero.moveLeft(1)"
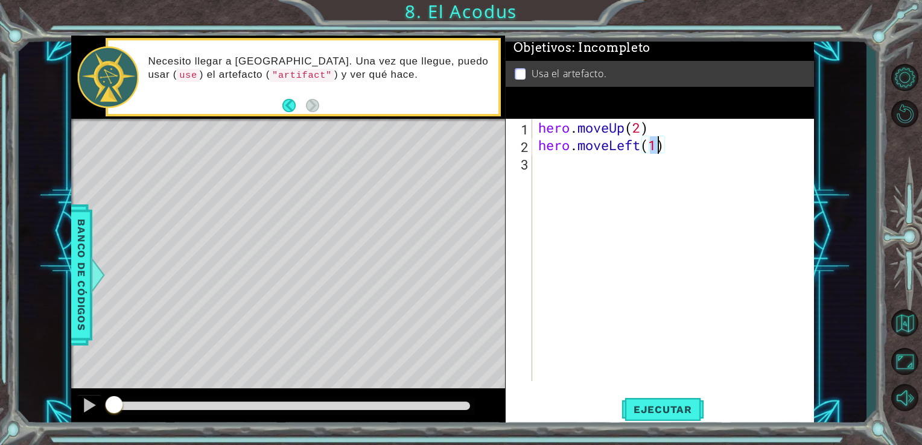
click at [554, 173] on div "hero . moveUp ( 2 ) hero . moveLeft ( 1 )" at bounding box center [677, 268] width 282 height 298
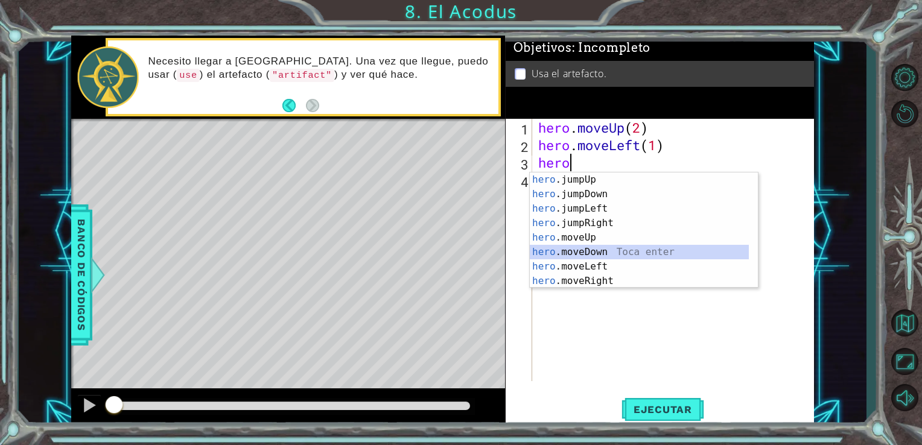
click at [593, 255] on div "hero .jumpUp Toca enter hero .jumpDown Toca enter hero .jumpLeft Toca enter her…" at bounding box center [639, 245] width 219 height 145
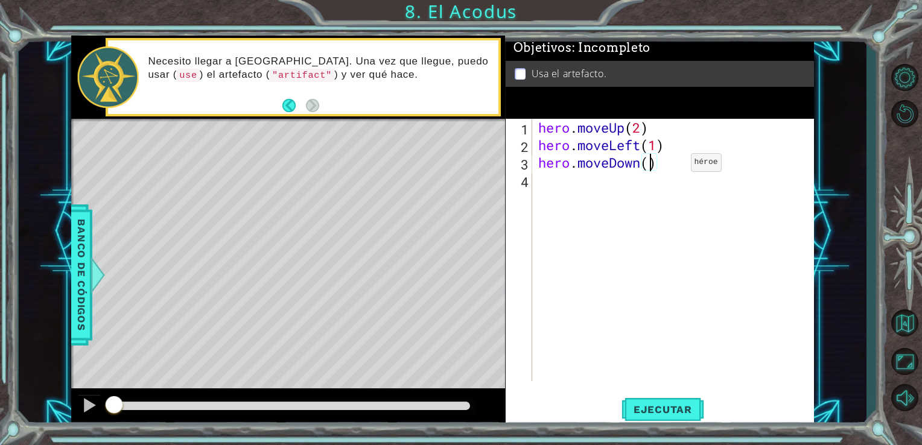
type textarea "hero.moveDown(2)"
click at [548, 187] on div "hero . moveUp ( 2 ) hero . moveLeft ( 1 ) hero . moveDown ( 2 )" at bounding box center [677, 268] width 282 height 298
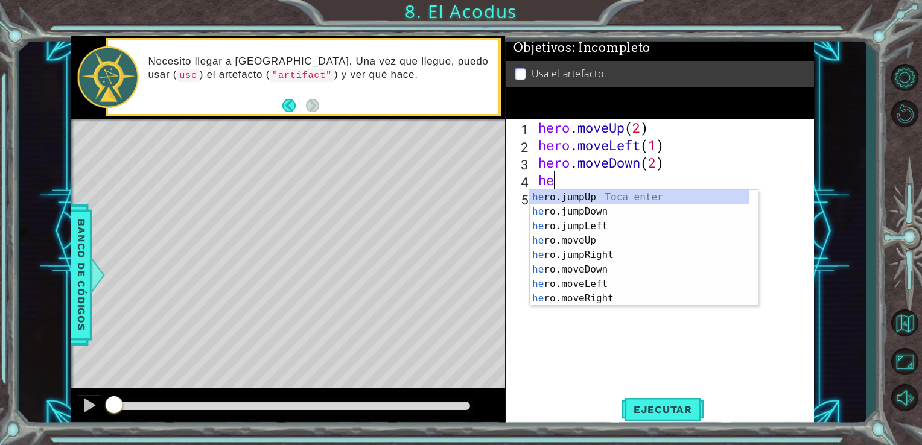
type textarea "her"
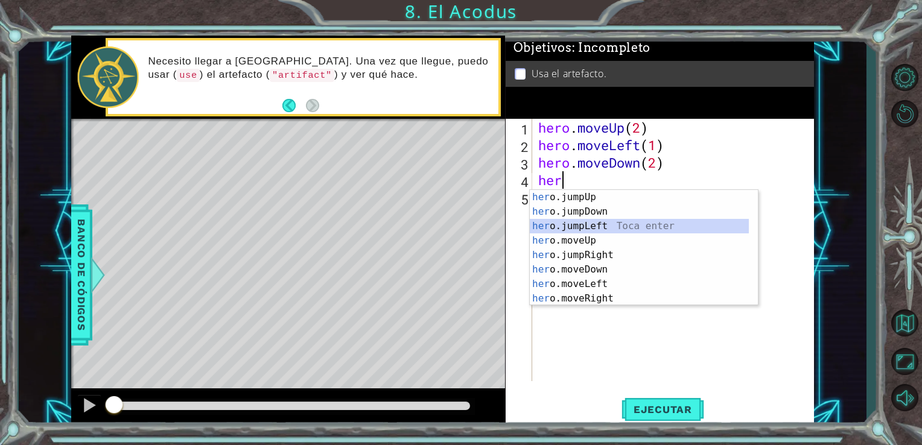
click at [589, 227] on div "her o.jumpUp Toca enter her o.jumpDown Toca enter her o.jumpLeft Toca enter her…" at bounding box center [639, 262] width 219 height 145
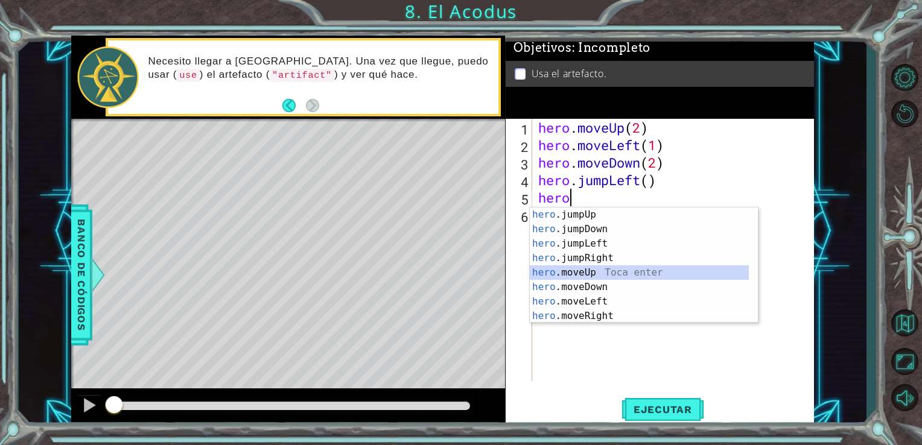
click at [576, 272] on div "hero .jumpUp Toca enter hero .jumpDown Toca enter hero .jumpLeft Toca enter her…" at bounding box center [639, 280] width 219 height 145
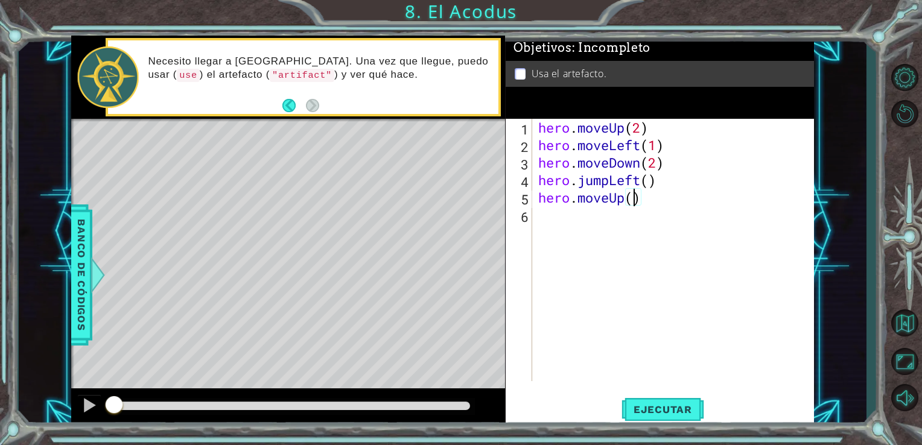
type textarea "hero.moveUp(2)"
click at [544, 223] on div "hero . moveUp ( 2 ) hero . moveLeft ( 1 ) hero . moveDown ( 2 ) hero . jumpLeft…" at bounding box center [677, 268] width 282 height 298
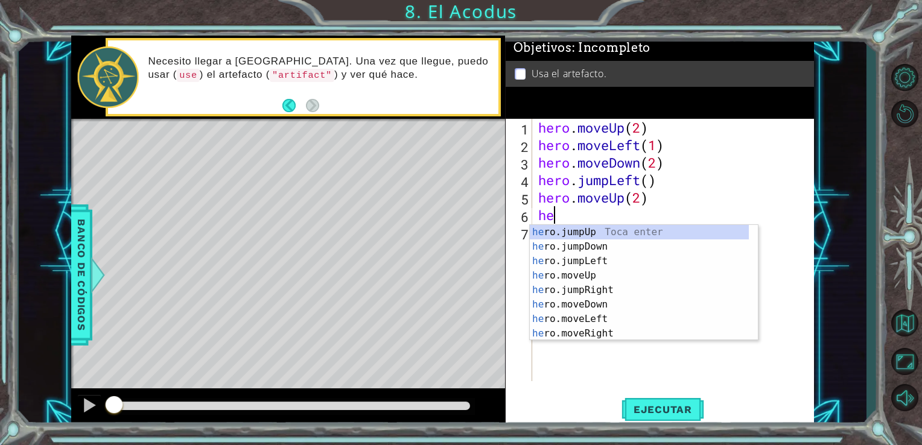
scroll to position [0, 0]
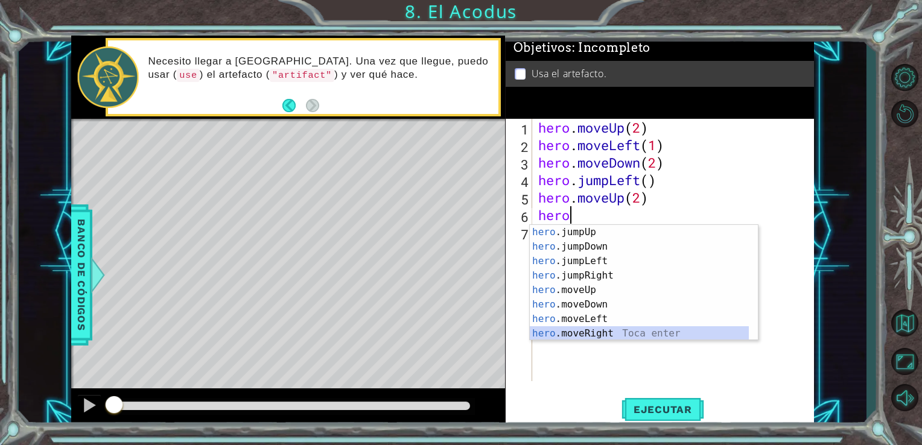
click at [603, 334] on div "hero .jumpUp Toca enter hero .jumpDown Toca enter hero .jumpLeft Toca enter her…" at bounding box center [639, 297] width 219 height 145
type textarea "hero.moveRight(1)"
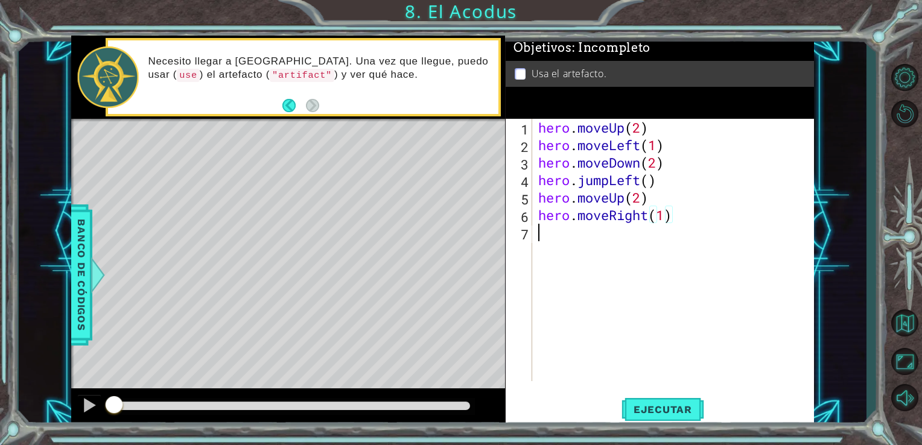
click at [549, 241] on div "hero . moveUp ( 2 ) hero . moveLeft ( 1 ) hero . moveDown ( 2 ) hero . jumpLeft…" at bounding box center [677, 268] width 282 height 298
type textarea "hero.use("artifact")"
click at [678, 404] on span "Ejecutar" at bounding box center [663, 410] width 83 height 12
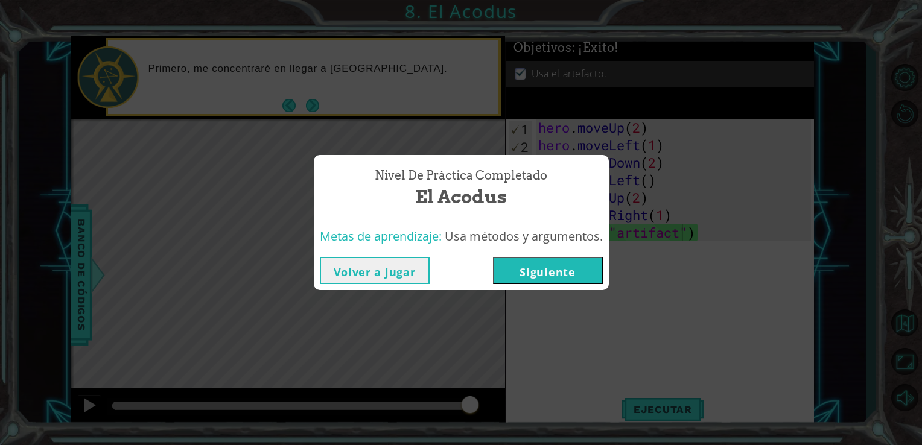
click at [560, 275] on button "Siguiente" at bounding box center [548, 270] width 110 height 27
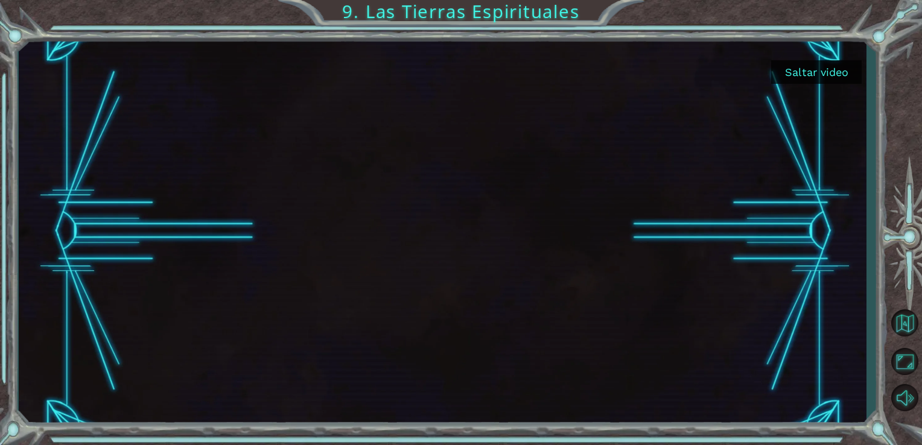
click at [530, 200] on div at bounding box center [442, 232] width 697 height 392
click at [434, 205] on div at bounding box center [442, 232] width 697 height 392
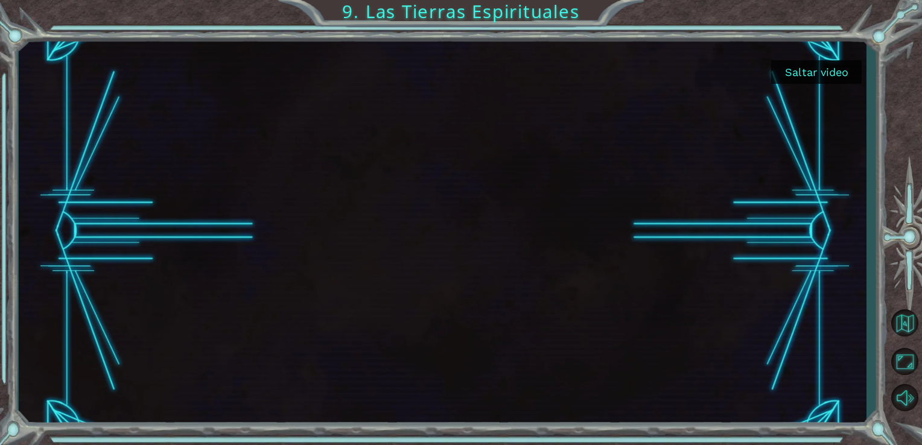
click at [434, 205] on div at bounding box center [442, 232] width 697 height 392
click at [813, 64] on button "Saltar video" at bounding box center [816, 72] width 91 height 24
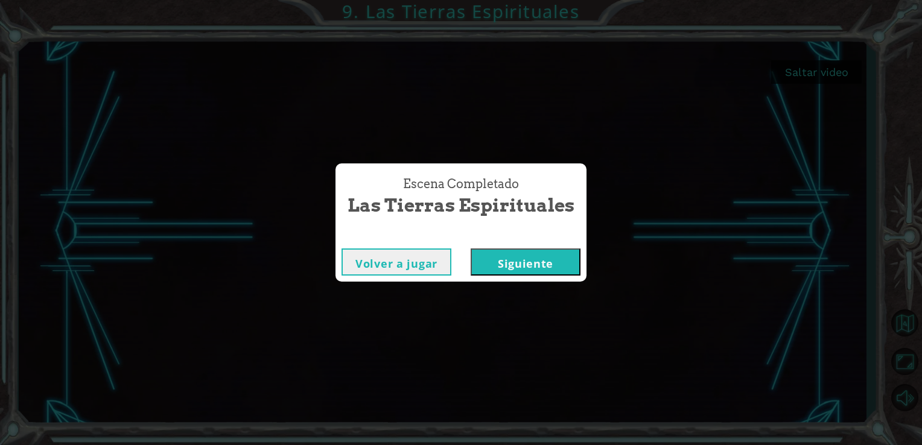
click at [537, 264] on button "Siguiente" at bounding box center [526, 262] width 110 height 27
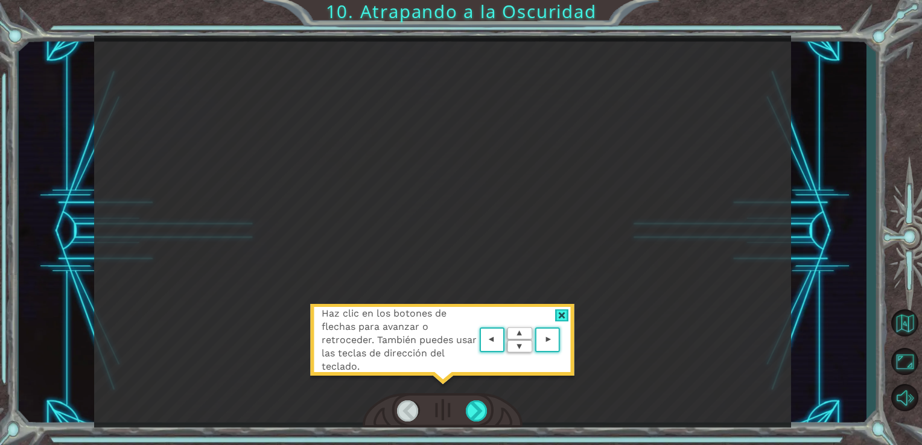
click at [537, 264] on div "Haz clic en los botones de flechas para avanzar o retroceder. También puedes us…" at bounding box center [443, 232] width 698 height 392
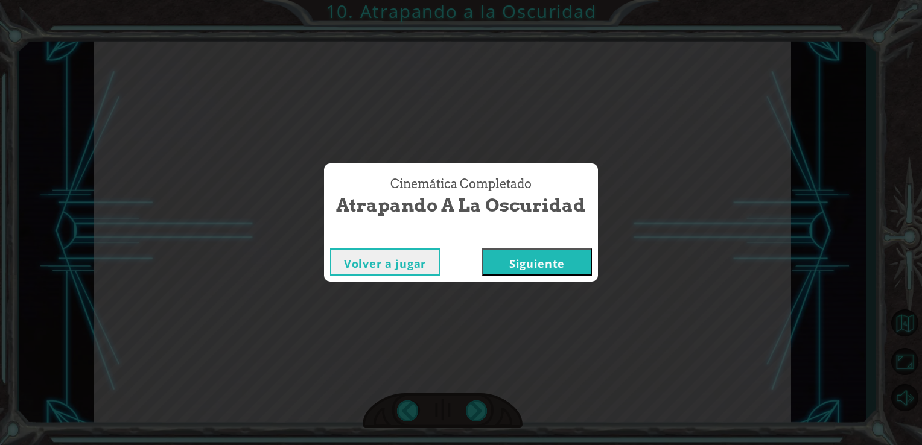
click at [526, 267] on button "Siguiente" at bounding box center [537, 262] width 110 height 27
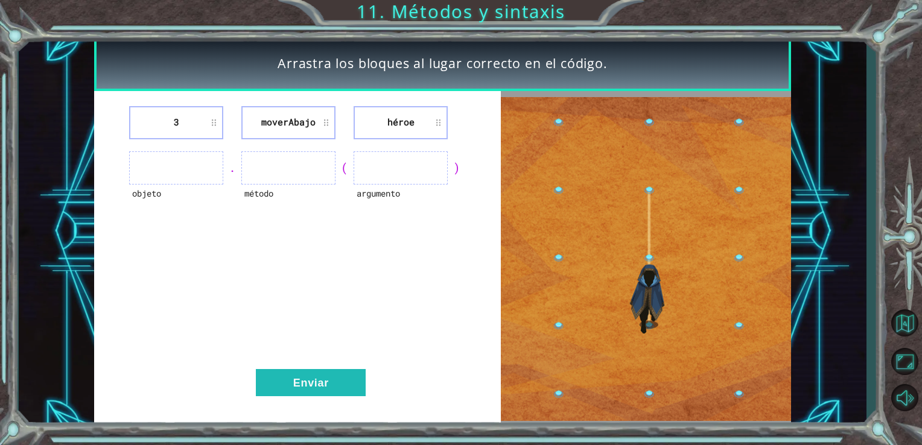
click at [207, 127] on li "3" at bounding box center [176, 122] width 94 height 33
click at [166, 122] on li "3" at bounding box center [176, 122] width 94 height 33
click at [182, 170] on ul at bounding box center [176, 167] width 94 height 33
click at [395, 164] on ul at bounding box center [401, 167] width 94 height 33
click at [275, 165] on ul at bounding box center [288, 167] width 94 height 33
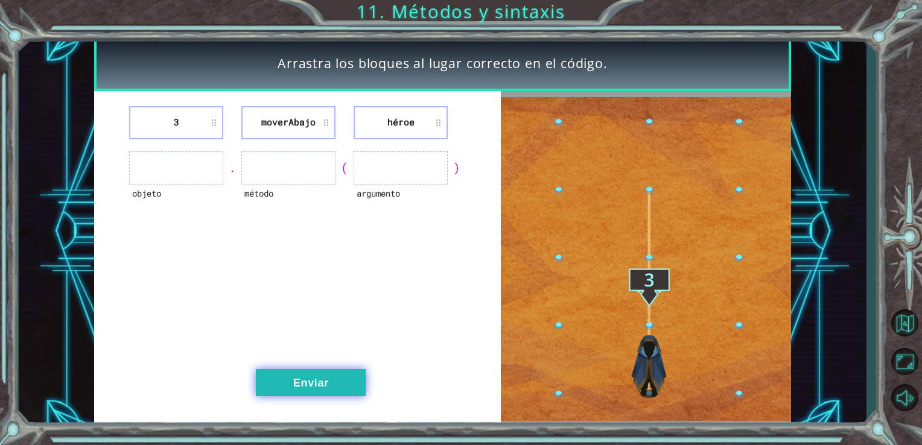
click at [323, 389] on button "Enviar" at bounding box center [311, 382] width 110 height 27
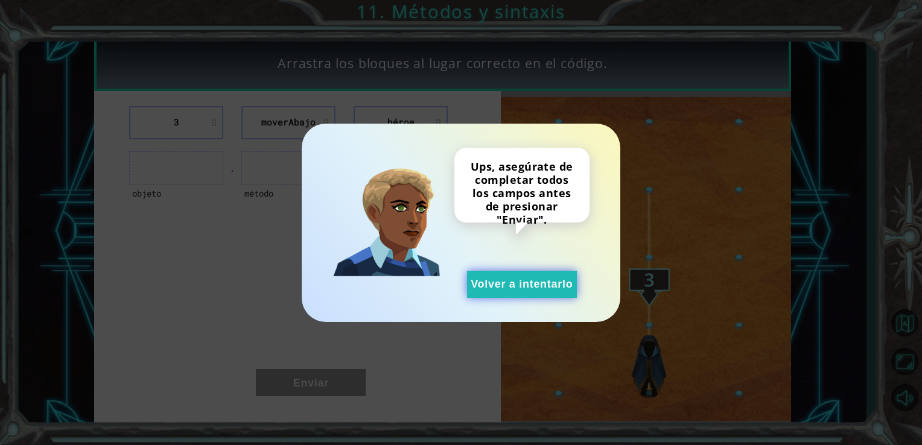
click at [520, 284] on button "Volver a intentarlo" at bounding box center [522, 284] width 110 height 27
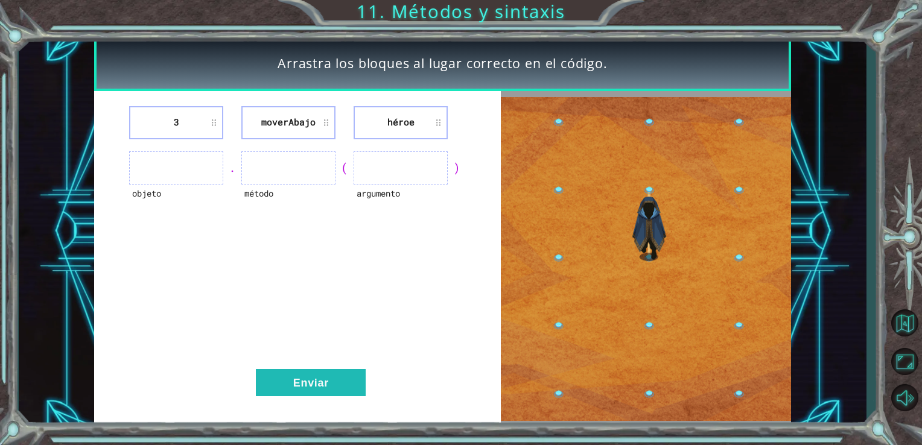
click at [436, 122] on li "héroe" at bounding box center [401, 122] width 94 height 33
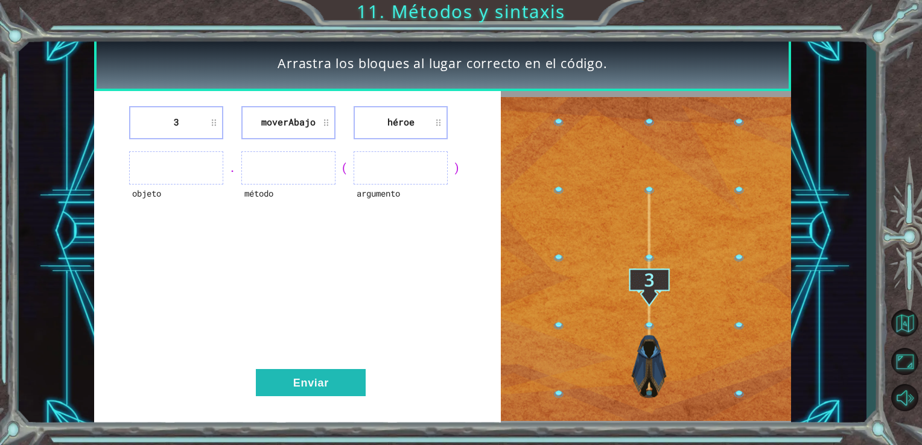
click at [436, 124] on li "héroe" at bounding box center [401, 122] width 94 height 33
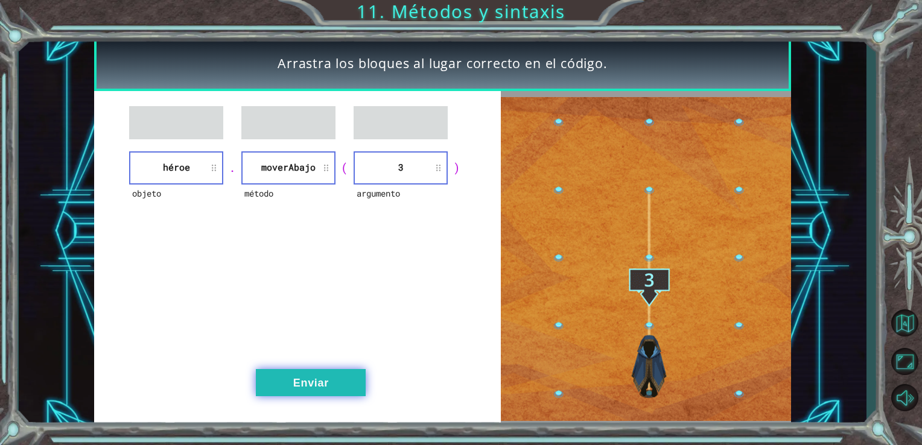
click at [326, 377] on button "Enviar" at bounding box center [311, 382] width 110 height 27
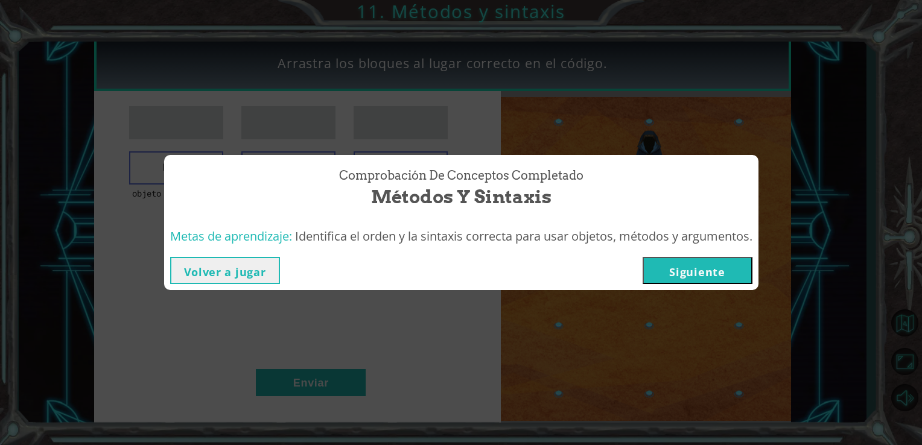
click at [695, 281] on button "Siguiente" at bounding box center [698, 270] width 110 height 27
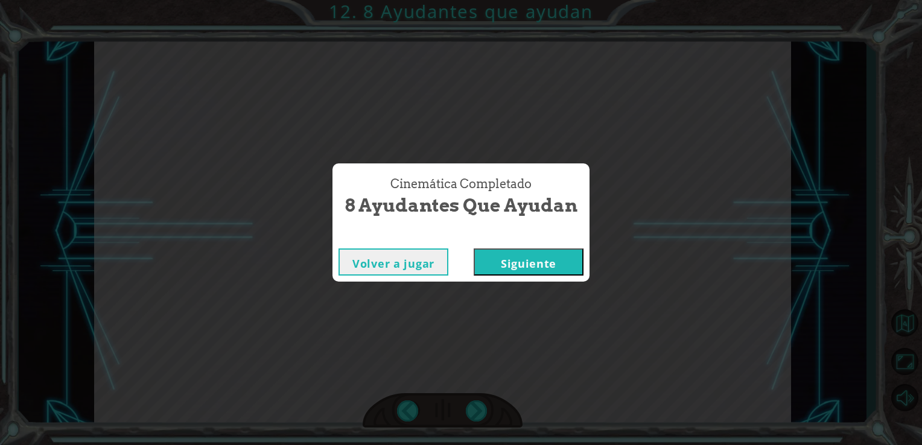
click at [535, 261] on button "Siguiente" at bounding box center [529, 262] width 110 height 27
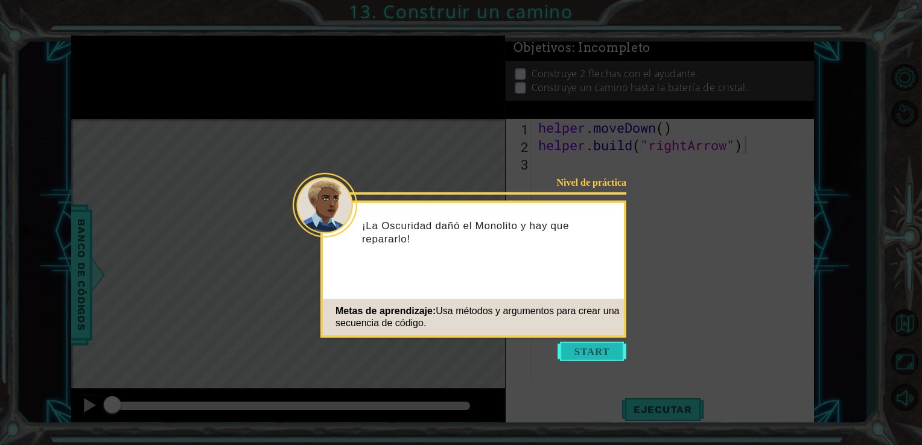
click at [581, 348] on button "Start" at bounding box center [592, 351] width 69 height 19
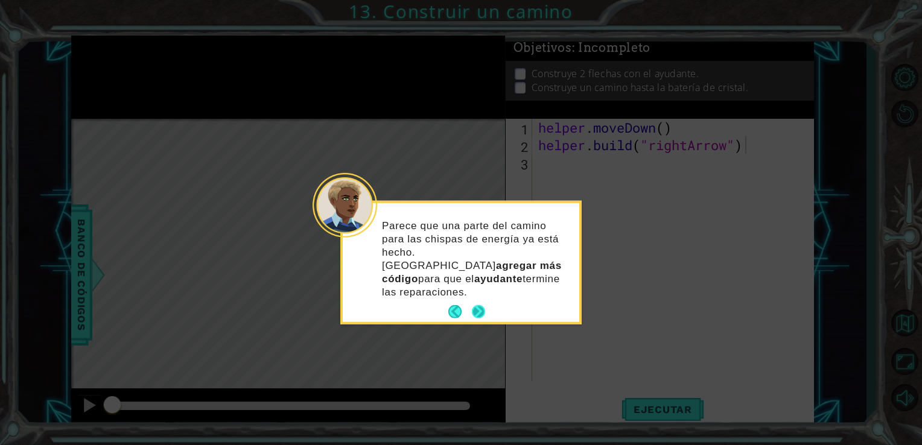
click at [477, 304] on button "Next" at bounding box center [479, 312] width 16 height 16
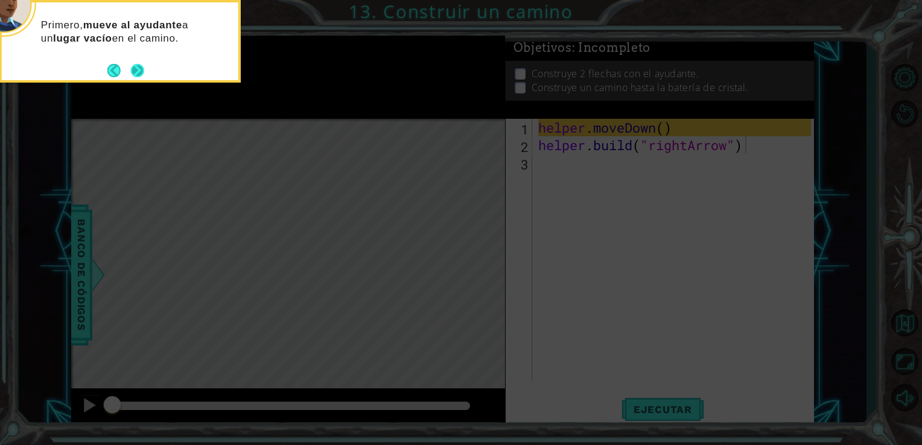
click at [138, 77] on button "Next" at bounding box center [137, 70] width 13 height 13
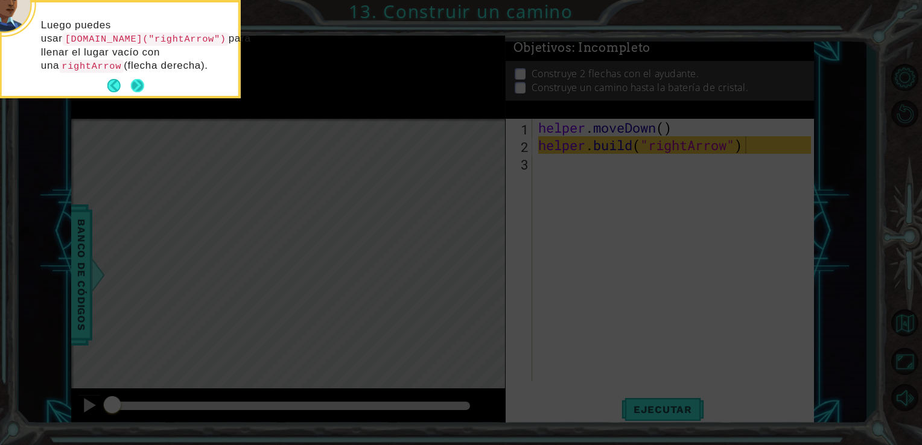
click at [138, 84] on button "Next" at bounding box center [137, 85] width 13 height 13
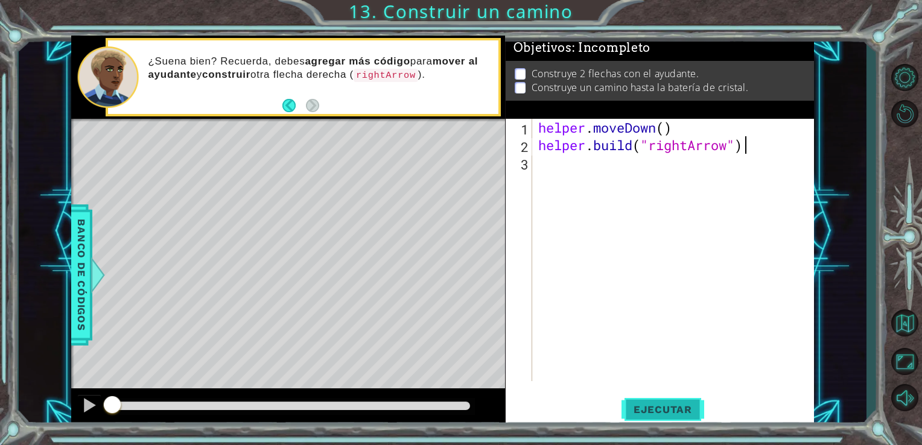
click at [657, 407] on span "Ejecutar" at bounding box center [663, 410] width 83 height 12
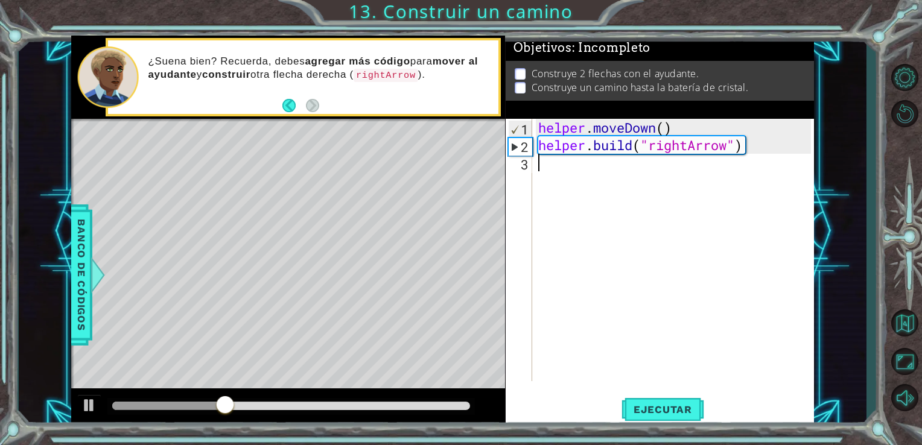
click at [547, 168] on div "helper . moveDown ( ) helper . build ( "rightArrow" )" at bounding box center [677, 268] width 282 height 298
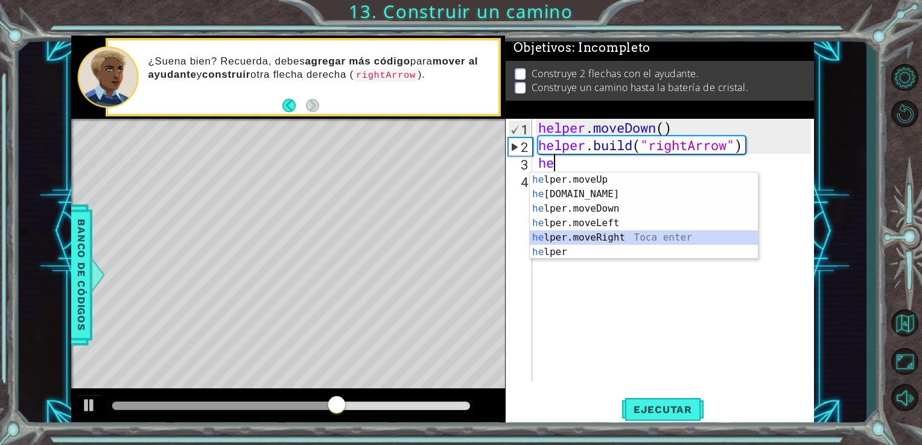
click at [600, 235] on div "he lper.moveUp Toca enter he [DOMAIN_NAME] Toca enter he lper.moveDown Toca ent…" at bounding box center [644, 231] width 228 height 116
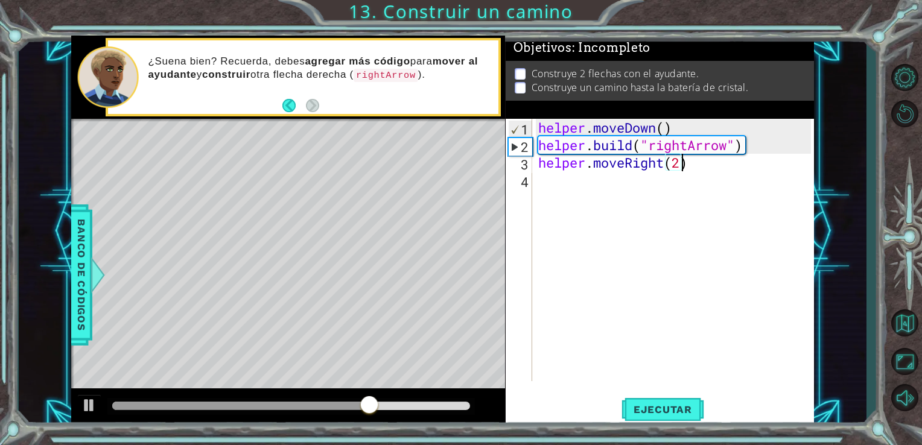
type textarea "helper.moveRight(2)"
click at [558, 192] on div "helper . moveDown ( ) helper . build ( "rightArrow" ) helper . moveRight ( 2 )" at bounding box center [677, 268] width 282 height 298
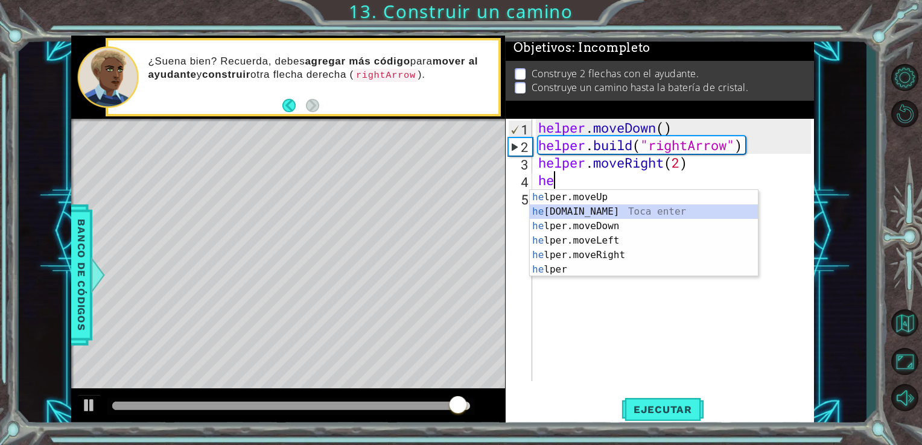
click at [582, 216] on div "he lper.moveUp Toca enter he [DOMAIN_NAME] Toca enter he lper.moveDown Toca ent…" at bounding box center [644, 248] width 228 height 116
type textarea "[DOMAIN_NAME]("rightArrow")"
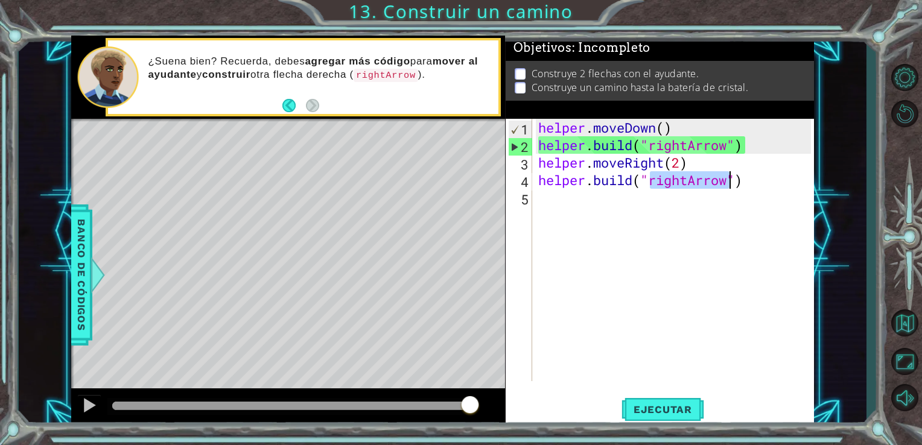
click at [631, 203] on div "helper . moveDown ( ) helper . build ( "rightArrow" ) helper . moveRight ( 2 ) …" at bounding box center [677, 268] width 282 height 298
click at [650, 416] on button "Ejecutar" at bounding box center [663, 409] width 83 height 31
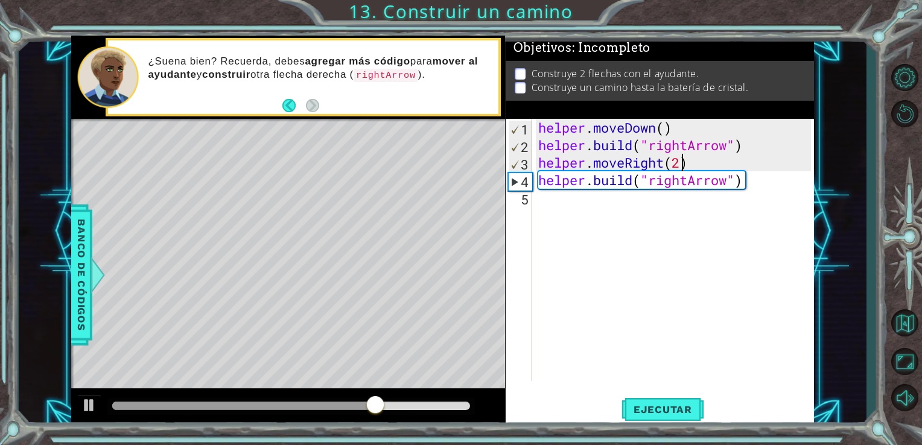
click at [681, 161] on div "helper . moveDown ( ) helper . build ( "rightArrow" ) helper . moveRight ( 2 ) …" at bounding box center [677, 268] width 282 height 298
type textarea "helper.moveRight(3)"
click at [670, 406] on span "Ejecutar" at bounding box center [663, 410] width 83 height 12
click at [560, 206] on div "helper . moveDown ( ) helper . build ( "rightArrow" ) helper . moveRight ( 3 ) …" at bounding box center [677, 268] width 282 height 298
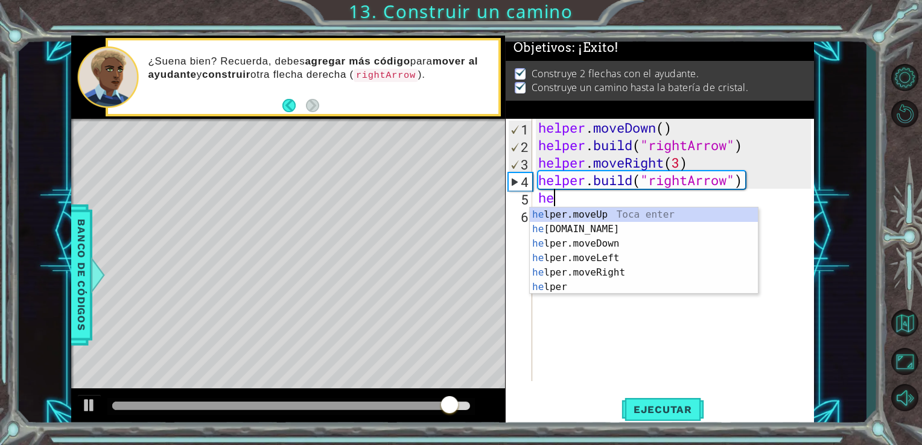
scroll to position [0, 0]
type textarea "hel"
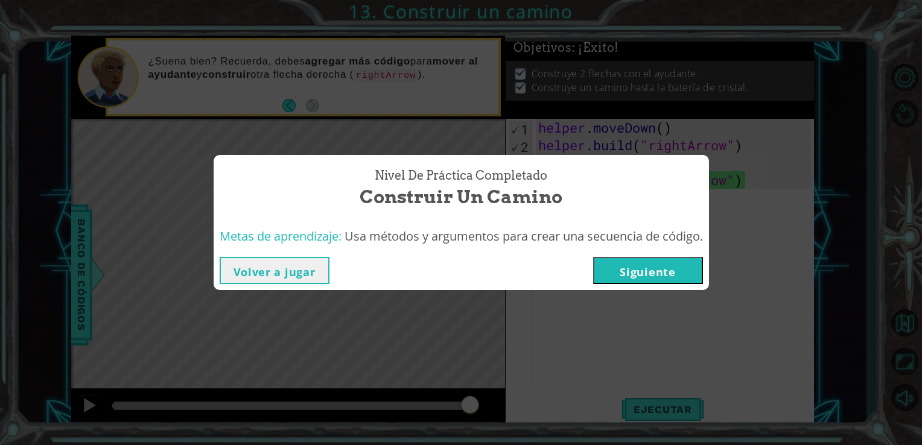
click at [640, 279] on button "Siguiente" at bounding box center [648, 270] width 110 height 27
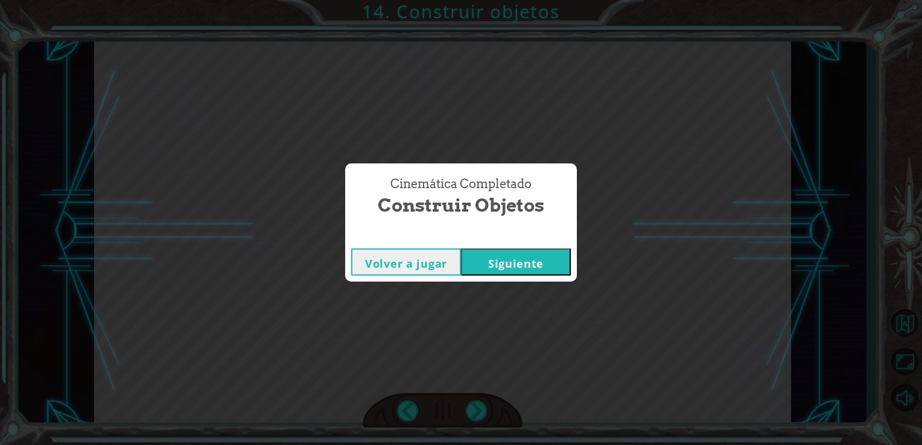
click at [527, 264] on button "Siguiente" at bounding box center [516, 262] width 110 height 27
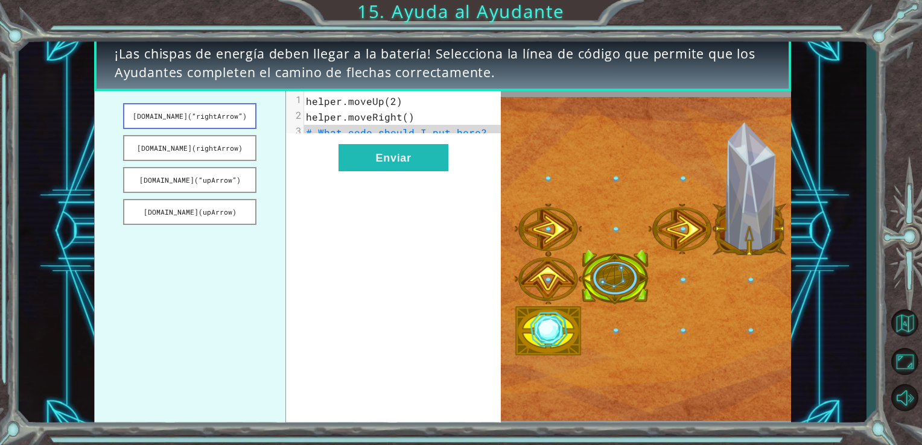
click at [229, 115] on button "[DOMAIN_NAME](“rightArrow”)" at bounding box center [189, 116] width 133 height 26
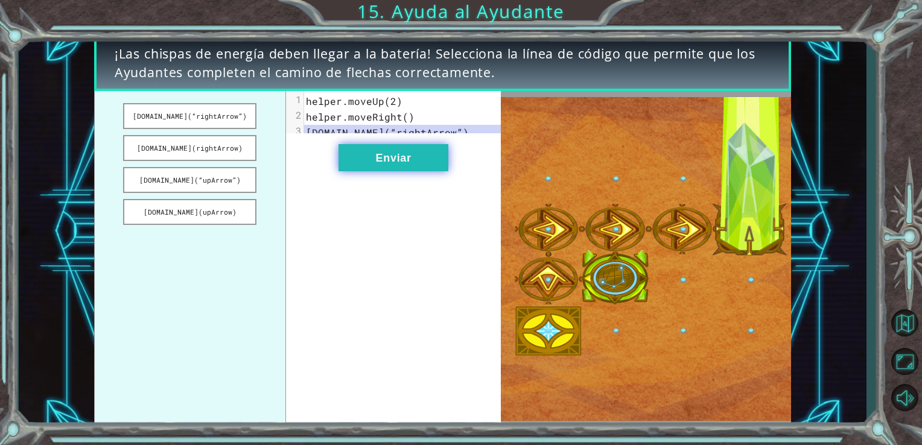
click at [418, 171] on button "Enviar" at bounding box center [394, 157] width 110 height 27
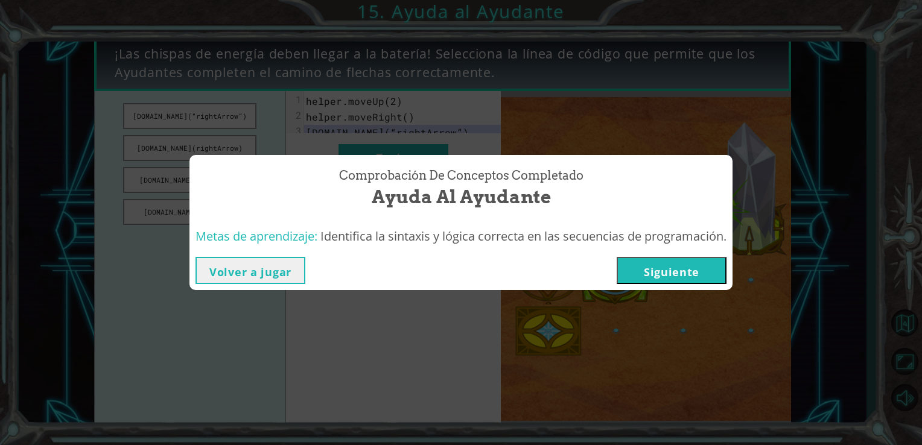
click at [634, 273] on button "Siguiente" at bounding box center [672, 270] width 110 height 27
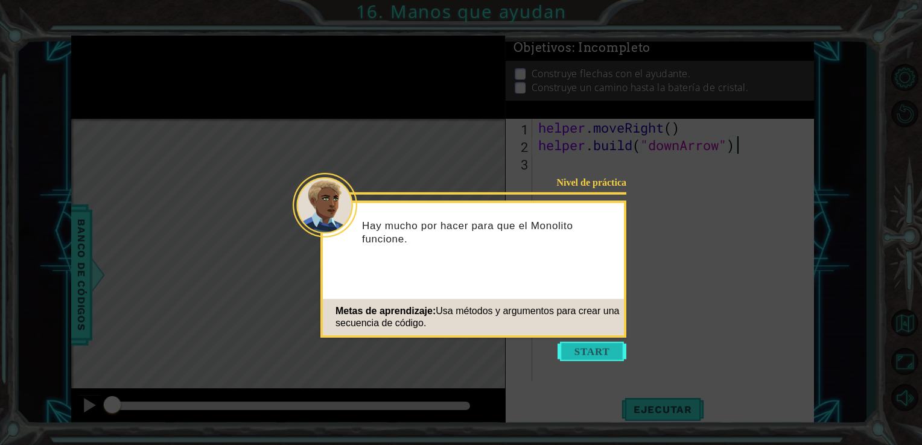
click at [584, 352] on button "Start" at bounding box center [592, 351] width 69 height 19
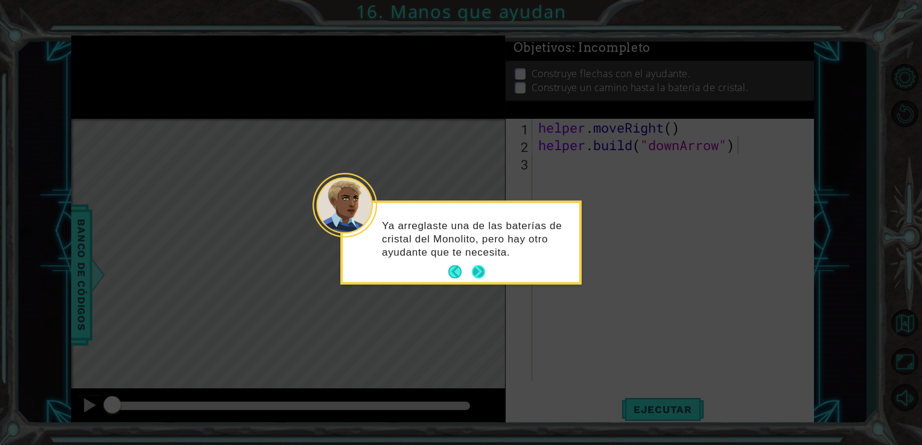
click at [485, 266] on button "Next" at bounding box center [478, 272] width 13 height 13
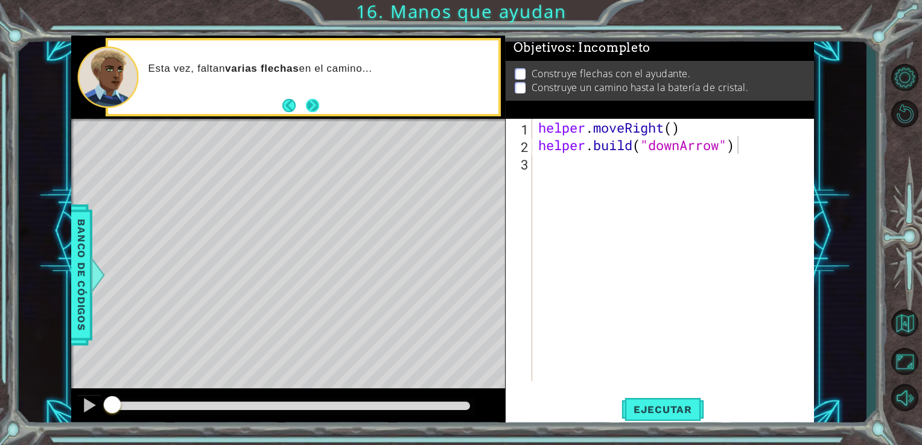
click at [314, 112] on button "Next" at bounding box center [311, 105] width 13 height 13
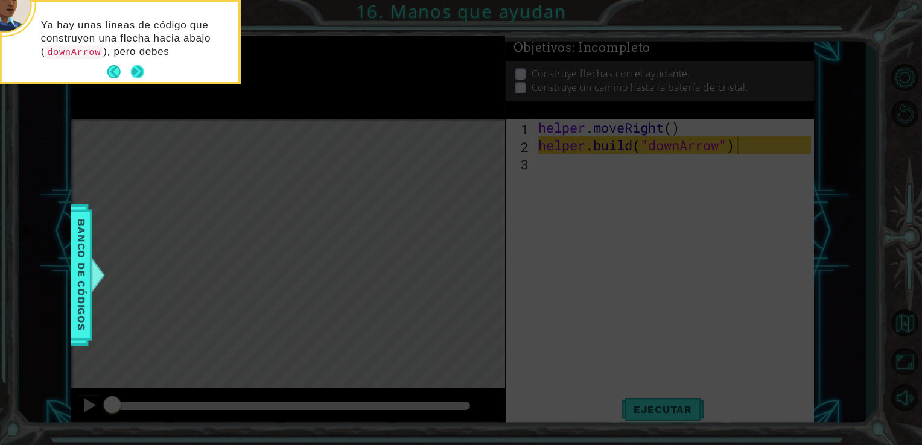
click at [143, 69] on button "Next" at bounding box center [137, 71] width 13 height 13
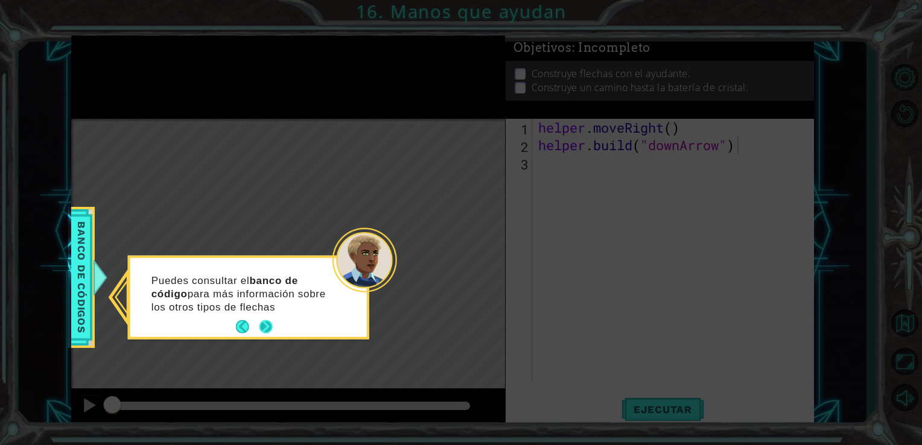
click at [273, 325] on div "Puedes consultar el banco de código para más información sobre los otros tipos …" at bounding box center [248, 300] width 237 height 74
click at [267, 329] on button "Next" at bounding box center [265, 326] width 13 height 13
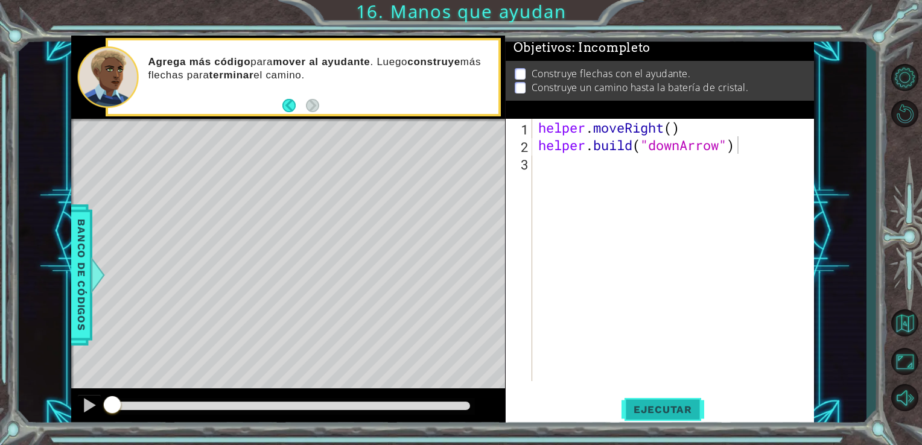
click at [661, 407] on span "Ejecutar" at bounding box center [663, 410] width 83 height 12
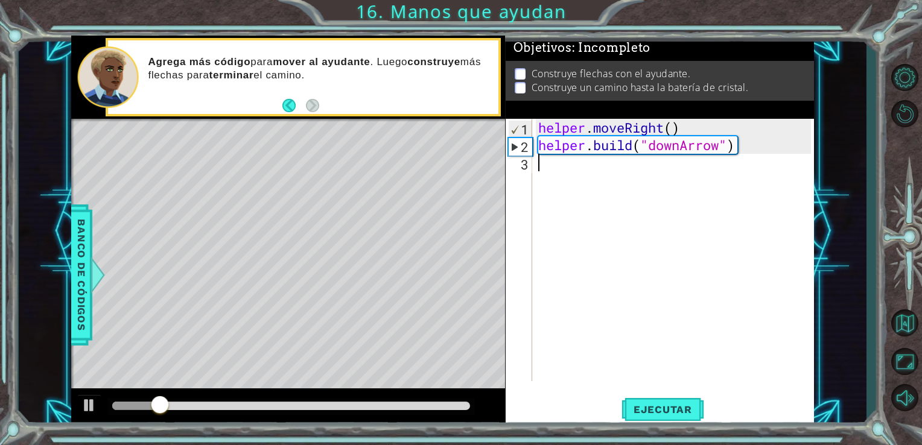
click at [546, 170] on div "helper . moveRight ( ) helper . build ( "downArrow" )" at bounding box center [677, 268] width 282 height 298
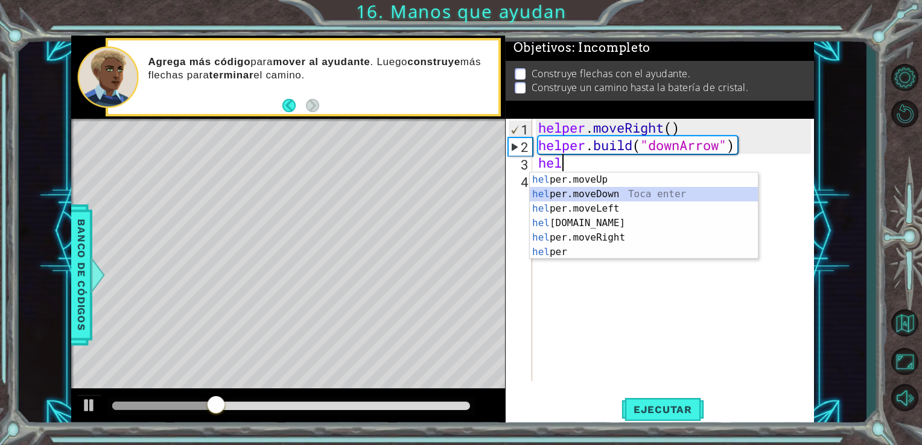
click at [596, 193] on div "hel per.moveUp Toca enter hel per.moveDown Toca enter hel per.moveLeft Toca ent…" at bounding box center [644, 231] width 228 height 116
type textarea "helper.moveDown(1)"
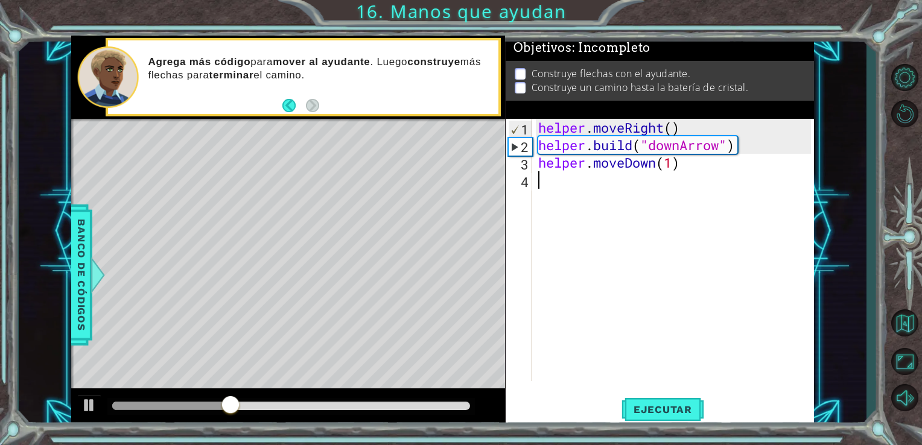
click at [565, 183] on div "helper . moveRight ( ) helper . build ( "downArrow" ) helper . moveDown ( 1 )" at bounding box center [677, 268] width 282 height 298
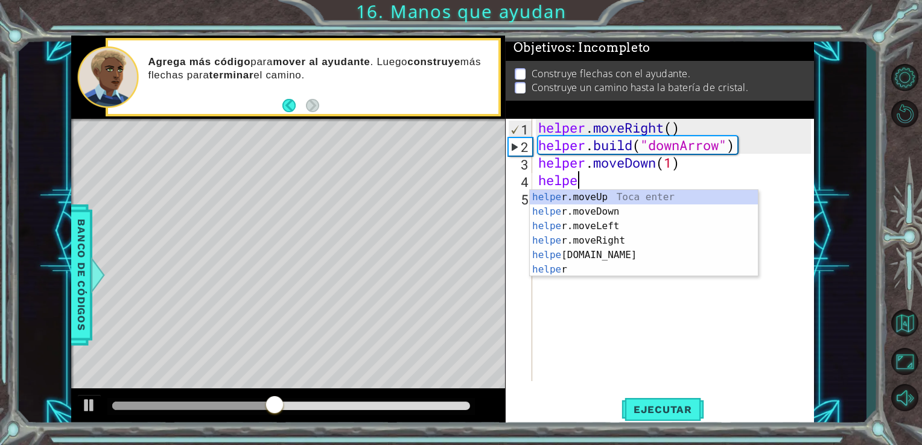
scroll to position [0, 1]
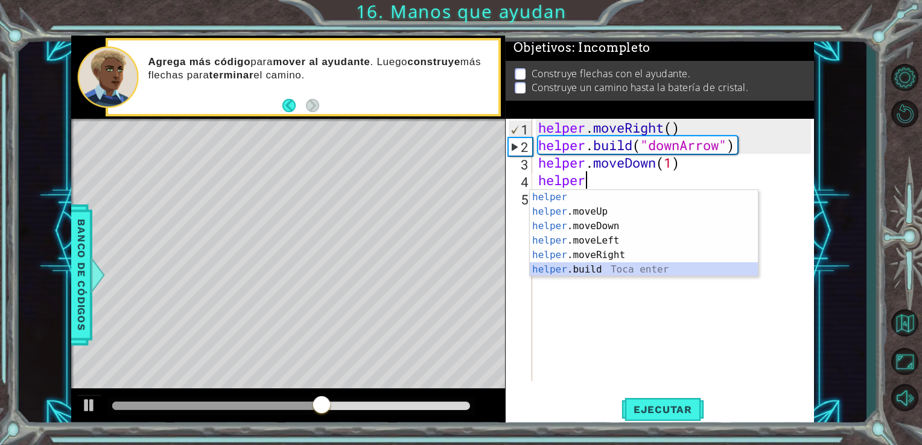
click at [594, 274] on div "helper Toca enter helper .moveUp Toca enter helper .moveDown Toca enter helper …" at bounding box center [644, 248] width 228 height 116
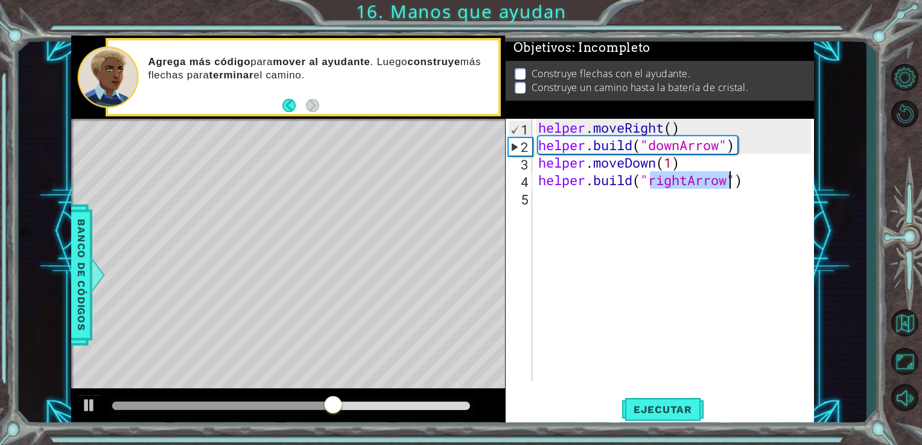
type textarea "[DOMAIN_NAME]("rightArrow")"
click at [686, 178] on div "helper . moveRight ( ) helper . build ( "downArrow" ) helper . moveDown ( 1 ) h…" at bounding box center [674, 250] width 276 height 263
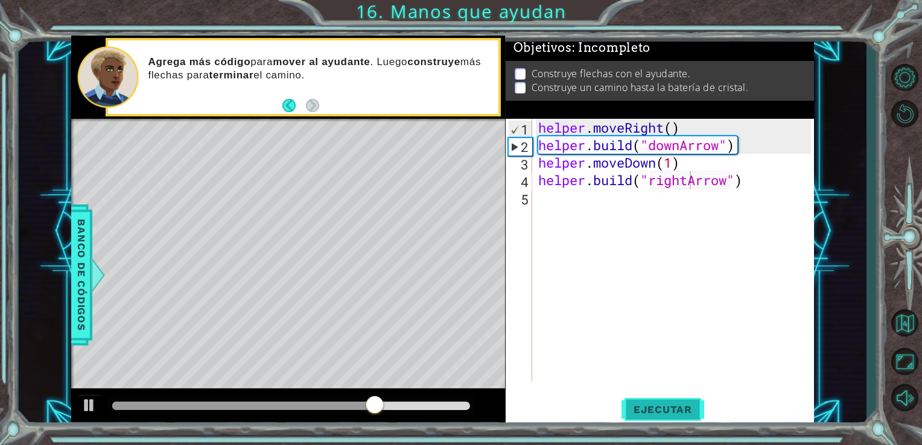
click at [673, 403] on button "Ejecutar" at bounding box center [663, 409] width 83 height 31
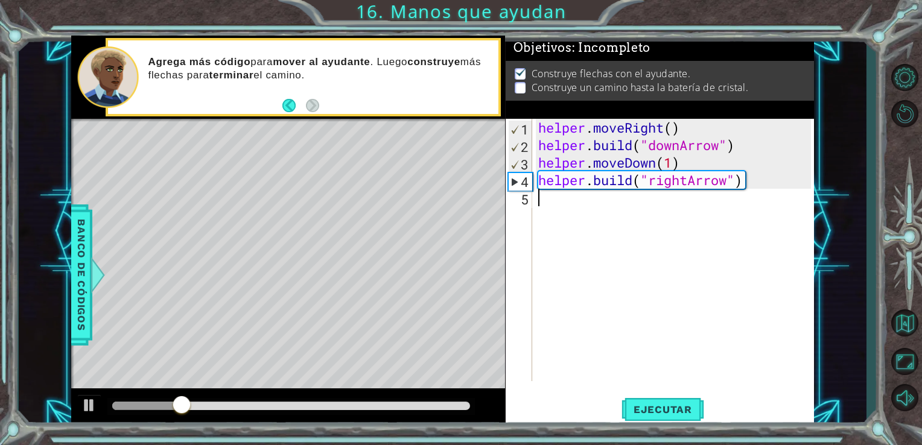
click at [574, 206] on div "helper . moveRight ( ) helper . build ( "downArrow" ) helper . moveDown ( 1 ) h…" at bounding box center [677, 268] width 282 height 298
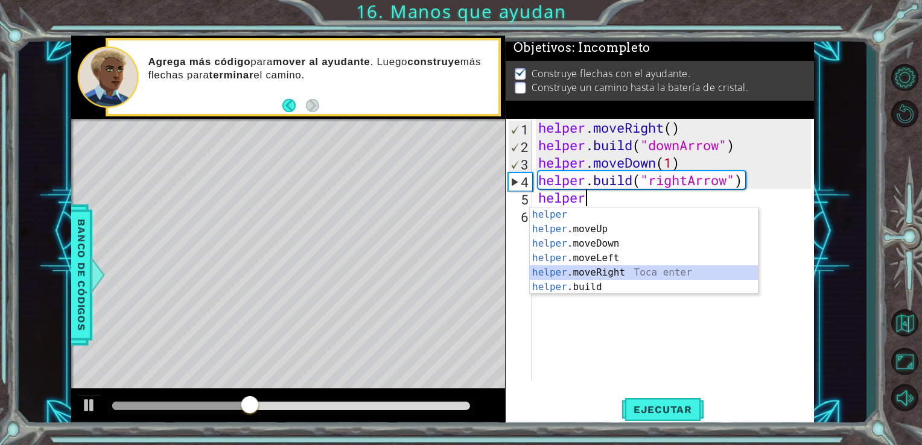
click at [618, 274] on div "helper Toca enter helper .moveUp Toca enter helper .moveDown Toca enter helper …" at bounding box center [644, 266] width 228 height 116
type textarea "helper.moveRight(1)"
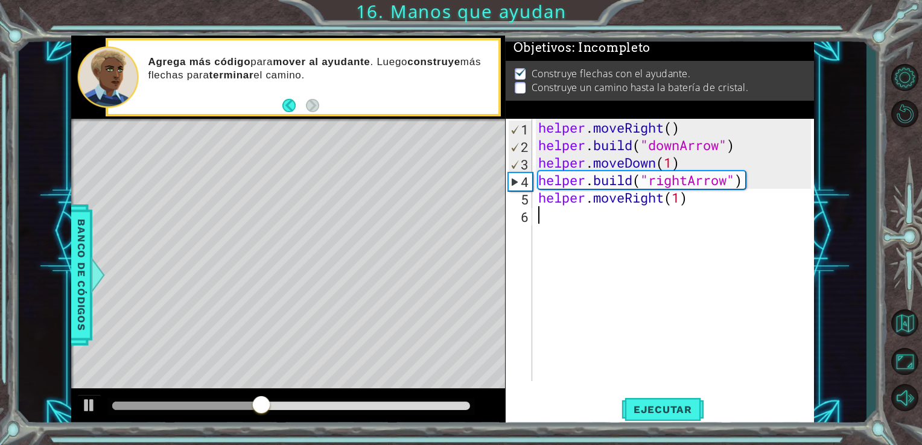
click at [603, 218] on div "helper . moveRight ( ) helper . build ( "downArrow" ) helper . moveDown ( 1 ) h…" at bounding box center [677, 268] width 282 height 298
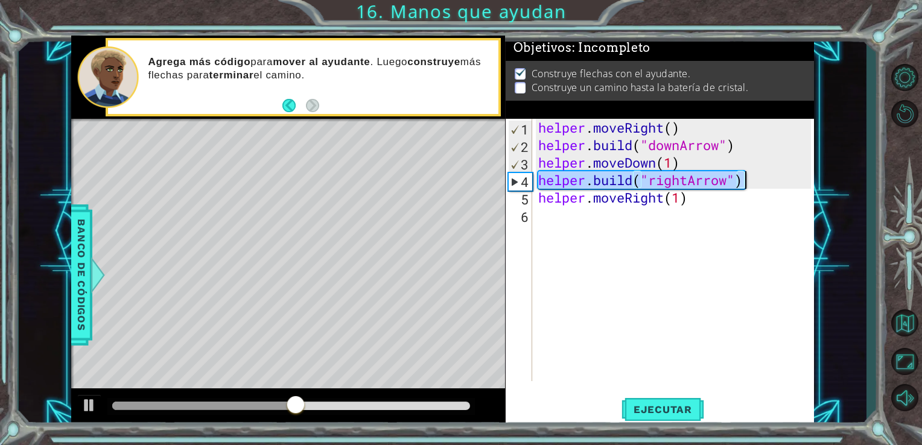
drag, startPoint x: 536, startPoint y: 179, endPoint x: 746, endPoint y: 183, distance: 210.1
click at [746, 183] on div "helper . moveRight ( ) helper . build ( "downArrow" ) helper . moveDown ( 1 ) h…" at bounding box center [677, 268] width 282 height 298
type textarea "[DOMAIN_NAME]("rightArrow")"
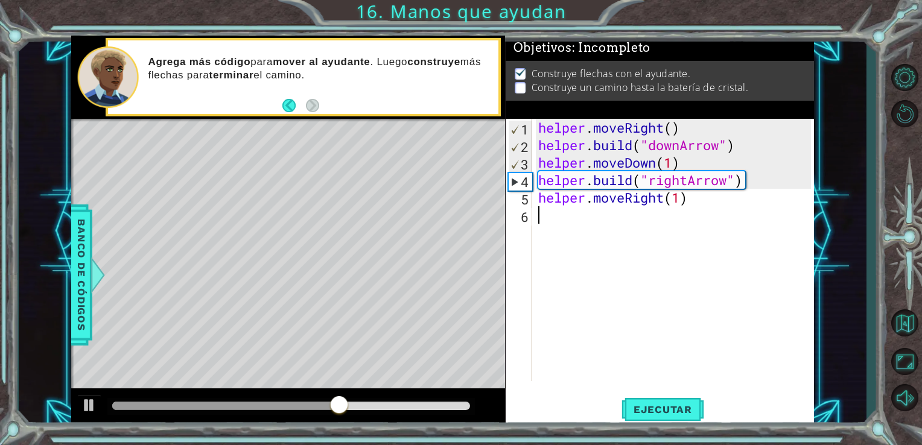
click at [556, 223] on div "helper . moveRight ( ) helper . build ( "downArrow" ) helper . moveDown ( 1 ) h…" at bounding box center [677, 268] width 282 height 298
paste textarea "[DOMAIN_NAME]("rightArrow")"
type textarea "[DOMAIN_NAME]("rightArrow")"
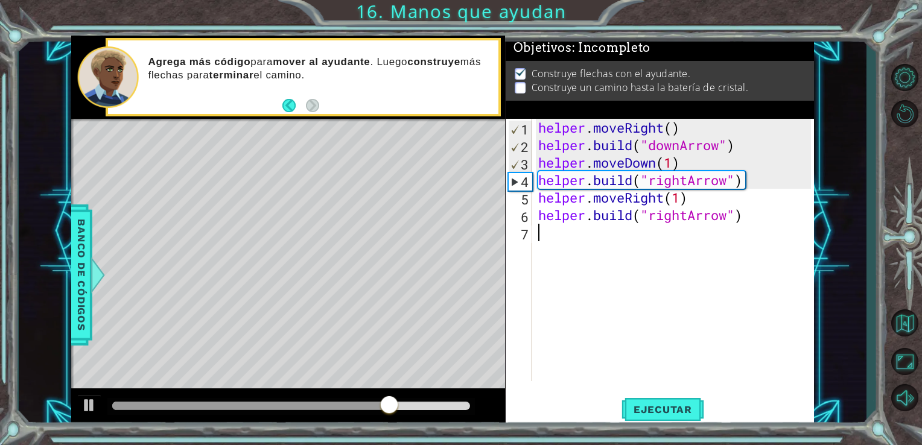
click at [565, 240] on div "helper . moveRight ( ) helper . build ( "downArrow" ) helper . moveDown ( 1 ) h…" at bounding box center [677, 268] width 282 height 298
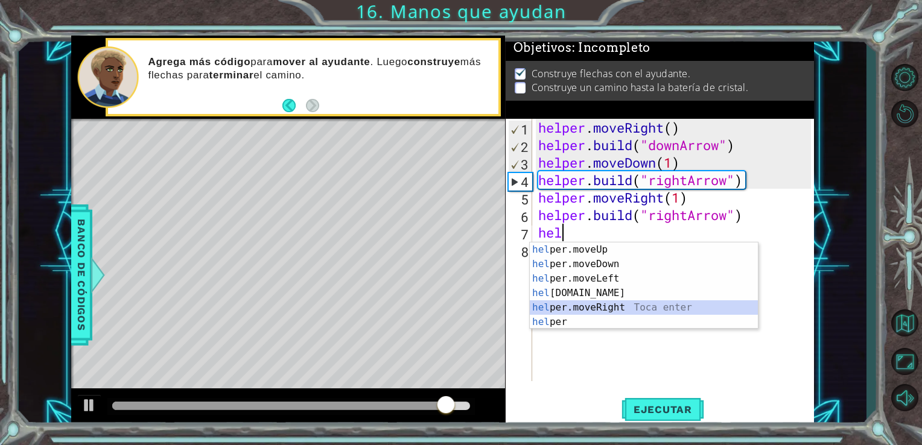
click at [589, 305] on div "hel per.moveUp Toca enter hel per.moveDown Toca enter hel per.moveLeft Toca ent…" at bounding box center [644, 301] width 228 height 116
type textarea "helper.moveRight(1)"
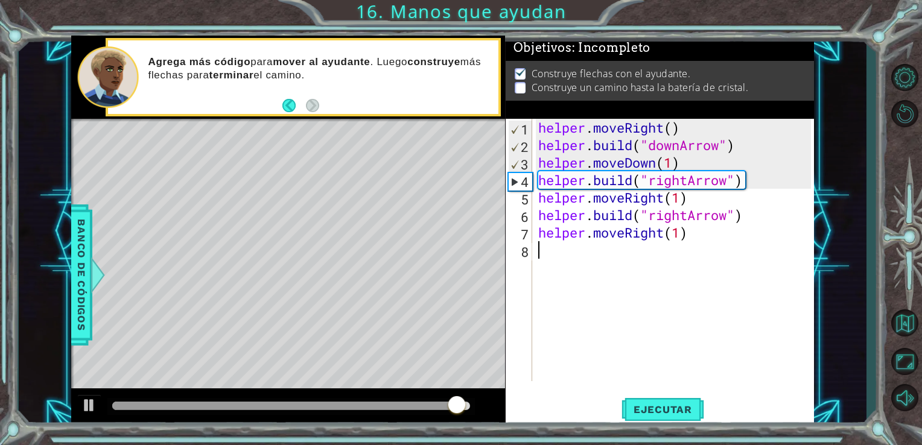
click at [572, 250] on div "helper . moveRight ( ) helper . build ( "downArrow" ) helper . moveDown ( 1 ) h…" at bounding box center [677, 268] width 282 height 298
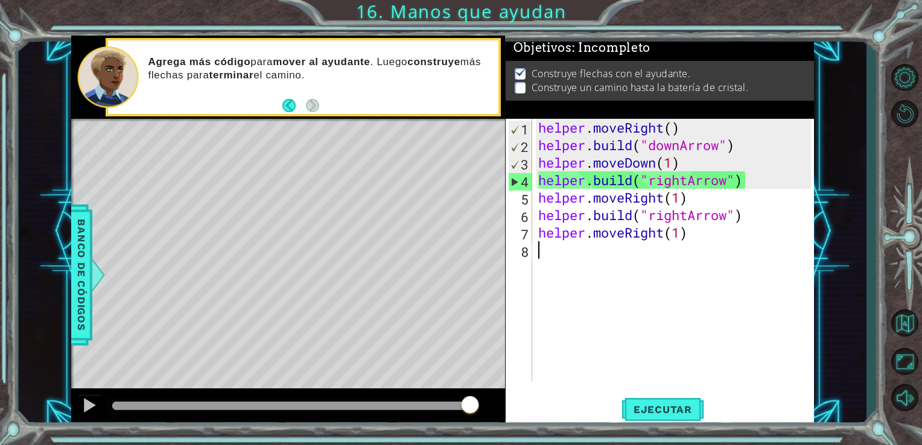
paste textarea "[DOMAIN_NAME]("rightArrow")"
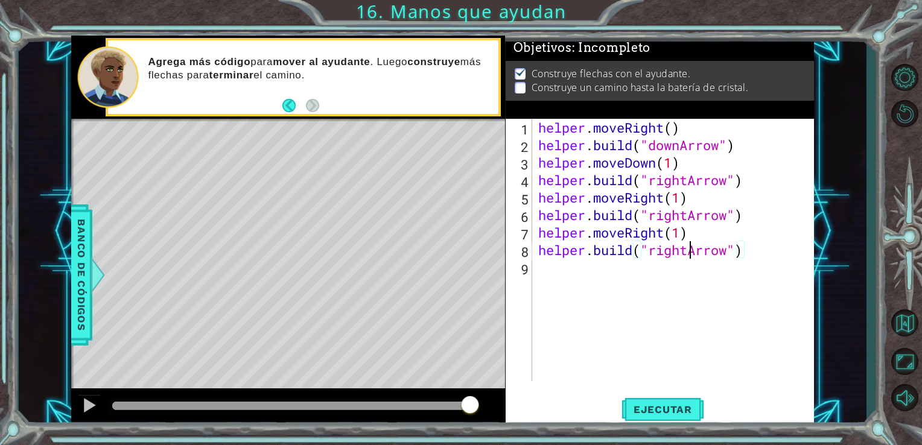
click at [690, 252] on div "helper . moveRight ( ) helper . build ( "downArrow" ) helper . moveDown ( 1 ) h…" at bounding box center [677, 268] width 282 height 298
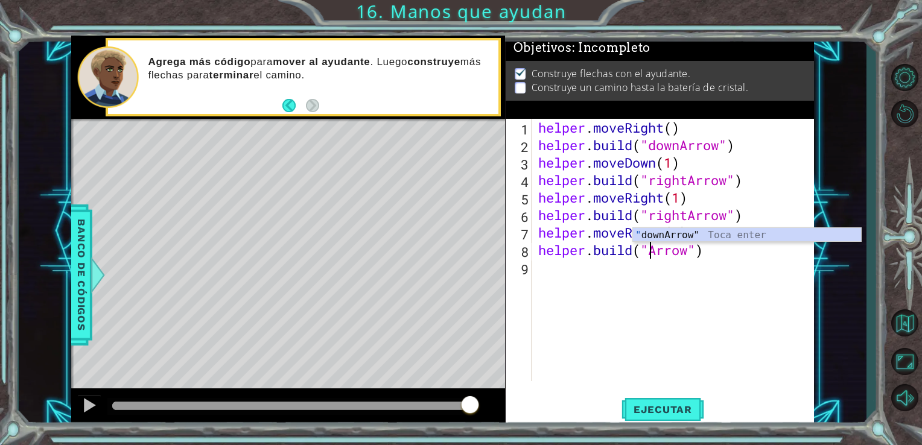
scroll to position [0, 5]
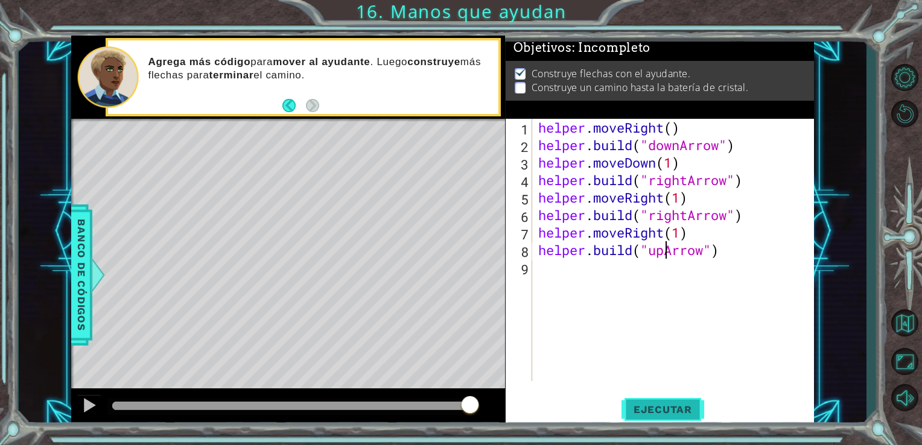
type textarea "[DOMAIN_NAME]("upArrow")"
click at [683, 404] on span "Ejecutar" at bounding box center [663, 410] width 83 height 12
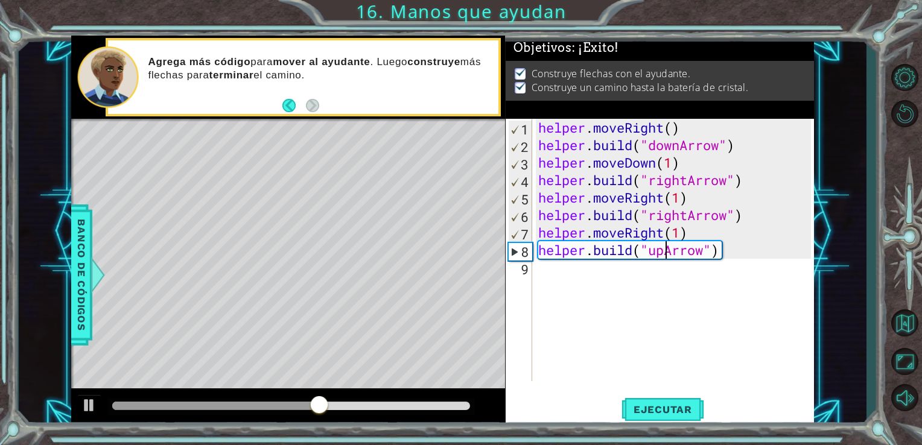
click at [543, 279] on div "helper . moveRight ( ) helper . build ( "downArrow" ) helper . moveDown ( 1 ) h…" at bounding box center [677, 268] width 282 height 298
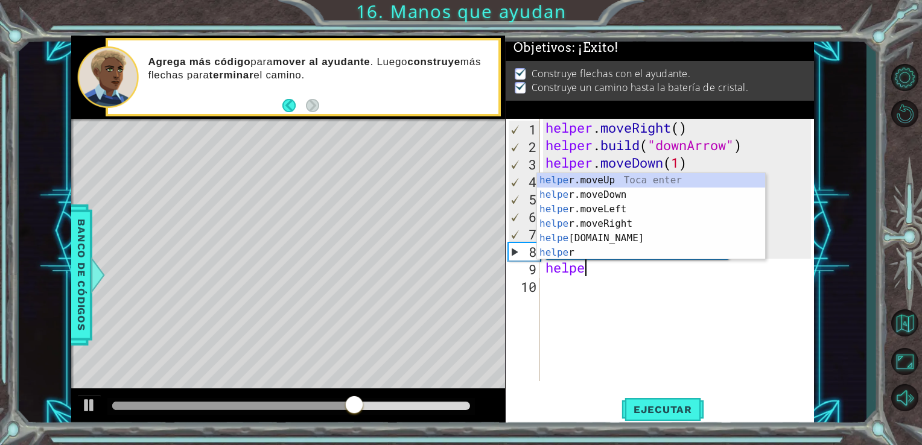
scroll to position [0, 1]
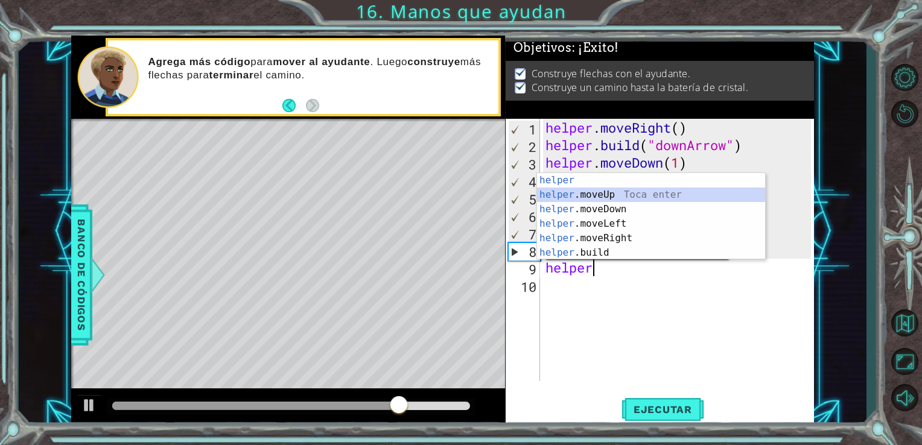
click at [612, 191] on div "helper Toca enter helper .moveUp Toca enter helper .moveDown Toca enter helper …" at bounding box center [651, 231] width 228 height 116
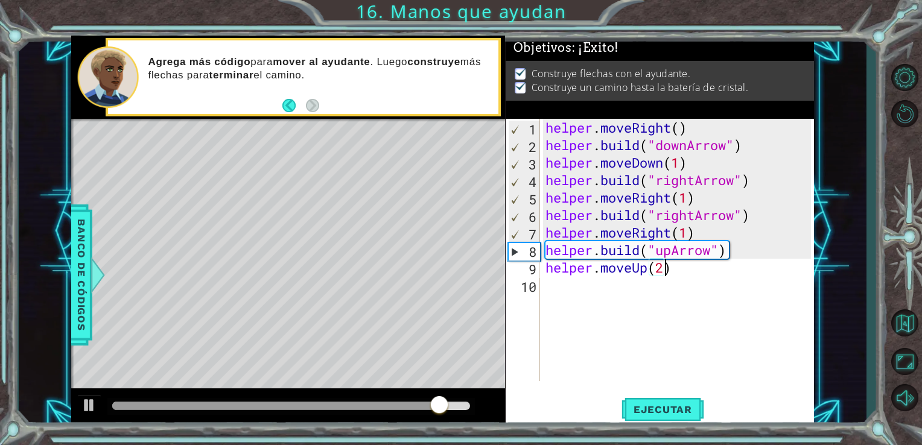
scroll to position [0, 5]
type textarea "helper.moveUp(2)"
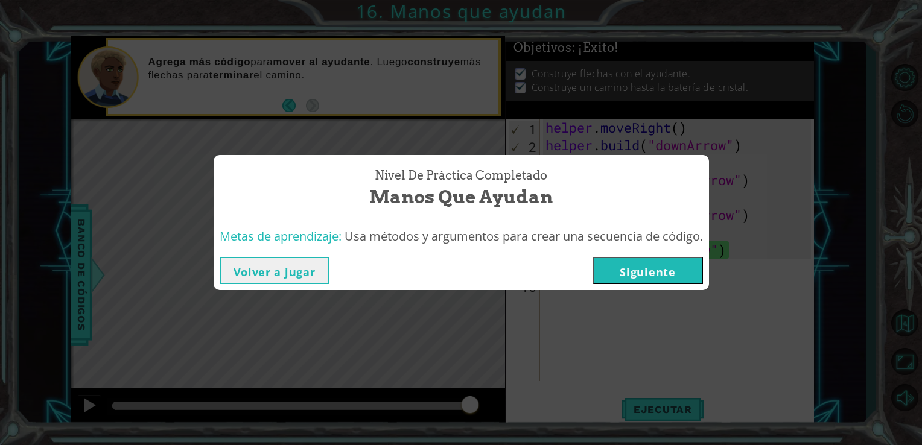
click at [642, 272] on button "Siguiente" at bounding box center [648, 270] width 110 height 27
